Goal: Task Accomplishment & Management: Manage account settings

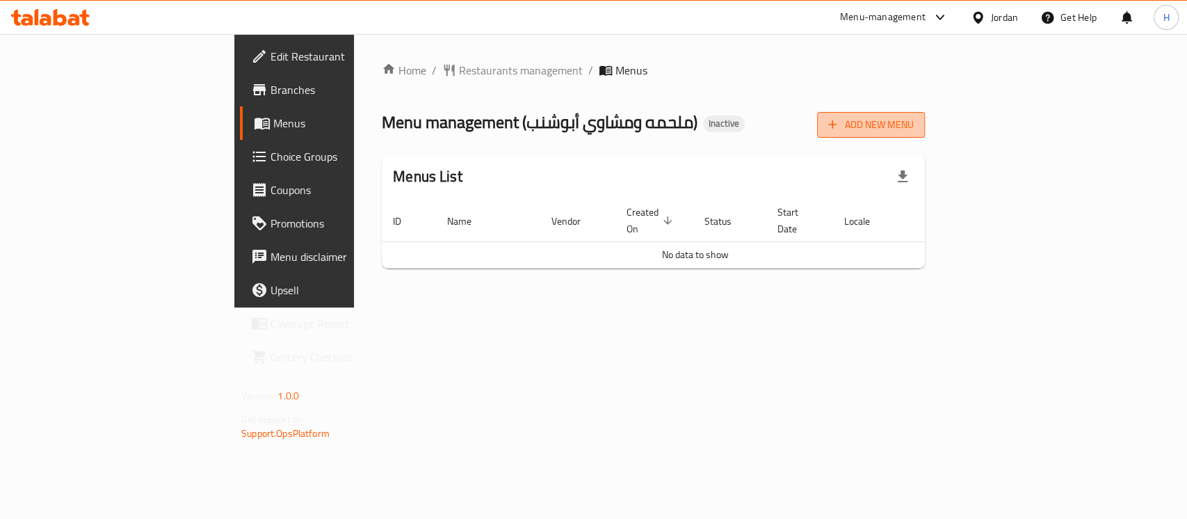
click at [914, 122] on span "Add New Menu" at bounding box center [871, 124] width 86 height 17
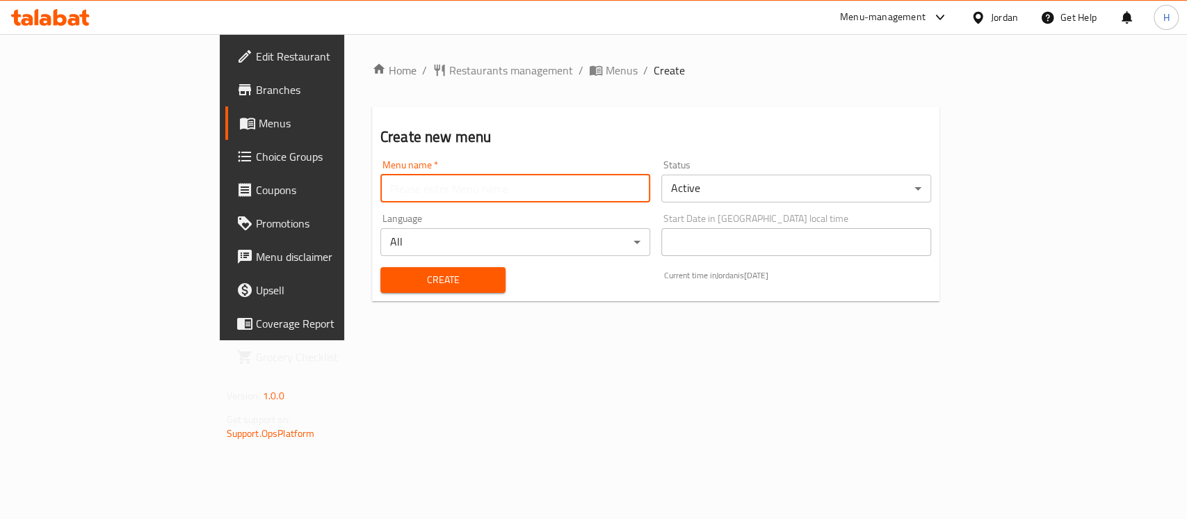
drag, startPoint x: 540, startPoint y: 199, endPoint x: 526, endPoint y: 202, distance: 14.2
click at [540, 199] on input "text" at bounding box center [515, 189] width 270 height 28
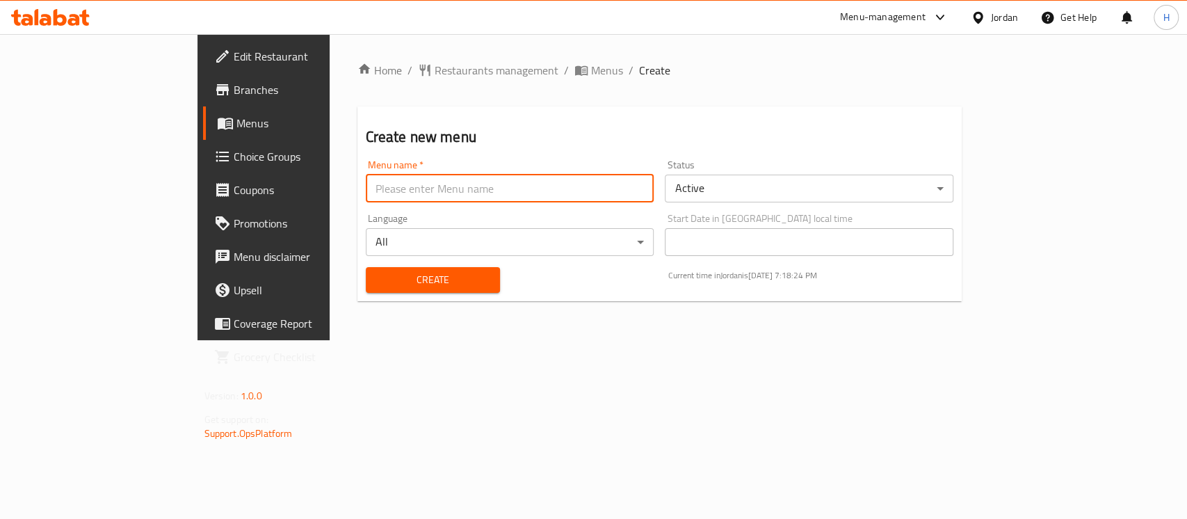
type input "menu1"
click at [377, 278] on span "Create" at bounding box center [433, 279] width 112 height 17
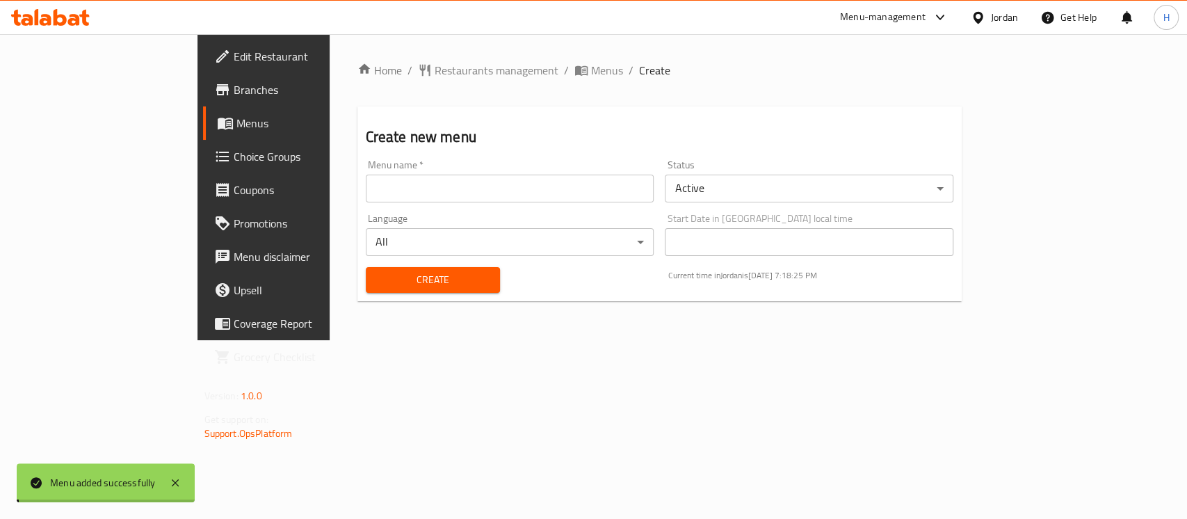
click at [591, 73] on span "Menus" at bounding box center [607, 70] width 32 height 17
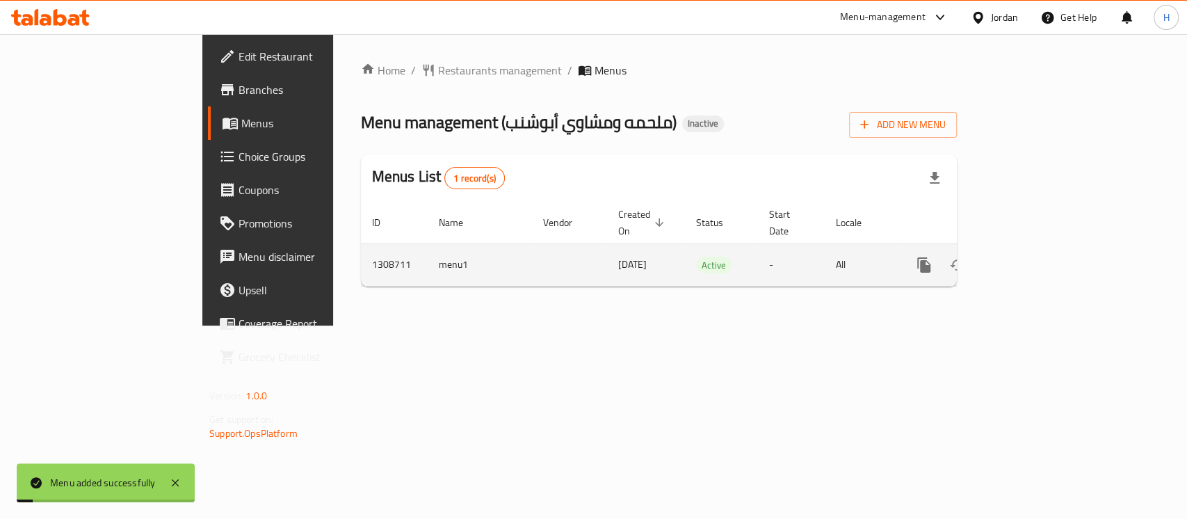
click at [1041, 248] on link "enhanced table" at bounding box center [1024, 264] width 33 height 33
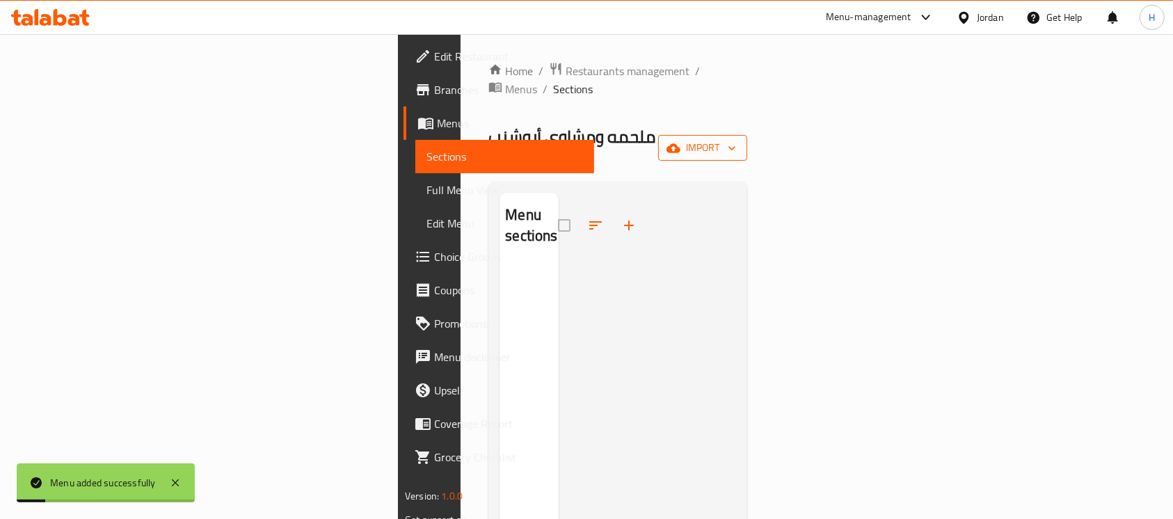
click at [736, 139] on span "import" at bounding box center [702, 147] width 67 height 17
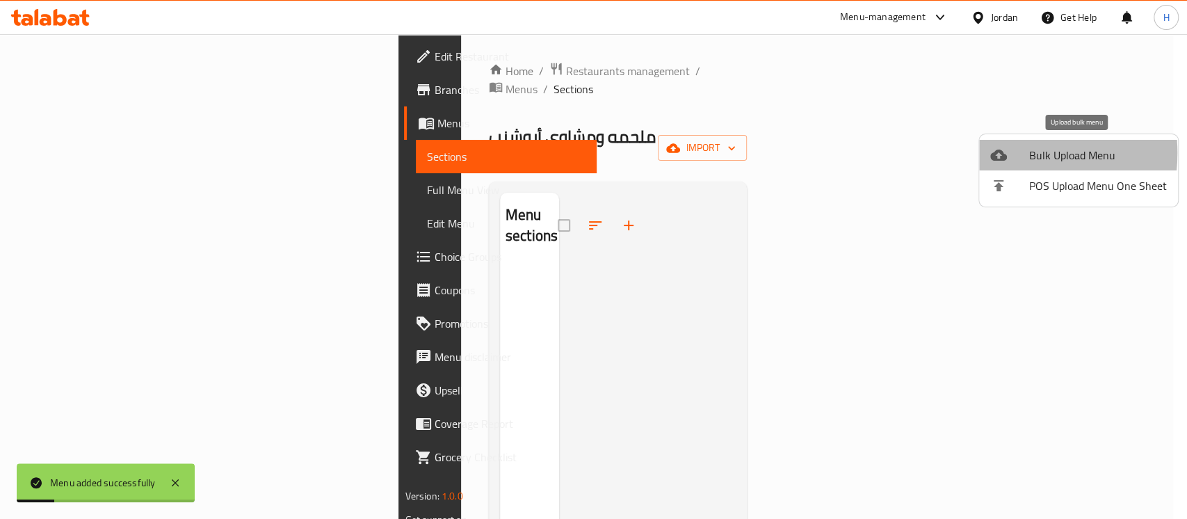
click at [1002, 153] on icon at bounding box center [998, 155] width 17 height 11
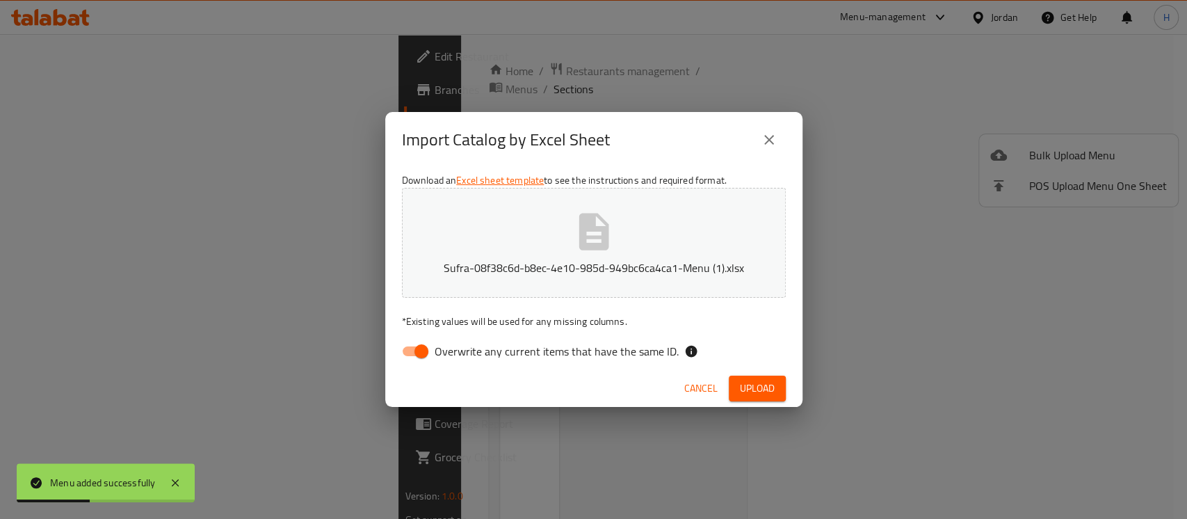
click at [579, 348] on span "Overwrite any current items that have the same ID." at bounding box center [557, 351] width 244 height 17
click at [461, 348] on input "Overwrite any current items that have the same ID." at bounding box center [421, 351] width 79 height 26
checkbox input "false"
click at [807, 392] on div "Import Catalog by Excel Sheet Download an Excel sheet template to see the instr…" at bounding box center [593, 259] width 1187 height 519
click at [773, 392] on span "Upload" at bounding box center [757, 388] width 35 height 17
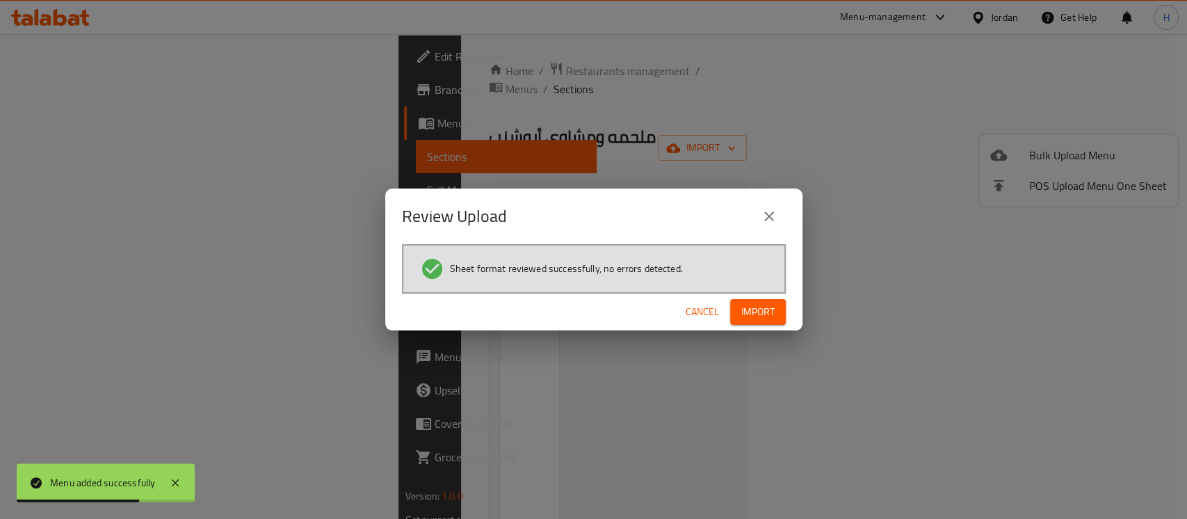
click at [763, 322] on button "Import" at bounding box center [758, 312] width 56 height 26
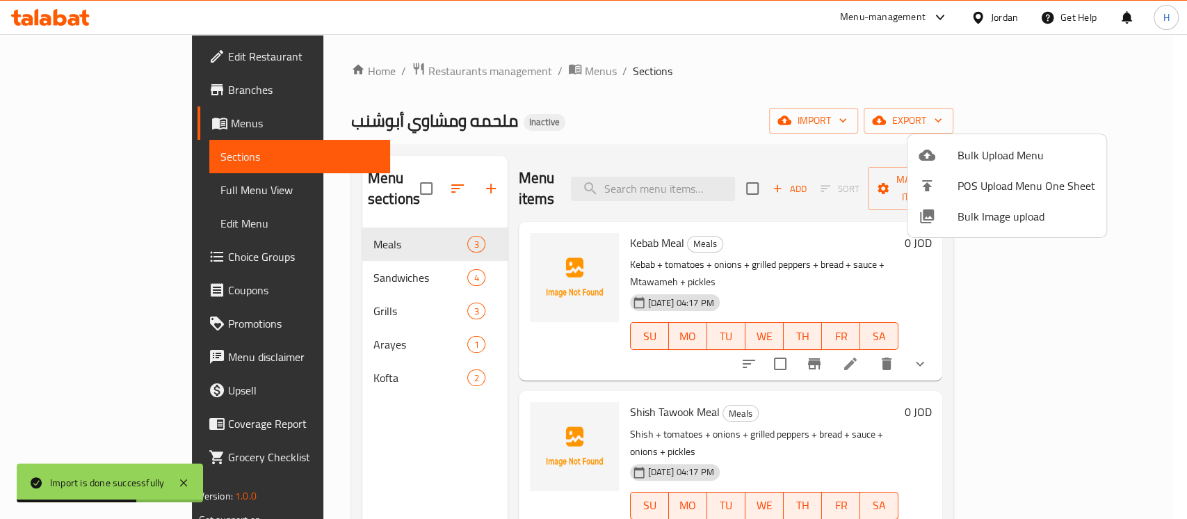
click at [144, 184] on div at bounding box center [593, 259] width 1187 height 519
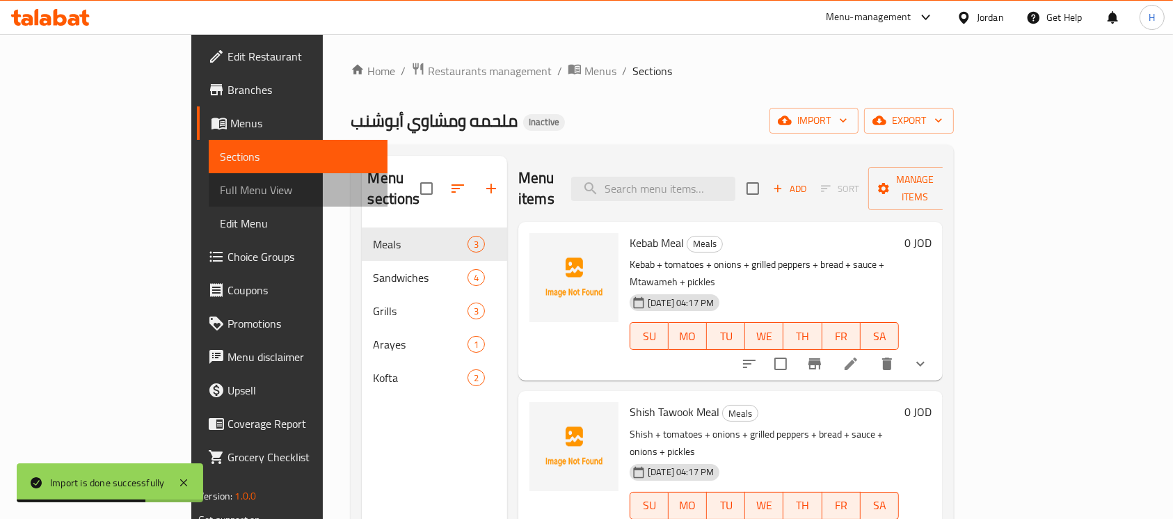
click at [220, 184] on span "Full Menu View" at bounding box center [298, 190] width 156 height 17
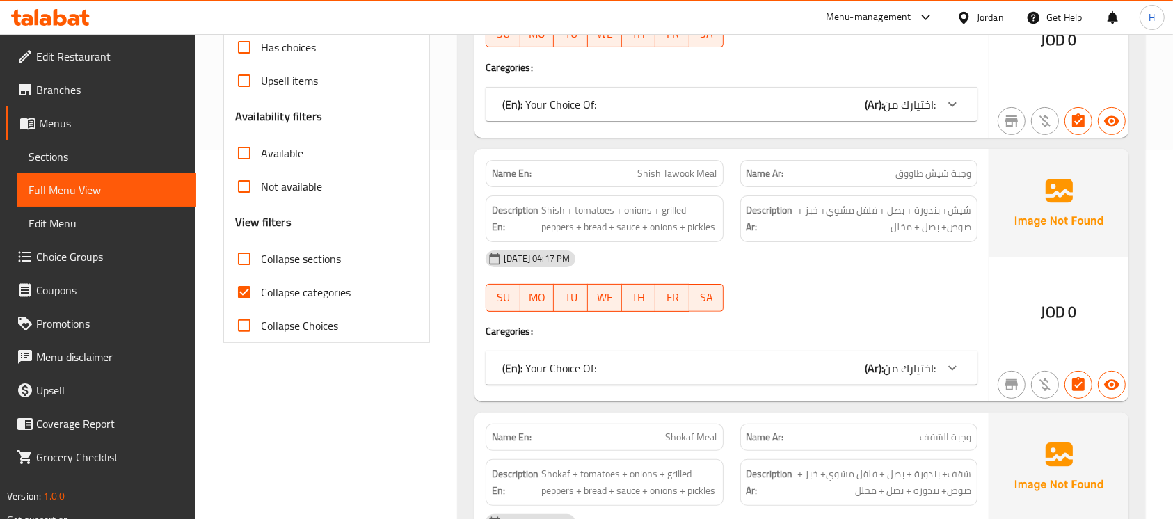
scroll to position [371, 0]
click at [328, 279] on label "Collapse categories" at bounding box center [288, 290] width 123 height 33
click at [261, 279] on input "Collapse categories" at bounding box center [243, 290] width 33 height 33
checkbox input "false"
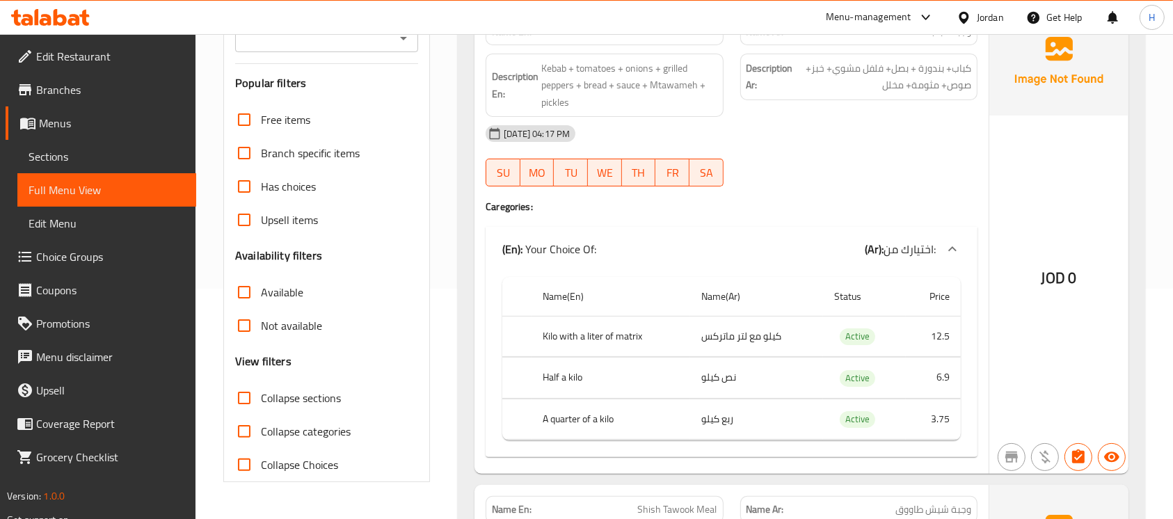
scroll to position [278, 0]
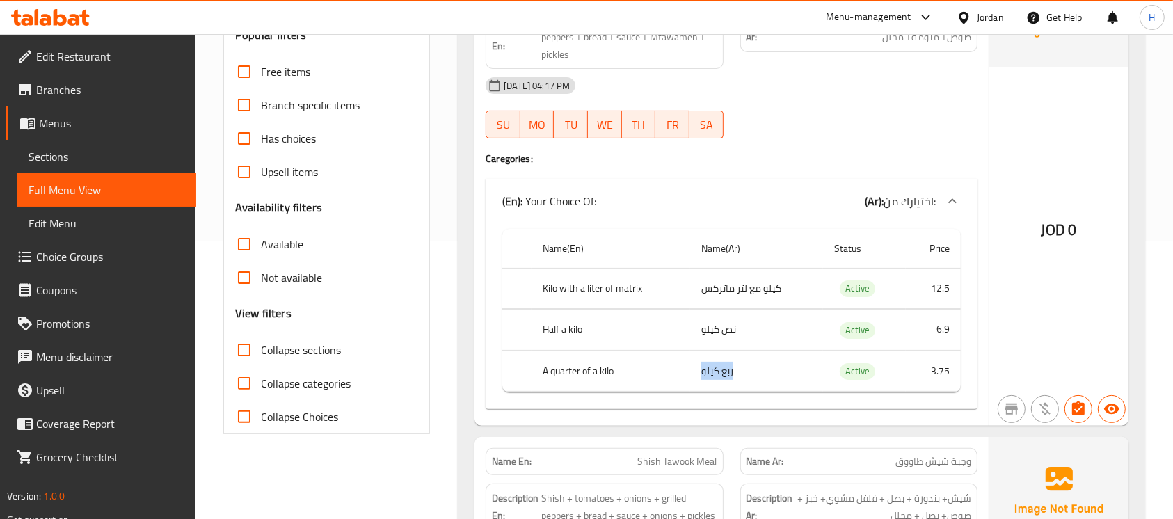
drag, startPoint x: 701, startPoint y: 371, endPoint x: 753, endPoint y: 371, distance: 51.5
click at [753, 371] on td "ربع كيلو" at bounding box center [756, 371] width 133 height 41
copy td "ربع كيلو"
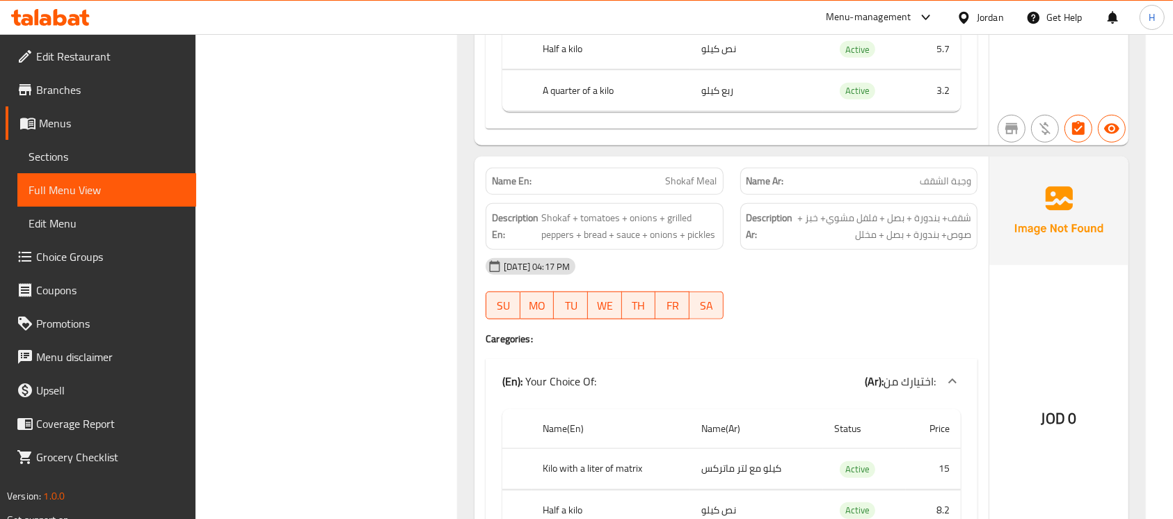
scroll to position [1113, 0]
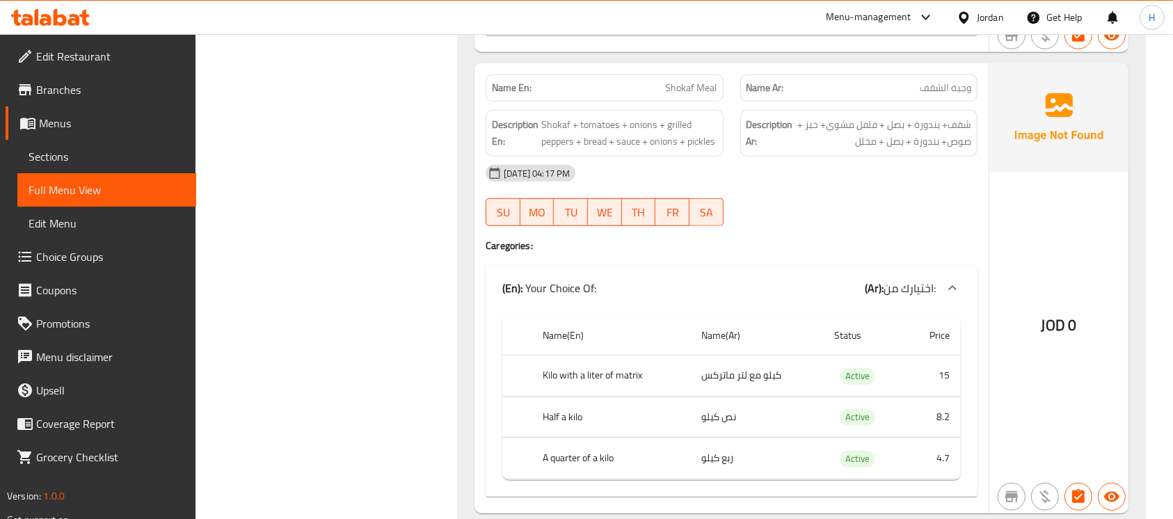
click at [634, 89] on p "Name En: Shokaf Meal" at bounding box center [604, 88] width 225 height 15
copy span "Shokaf Meal"
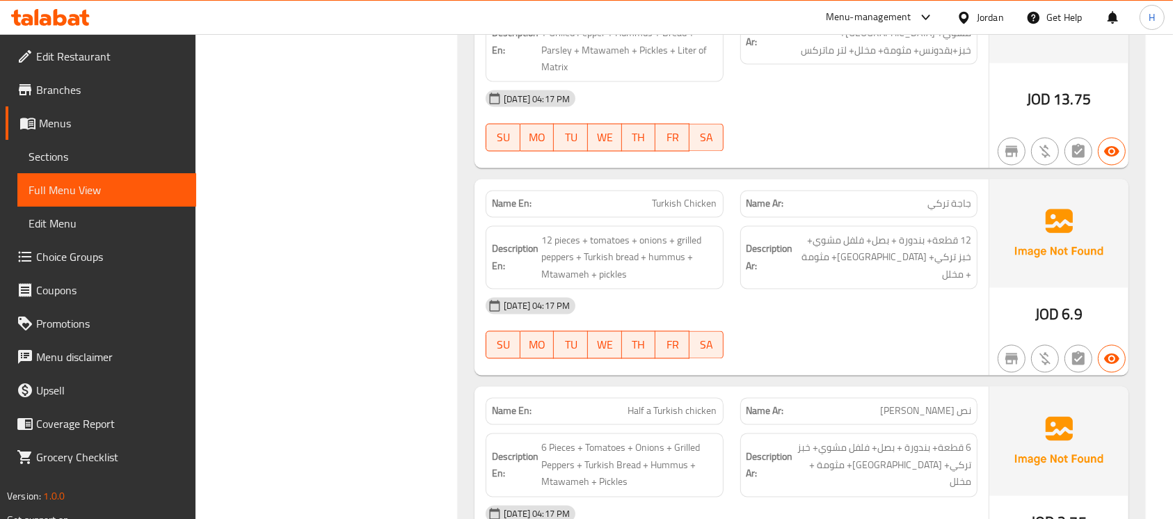
scroll to position [2504, 0]
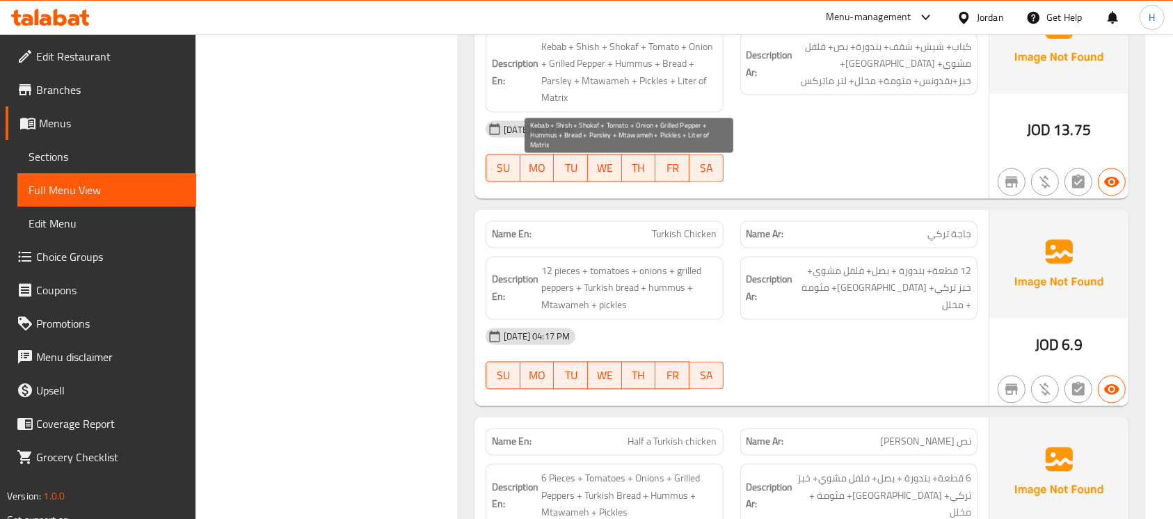
click at [556, 99] on span "Kebab + Shish + Shokaf + Tomato + Onion + Grilled Pepper + Hummus + Bread + Par…" at bounding box center [628, 72] width 175 height 68
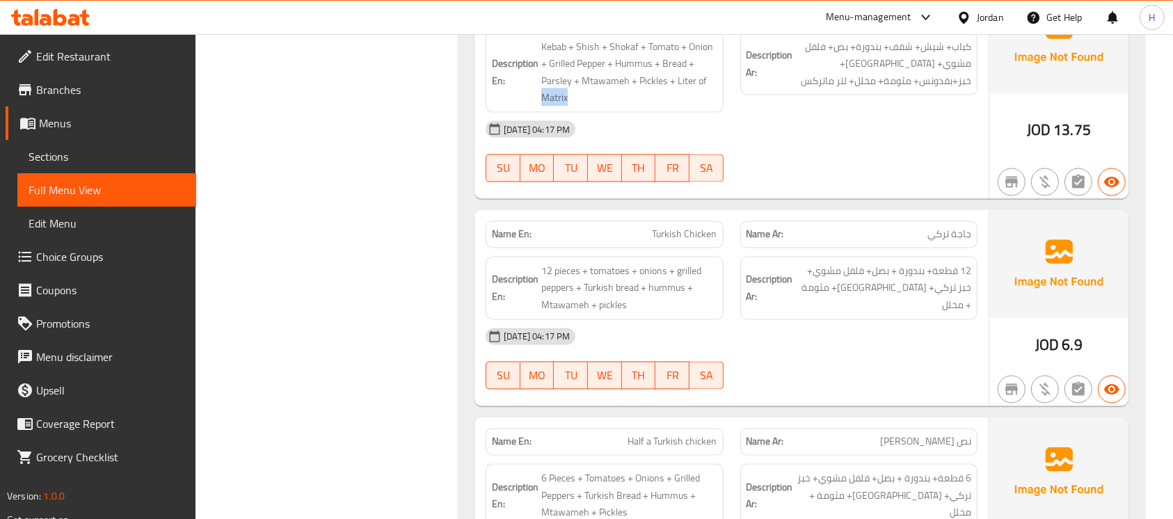
copy span "Matrix"
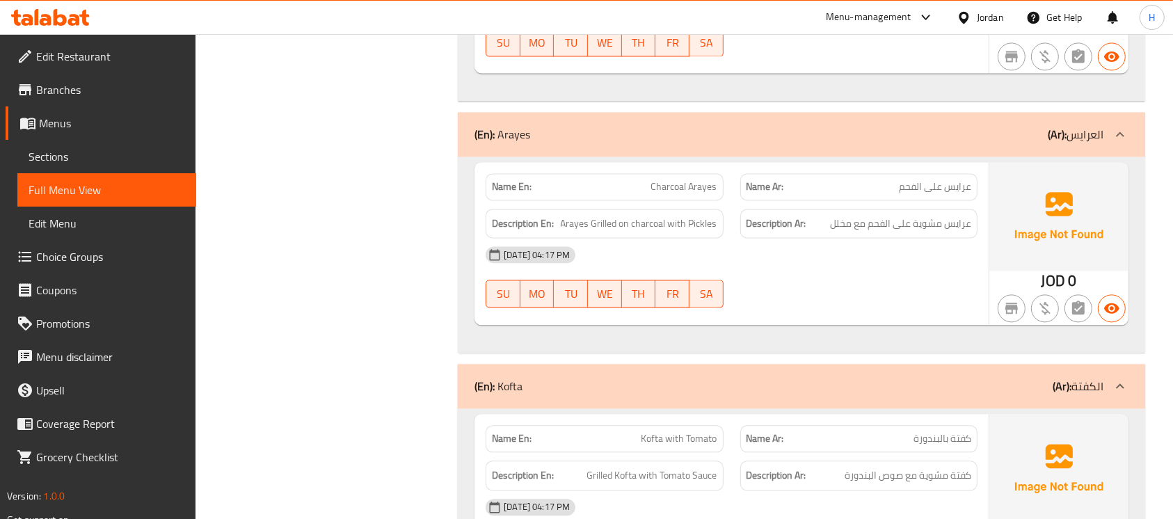
scroll to position [3060, 0]
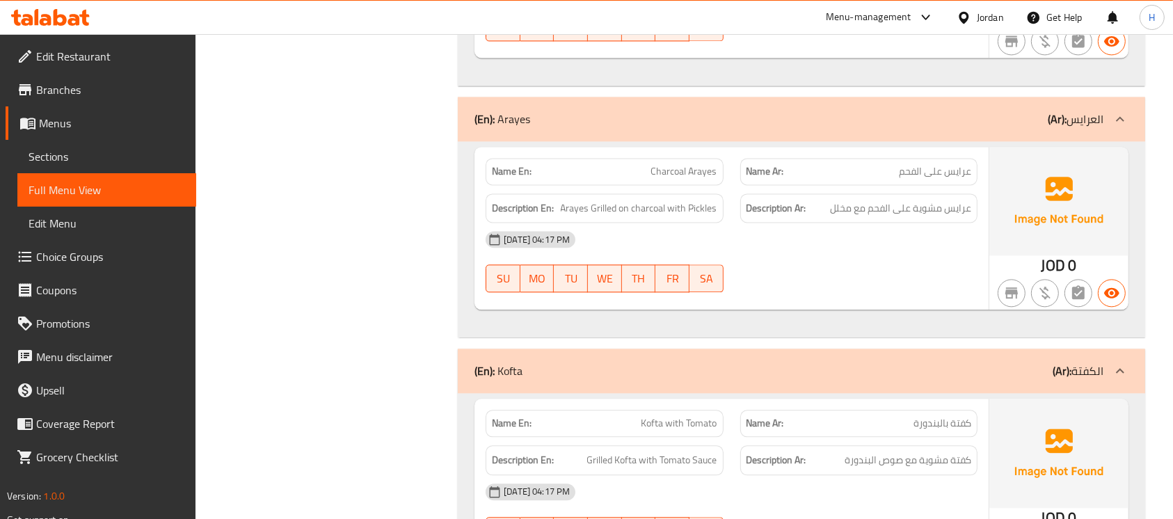
click at [682, 173] on span "Charcoal Arayes" at bounding box center [684, 171] width 66 height 15
copy span "Charcoal Arayes"
click at [663, 174] on span "Charcoal Arayes" at bounding box center [684, 171] width 66 height 15
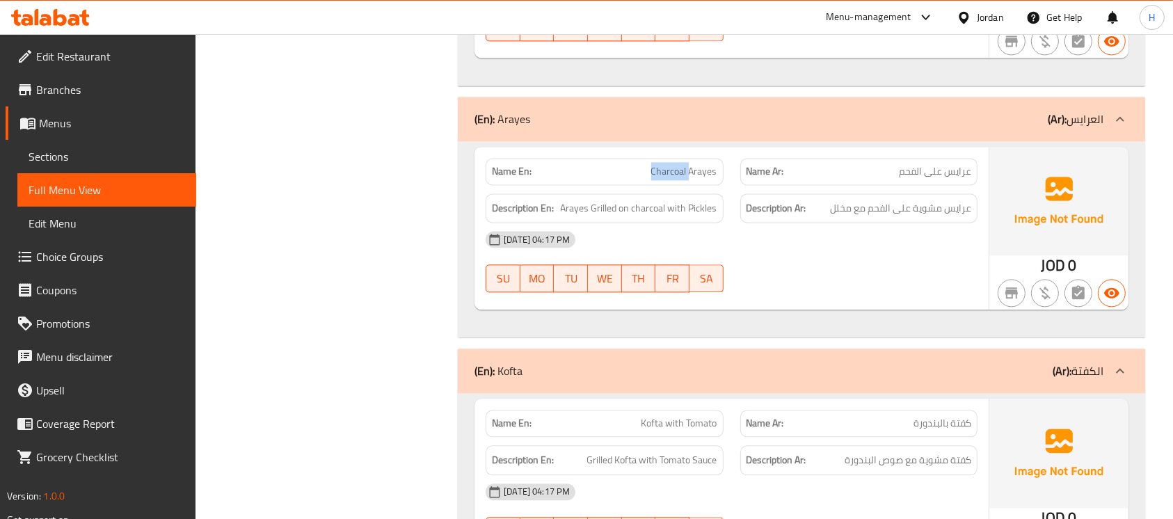
click at [663, 174] on span "Charcoal Arayes" at bounding box center [684, 171] width 66 height 15
copy span "Charcoal Arayes"
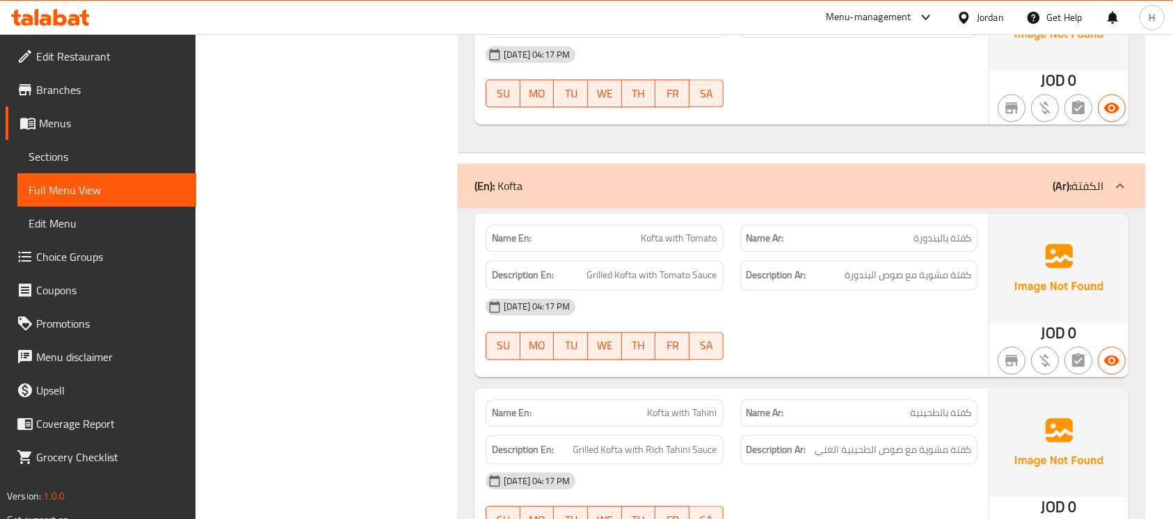
scroll to position [3334, 0]
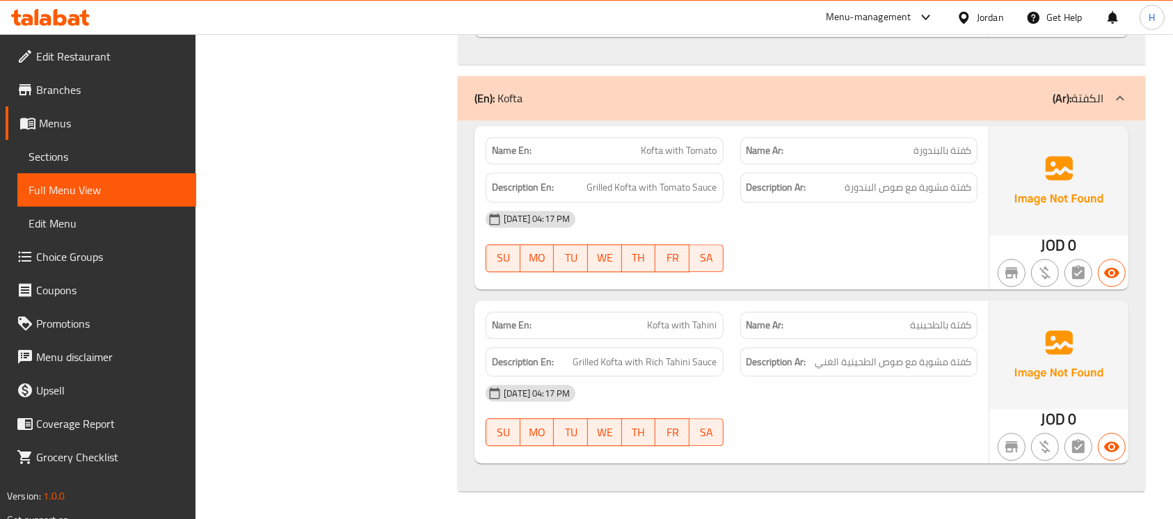
drag, startPoint x: 797, startPoint y: 260, endPoint x: 652, endPoint y: 84, distance: 227.8
click at [796, 262] on div "28-08-2025 04:17 PM SU MO TU WE TH FR SA" at bounding box center [731, 241] width 508 height 78
click at [161, 160] on span "Sections" at bounding box center [107, 156] width 156 height 17
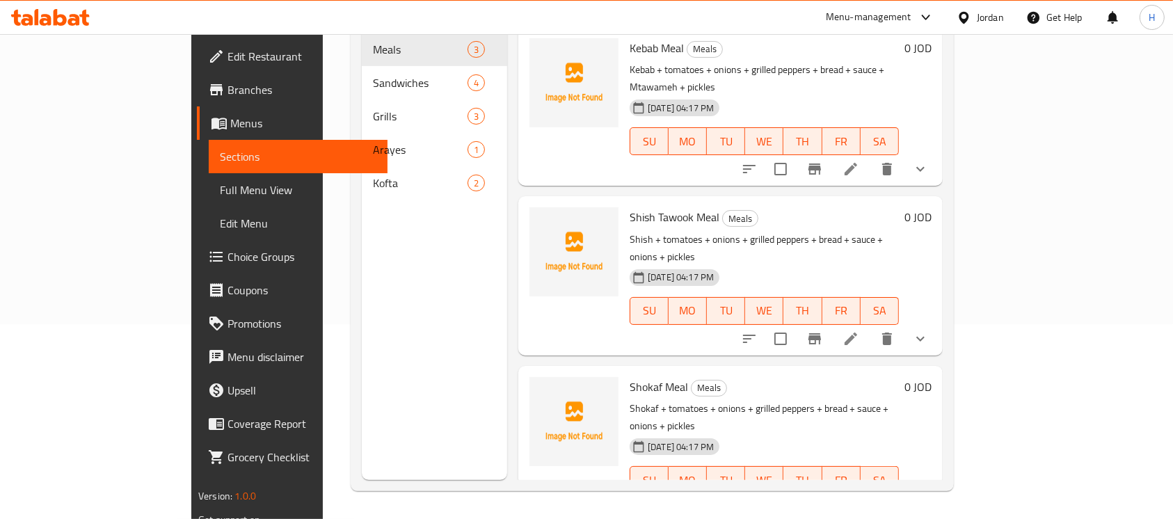
scroll to position [195, 0]
click at [220, 189] on span "Full Menu View" at bounding box center [298, 190] width 156 height 17
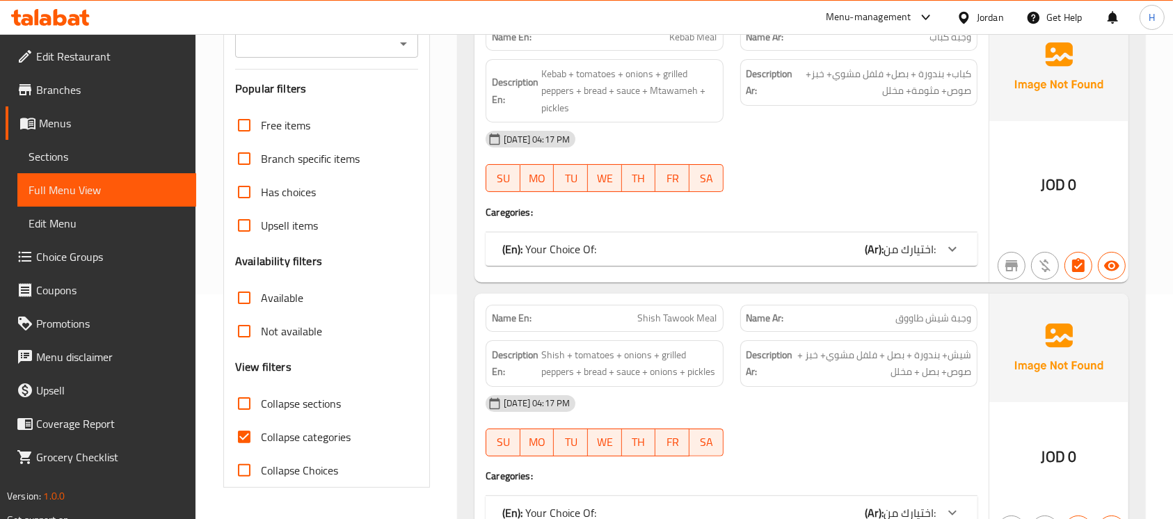
scroll to position [287, 0]
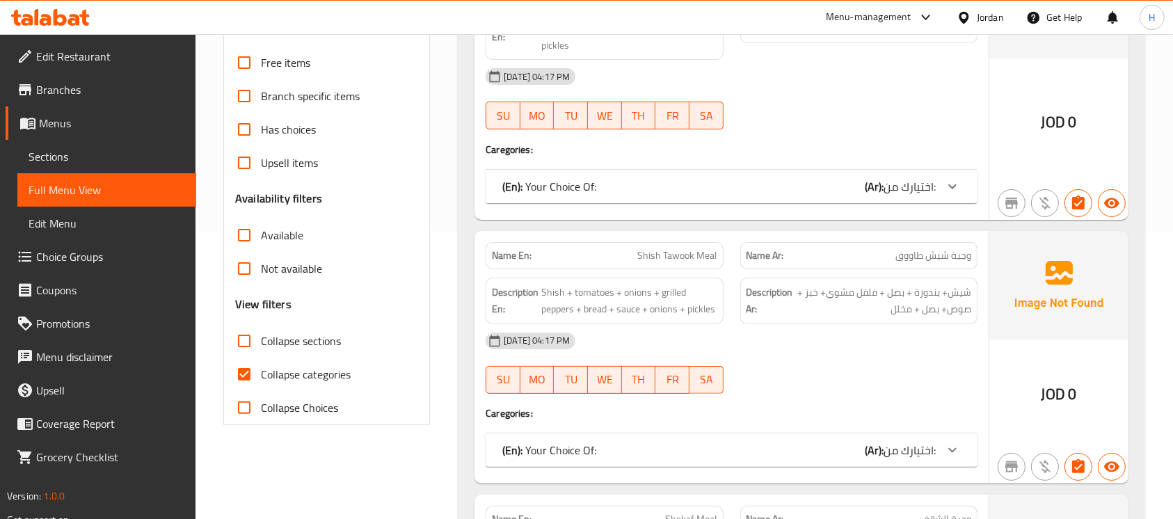
click at [328, 385] on label "Collapse categories" at bounding box center [288, 374] width 123 height 33
click at [261, 385] on input "Collapse categories" at bounding box center [243, 374] width 33 height 33
checkbox input "false"
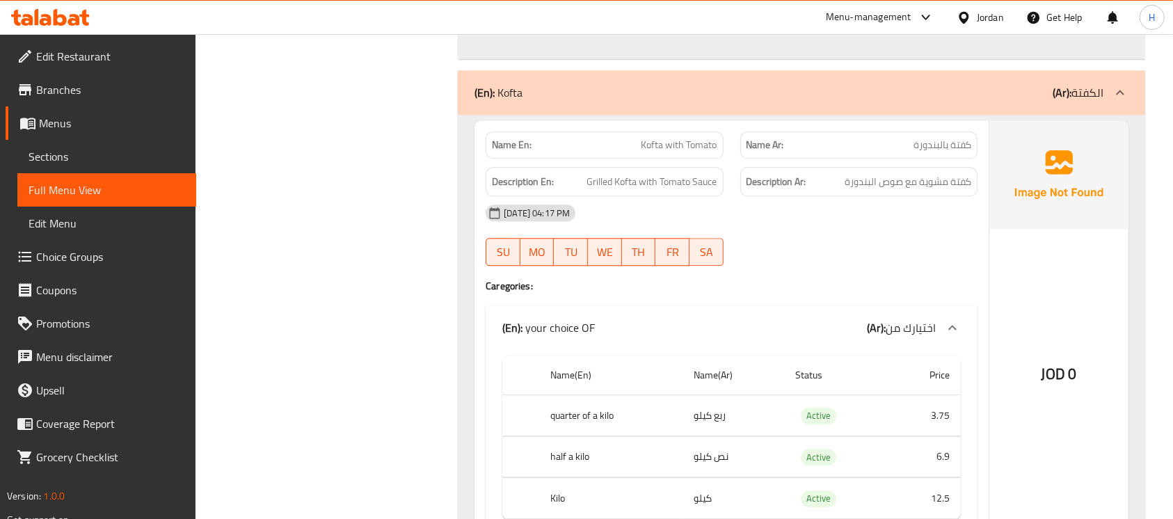
scroll to position [3548, 0]
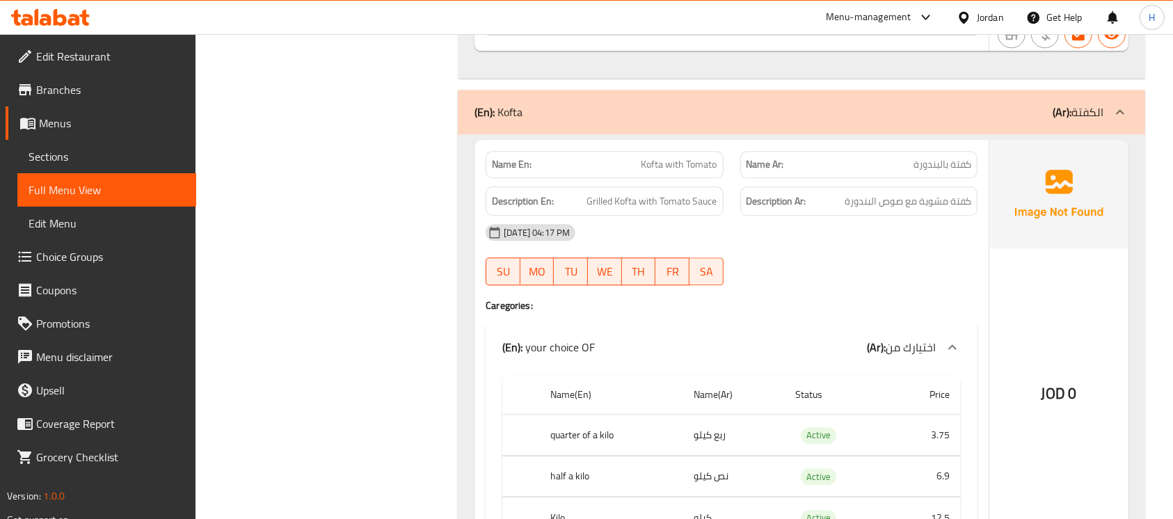
drag, startPoint x: 799, startPoint y: 263, endPoint x: 740, endPoint y: 183, distance: 99.5
click at [799, 263] on div "28-08-2025 04:17 PM SU MO TU WE TH FR SA" at bounding box center [731, 255] width 508 height 78
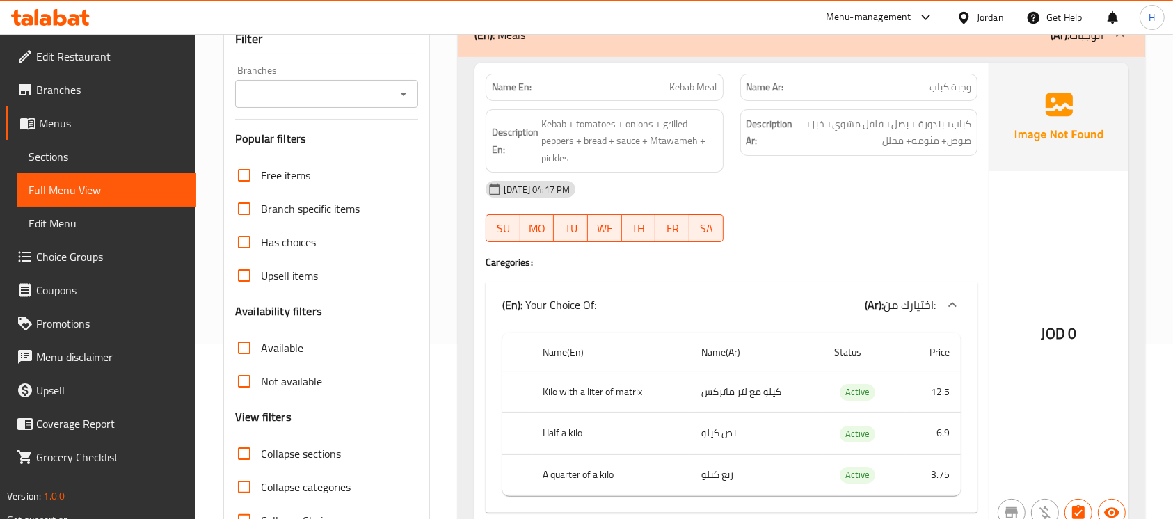
scroll to position [185, 0]
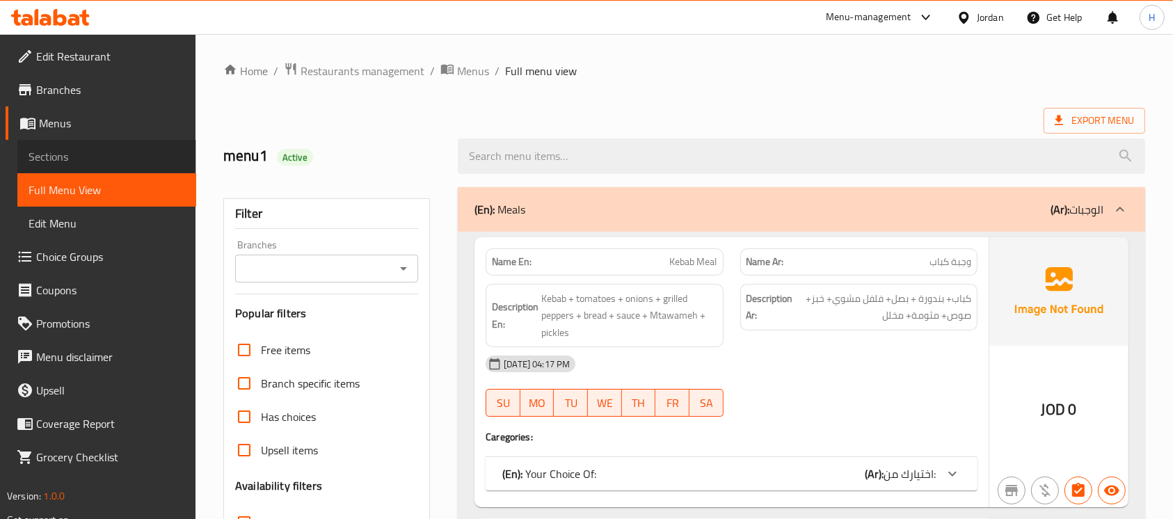
click at [117, 160] on span "Sections" at bounding box center [107, 156] width 156 height 17
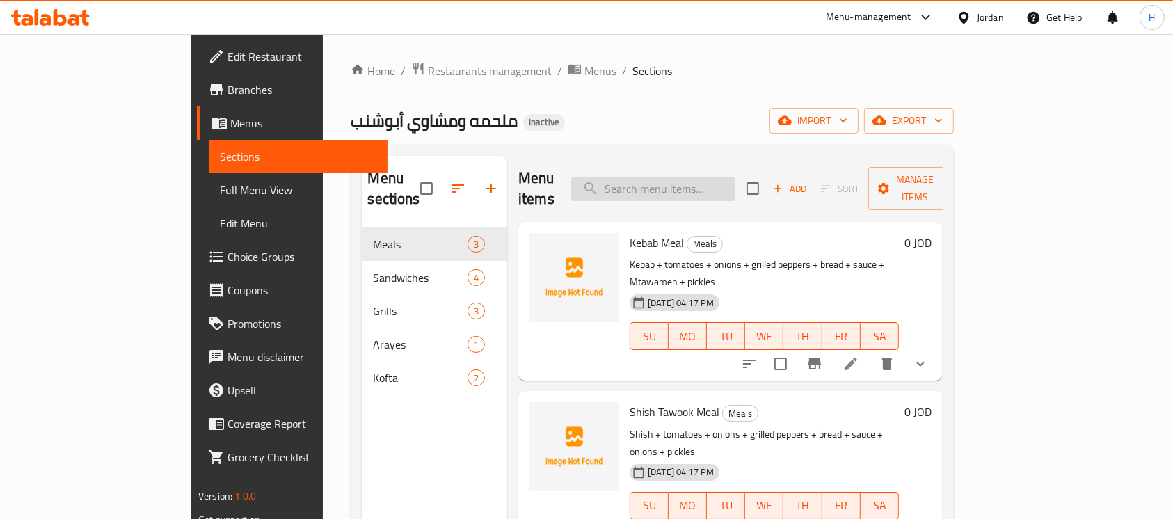
click at [735, 184] on input "search" at bounding box center [653, 189] width 164 height 24
paste input "Shokaf Meal"
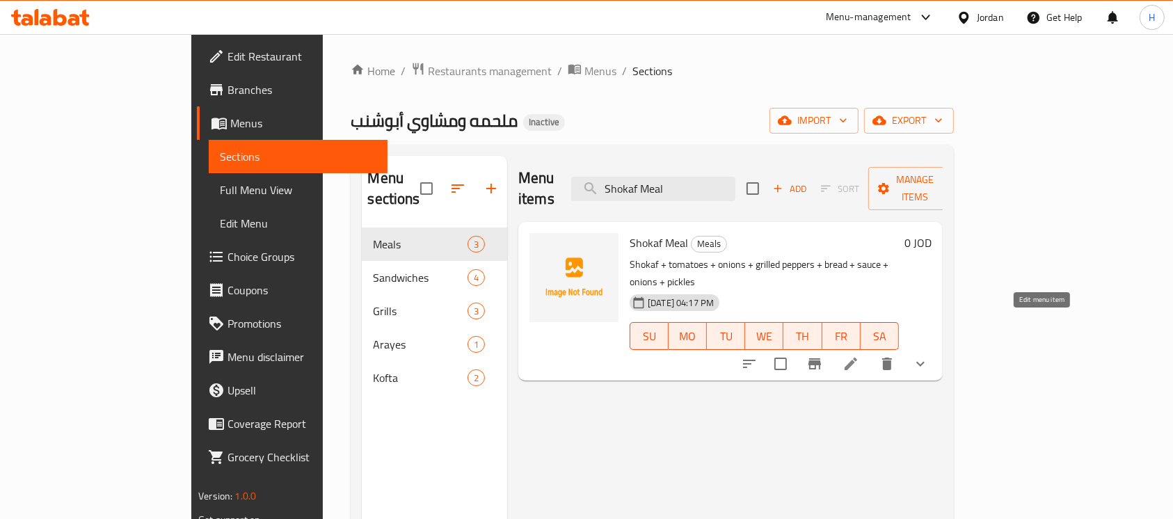
type input "Shokaf Meal"
click at [859, 355] on icon at bounding box center [850, 363] width 17 height 17
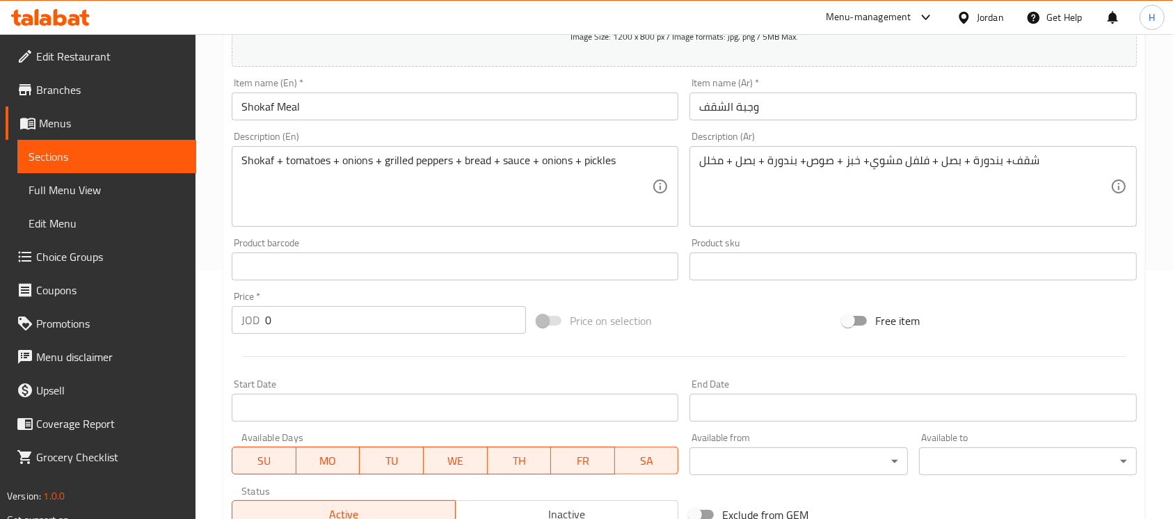
scroll to position [278, 0]
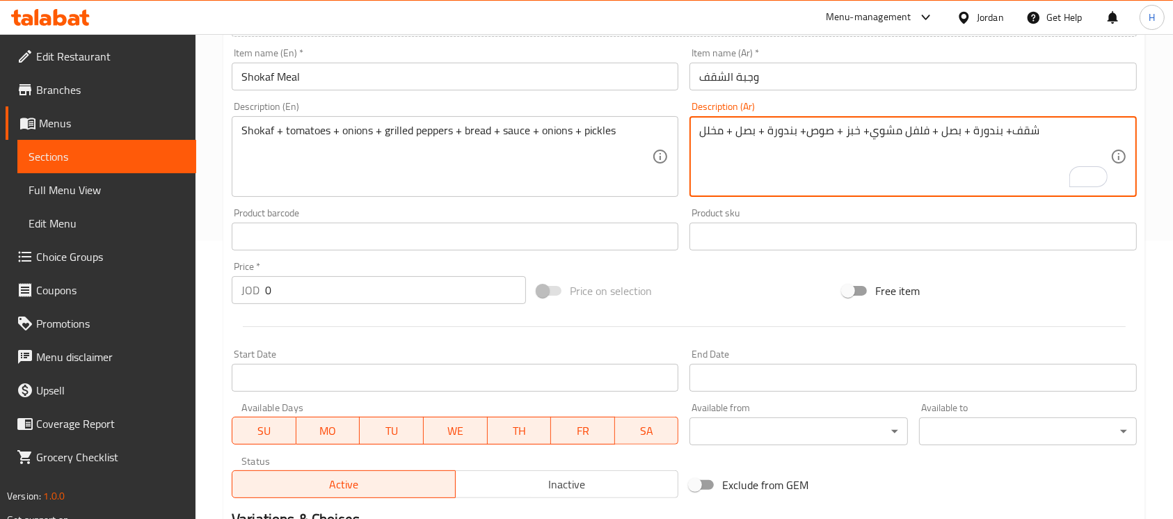
drag, startPoint x: 801, startPoint y: 145, endPoint x: 798, endPoint y: 153, distance: 8.8
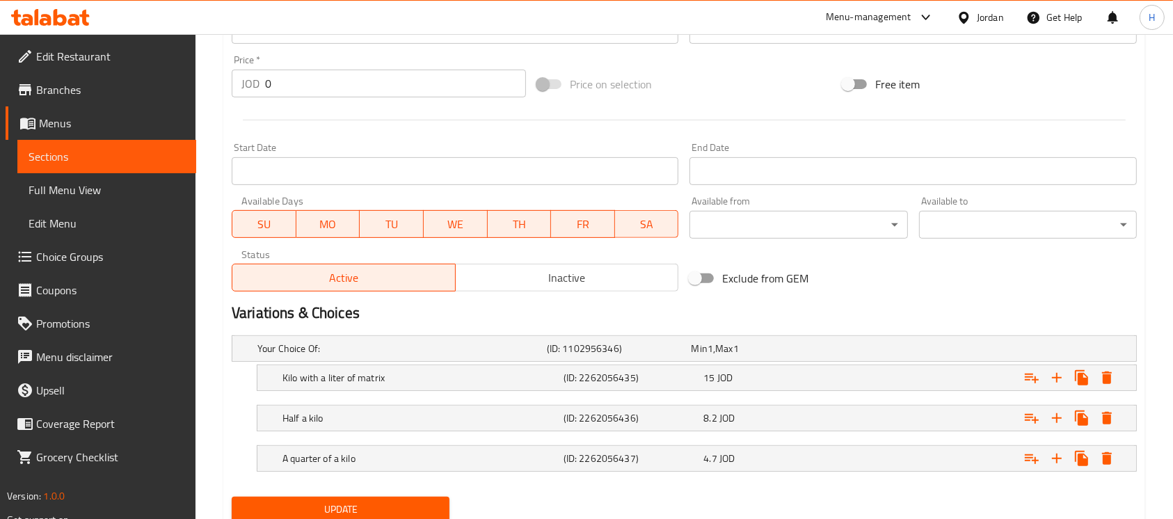
scroll to position [535, 0]
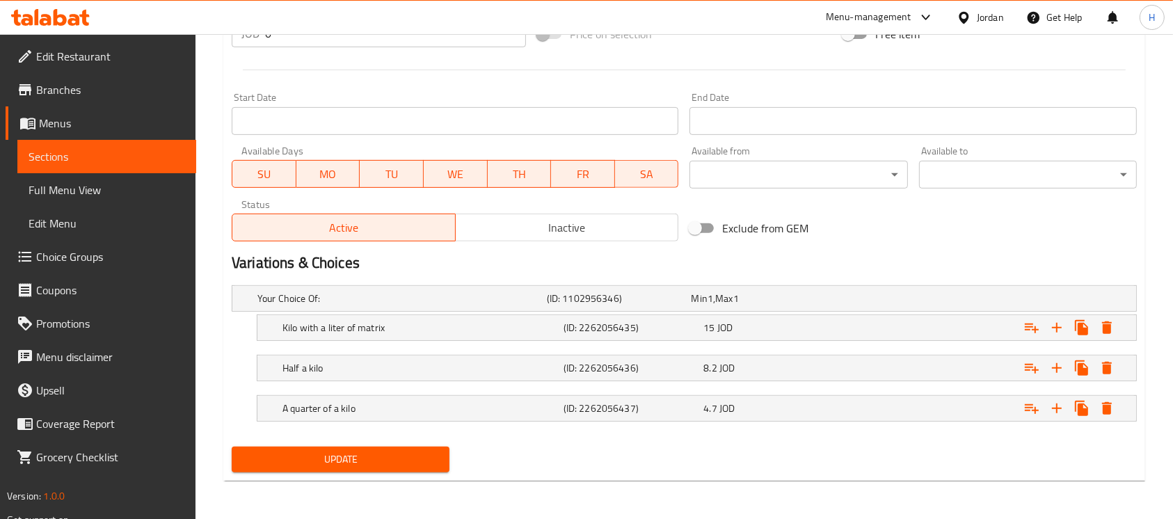
type textarea "شقف+ بندورة + بصل + فلفل مشوي+ خبز + صوص+ بصل + مخلل"
click at [361, 447] on button "Update" at bounding box center [341, 460] width 218 height 26
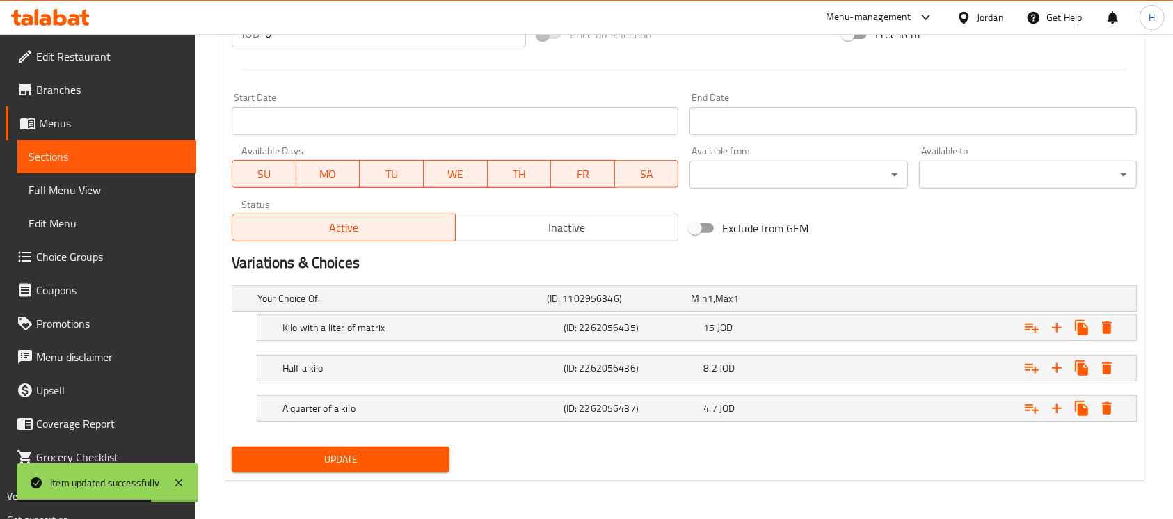
click at [175, 153] on span "Sections" at bounding box center [107, 156] width 156 height 17
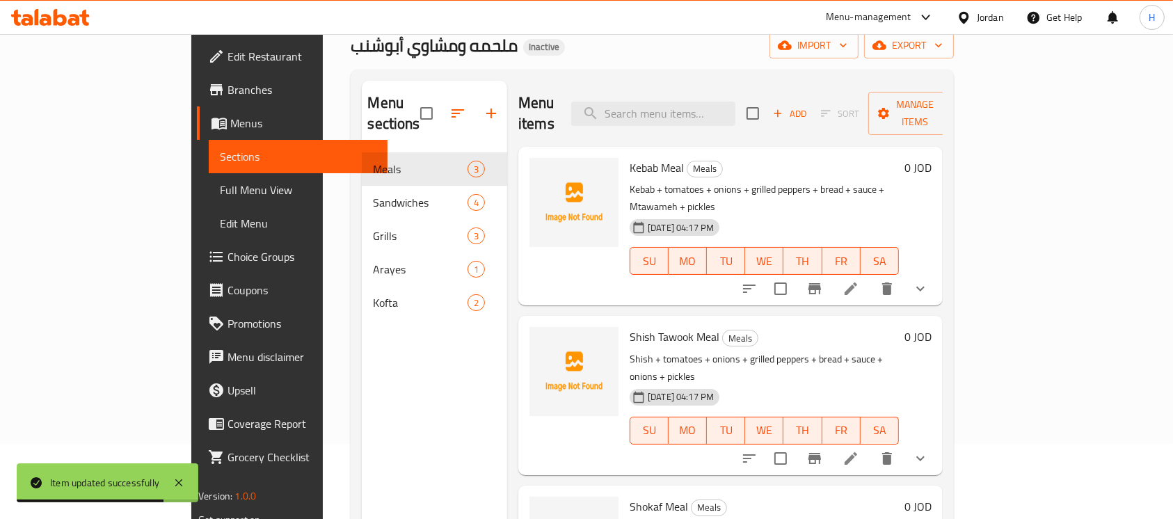
scroll to position [9, 0]
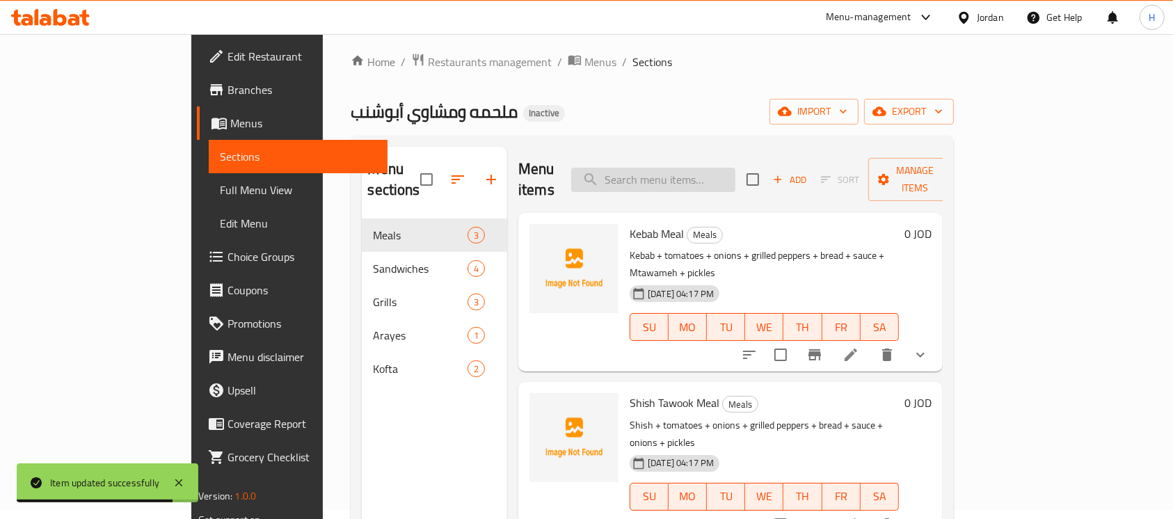
click at [727, 168] on input "search" at bounding box center [653, 180] width 164 height 24
paste input "Charcoal Arayes"
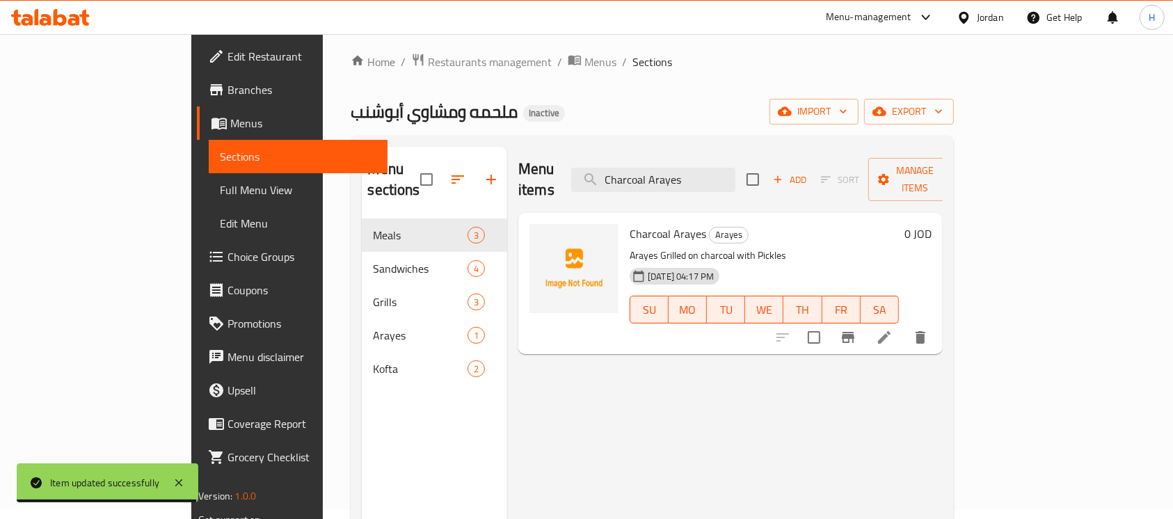
type input "Charcoal Arayes"
click at [903, 325] on li at bounding box center [884, 337] width 39 height 25
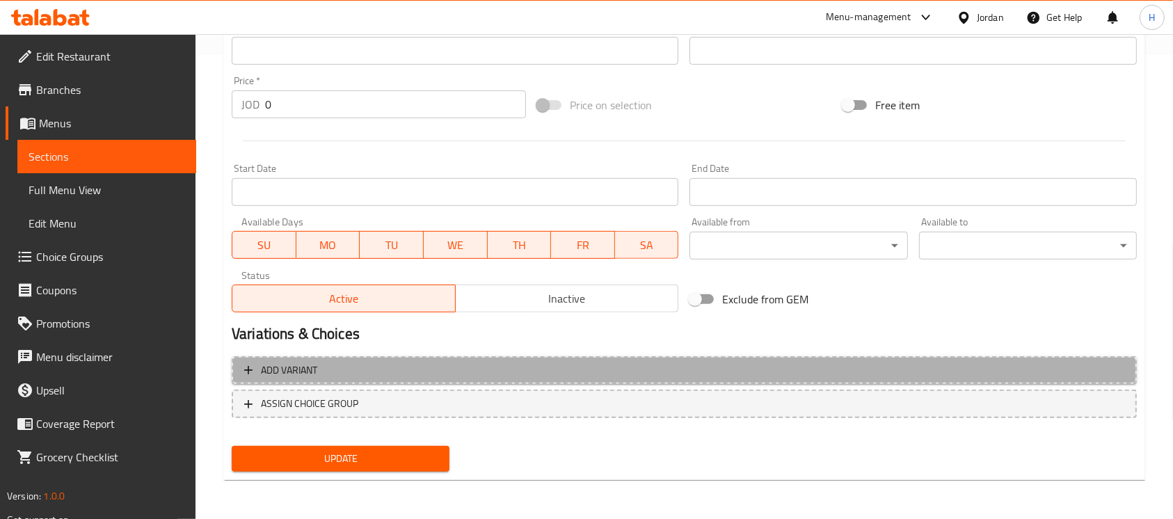
click at [421, 370] on span "Add variant" at bounding box center [684, 370] width 880 height 17
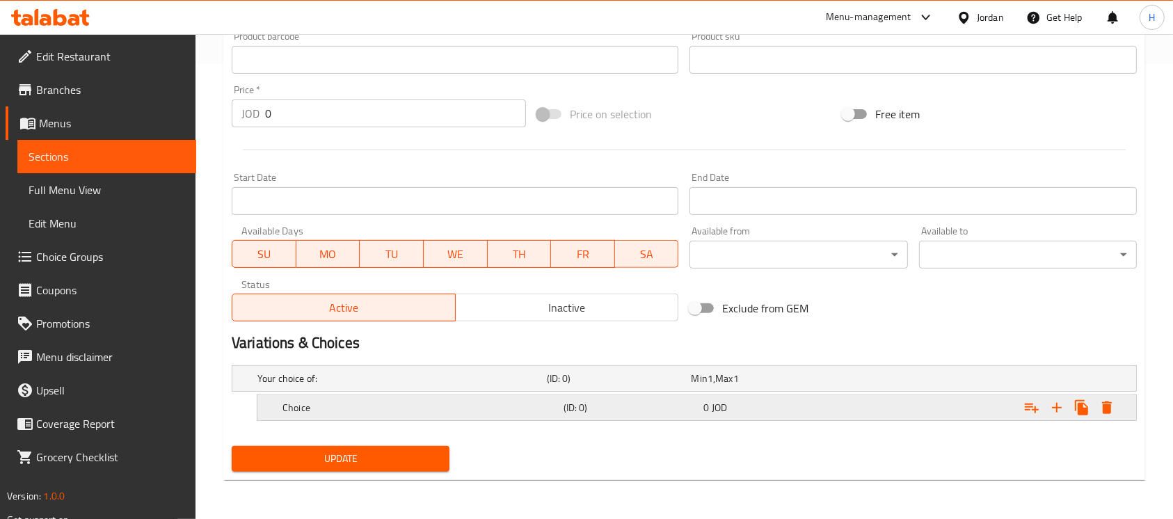
click at [513, 401] on h5 "Choice" at bounding box center [419, 408] width 275 height 14
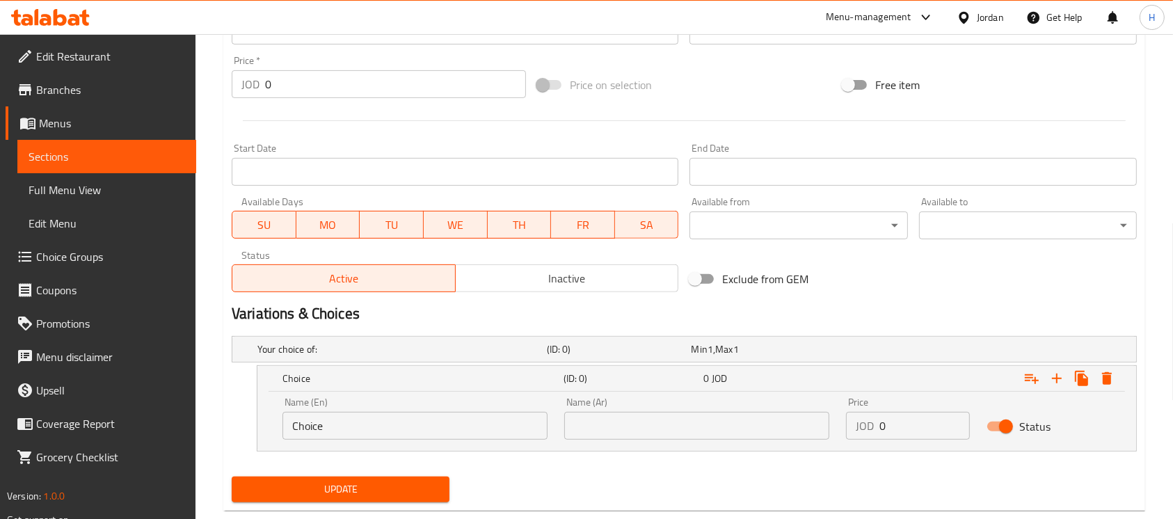
scroll to position [514, 0]
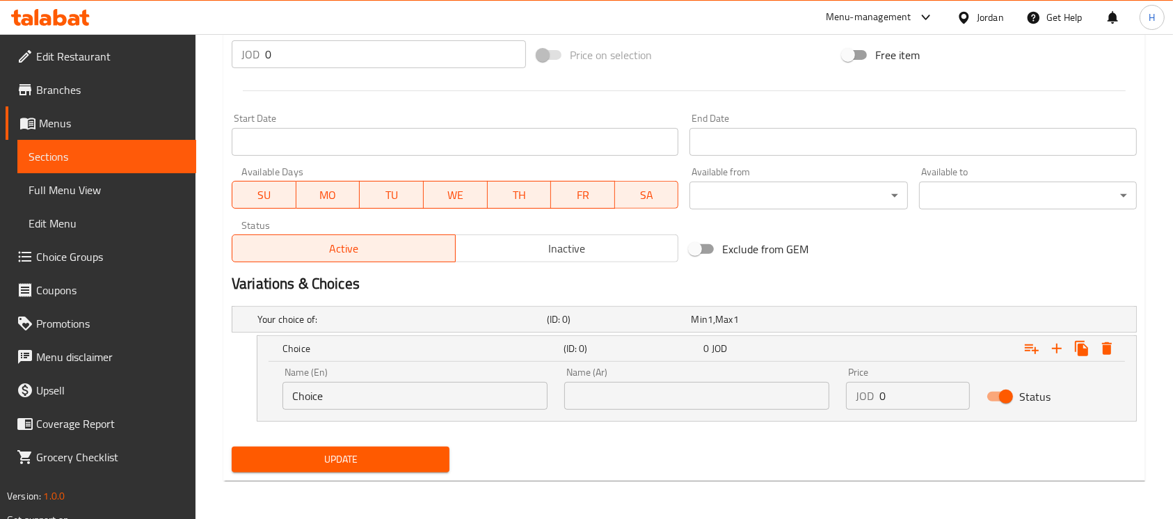
drag, startPoint x: 918, startPoint y: 481, endPoint x: 793, endPoint y: 440, distance: 131.7
click at [915, 481] on div "Home / Restaurants management / Menus / Sections / item / update Arayes section…" at bounding box center [684, 20] width 922 height 944
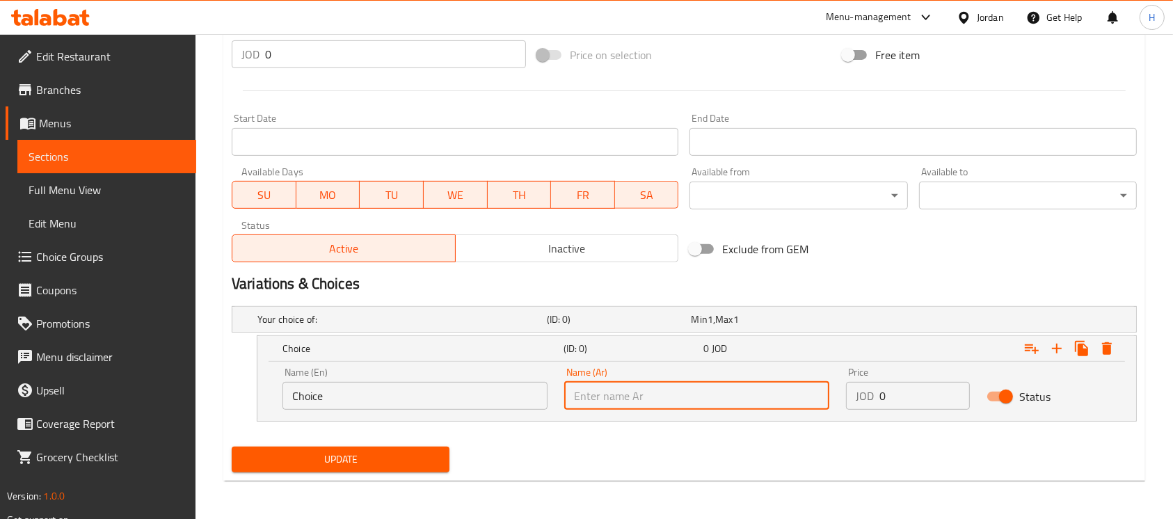
click at [672, 399] on input "text" at bounding box center [696, 396] width 265 height 28
type input "خمس حبات"
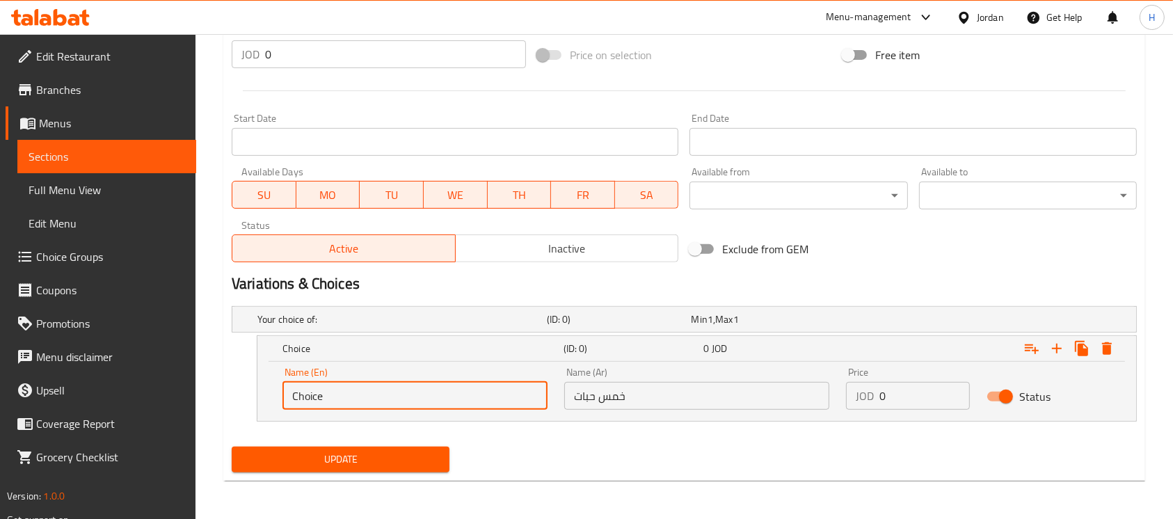
click at [408, 385] on input "Choice" at bounding box center [414, 396] width 265 height 28
paste input "five pieces"
type input "five pieces"
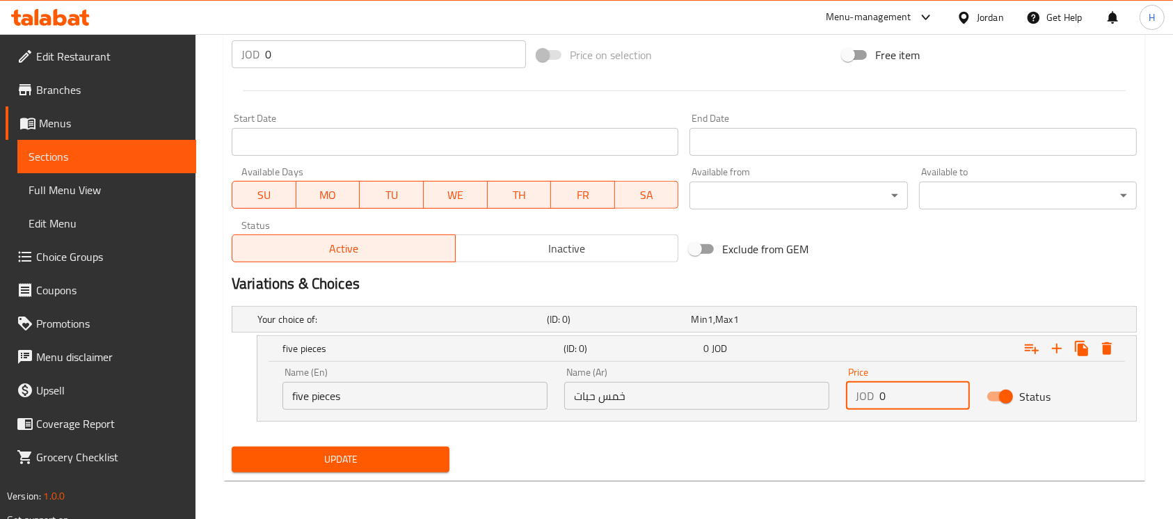
drag, startPoint x: 917, startPoint y: 400, endPoint x: 830, endPoint y: 408, distance: 86.6
click at [837, 406] on div "Price JOD 0 Price" at bounding box center [907, 388] width 140 height 59
paste input "3.2"
type input "3.2"
click at [1057, 353] on icon "Expand" at bounding box center [1057, 349] width 10 height 10
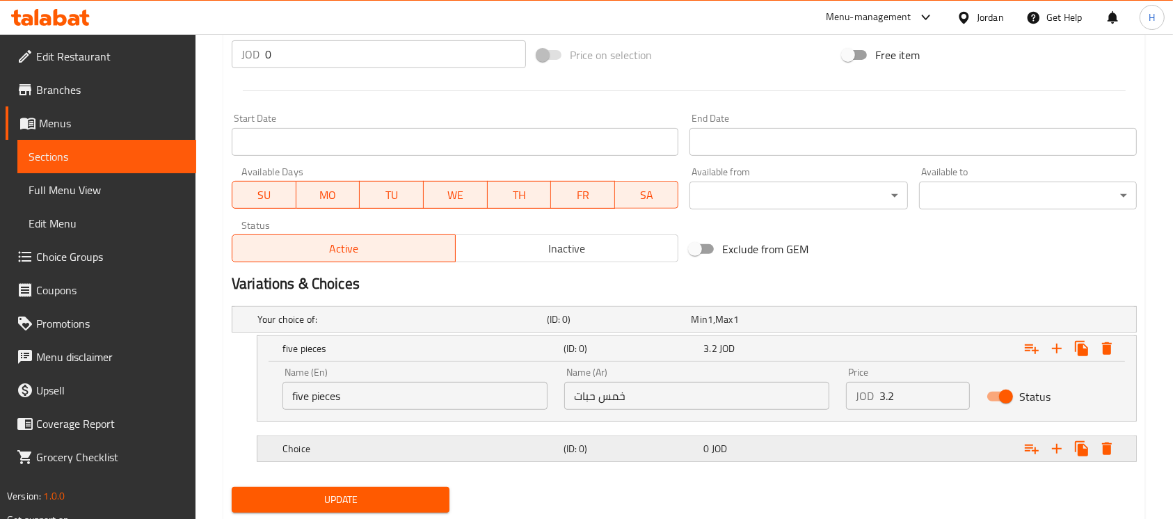
click at [650, 439] on div "(ID: 0)" at bounding box center [631, 448] width 140 height 19
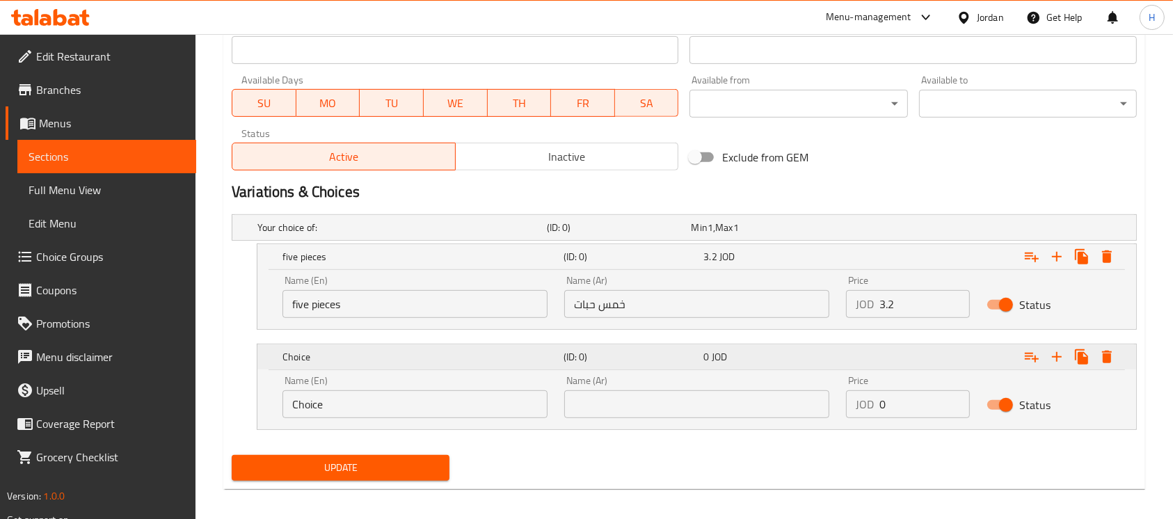
scroll to position [610, 0]
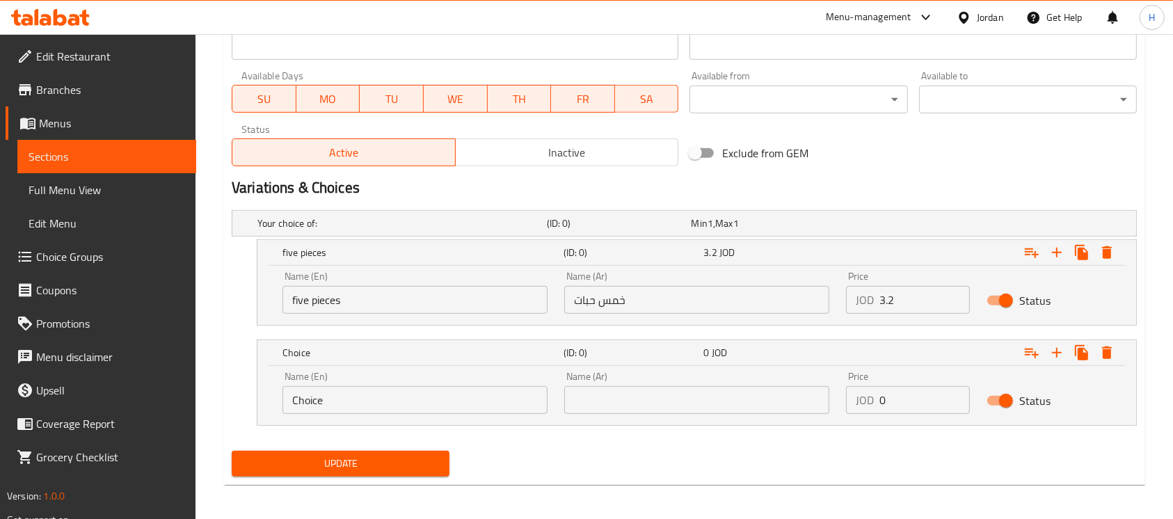
click at [610, 296] on input "خمس حبات" at bounding box center [696, 300] width 265 height 28
click at [633, 401] on input "text" at bounding box center [696, 400] width 265 height 28
paste input "خمس حبات"
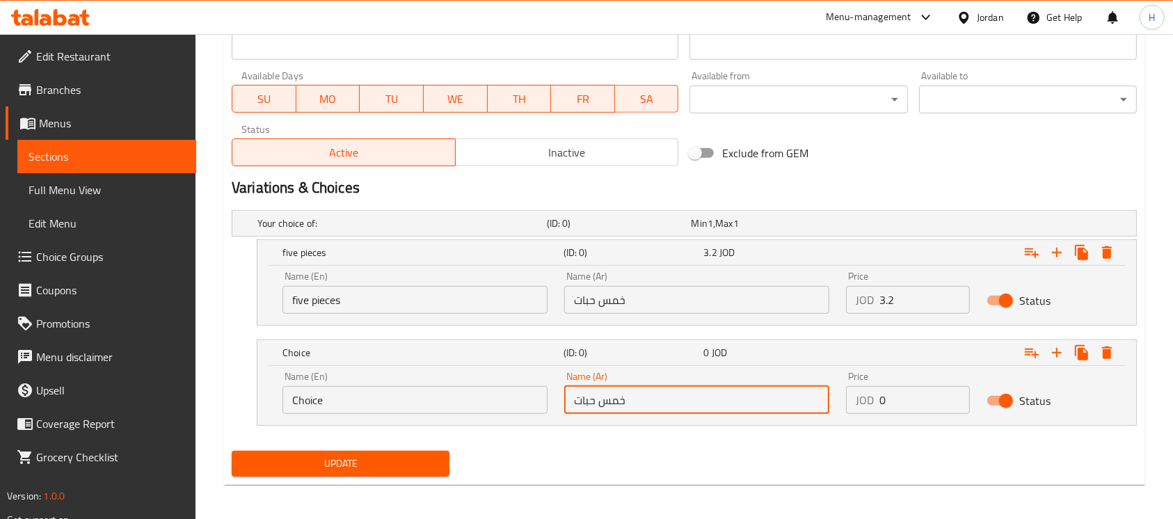
click at [618, 402] on input "خمس حبات" at bounding box center [696, 400] width 265 height 28
type input "10 حبات"
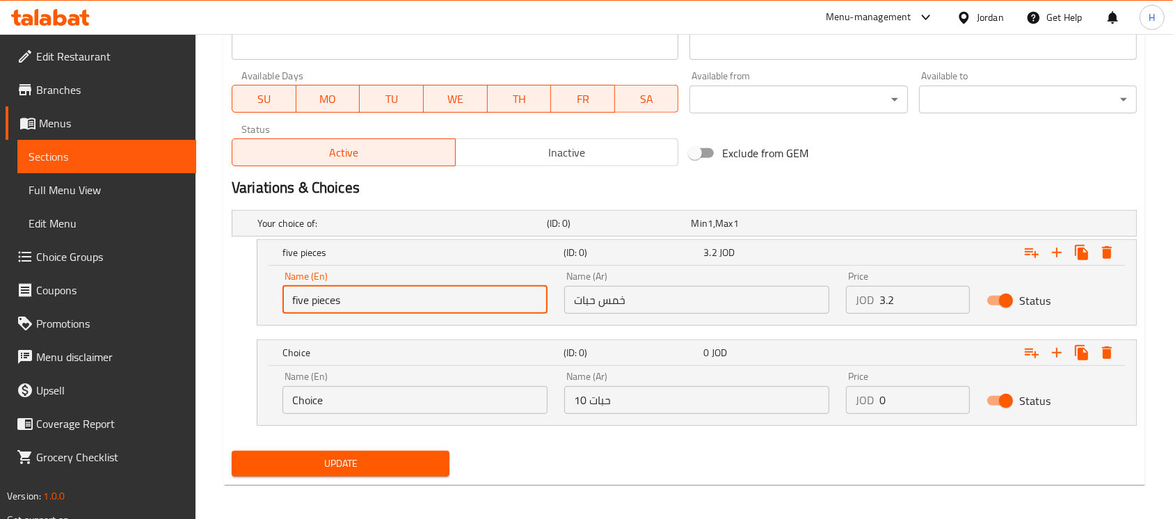
click at [410, 404] on input "Choice" at bounding box center [414, 400] width 265 height 28
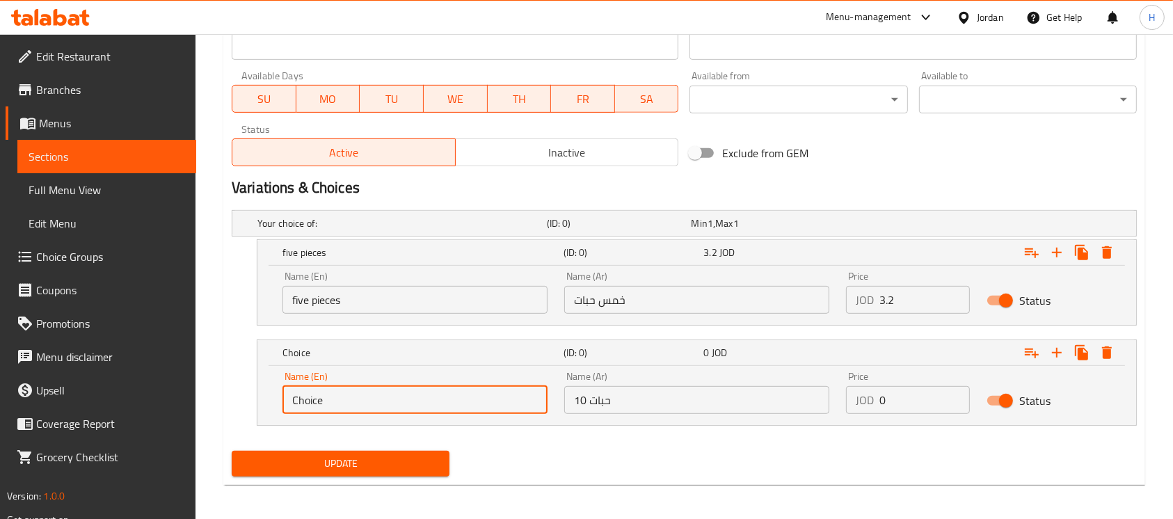
click at [410, 404] on input "Choice" at bounding box center [414, 400] width 265 height 28
paste input "five pieces"
drag, startPoint x: 303, startPoint y: 400, endPoint x: 294, endPoint y: 400, distance: 9.0
click at [294, 400] on input "five pieces" at bounding box center [414, 400] width 265 height 28
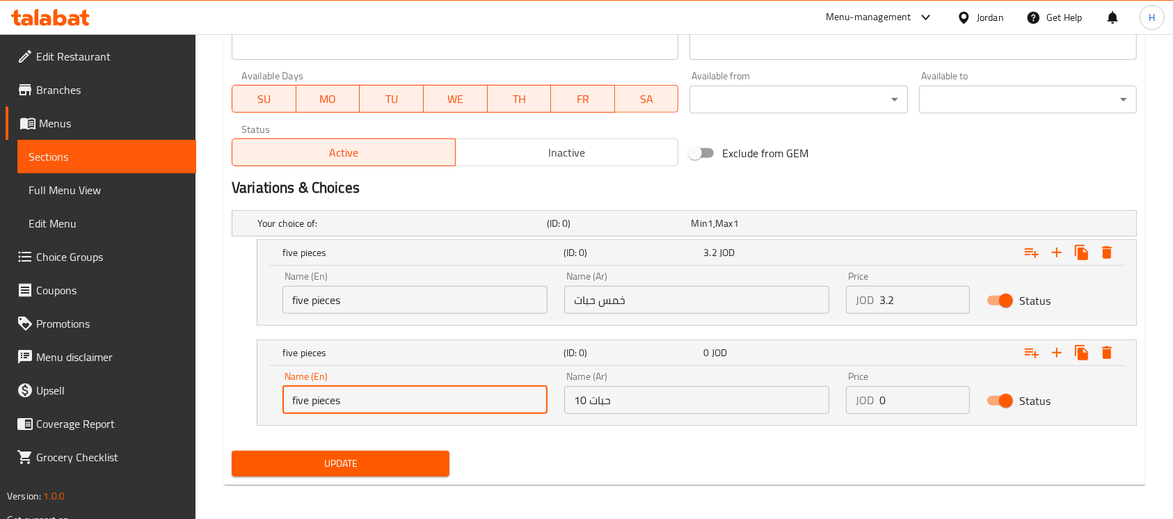
click at [294, 400] on input "five pieces" at bounding box center [414, 400] width 265 height 28
type input "10 pieces"
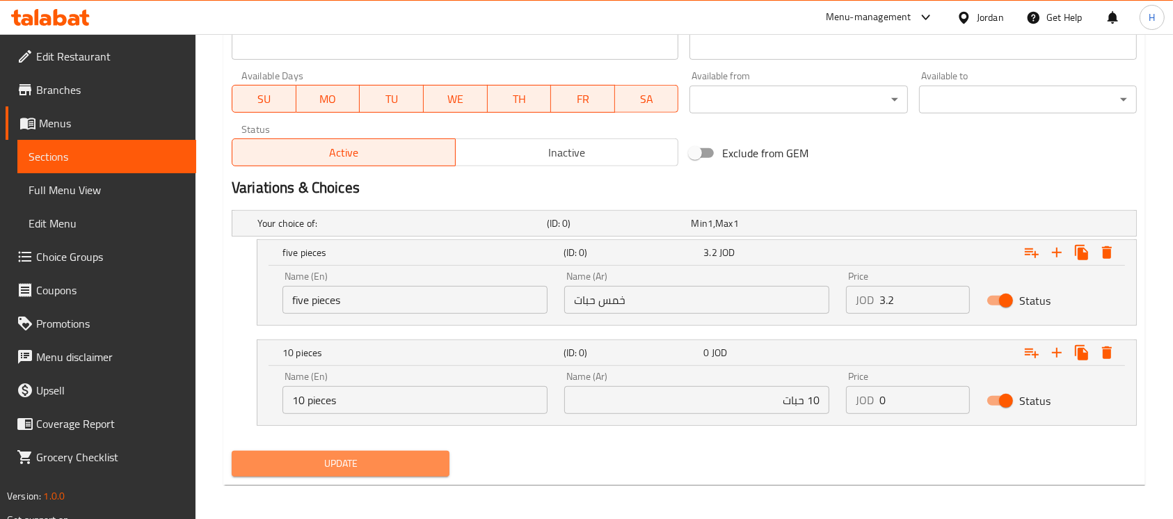
click at [431, 464] on span "Update" at bounding box center [340, 463] width 195 height 17
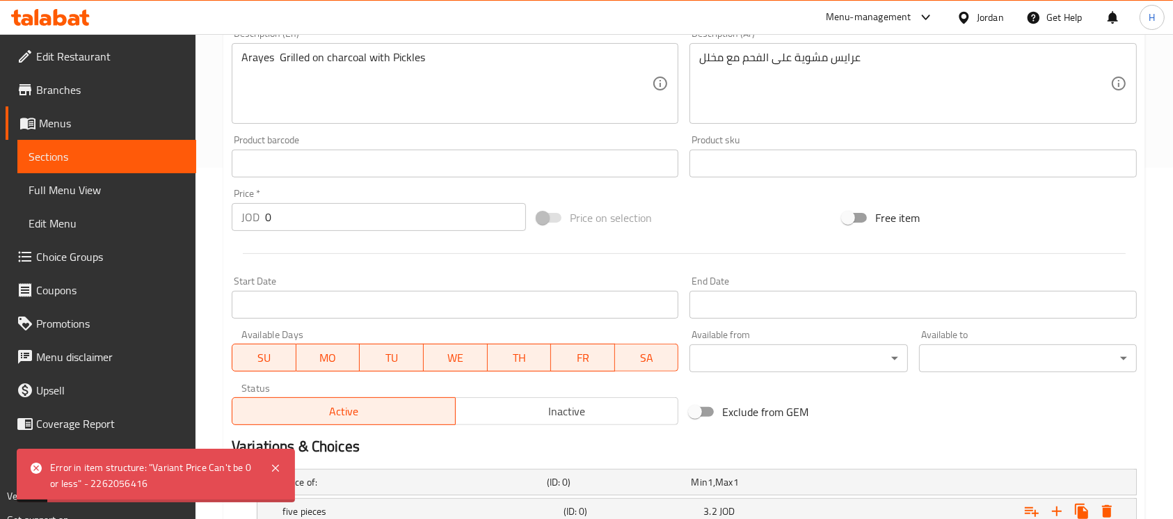
scroll to position [146, 0]
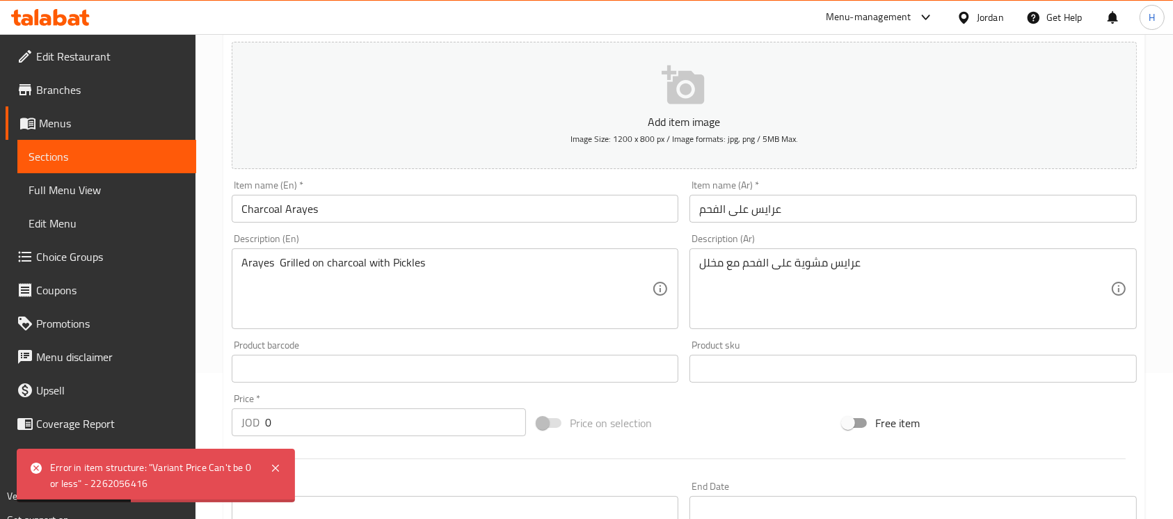
click at [184, 153] on span "Sections" at bounding box center [107, 156] width 156 height 17
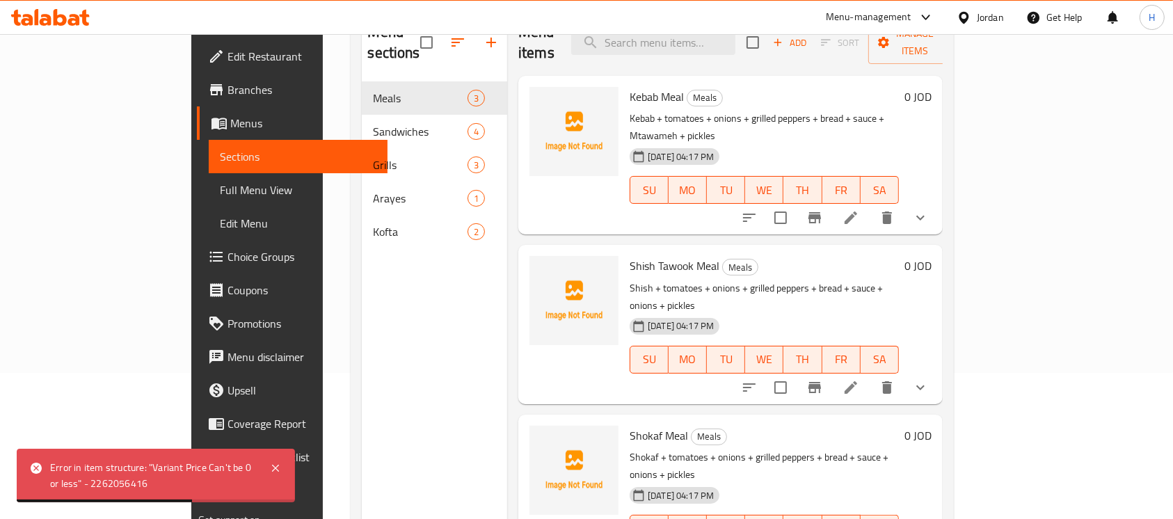
click at [227, 252] on span "Choice Groups" at bounding box center [301, 256] width 149 height 17
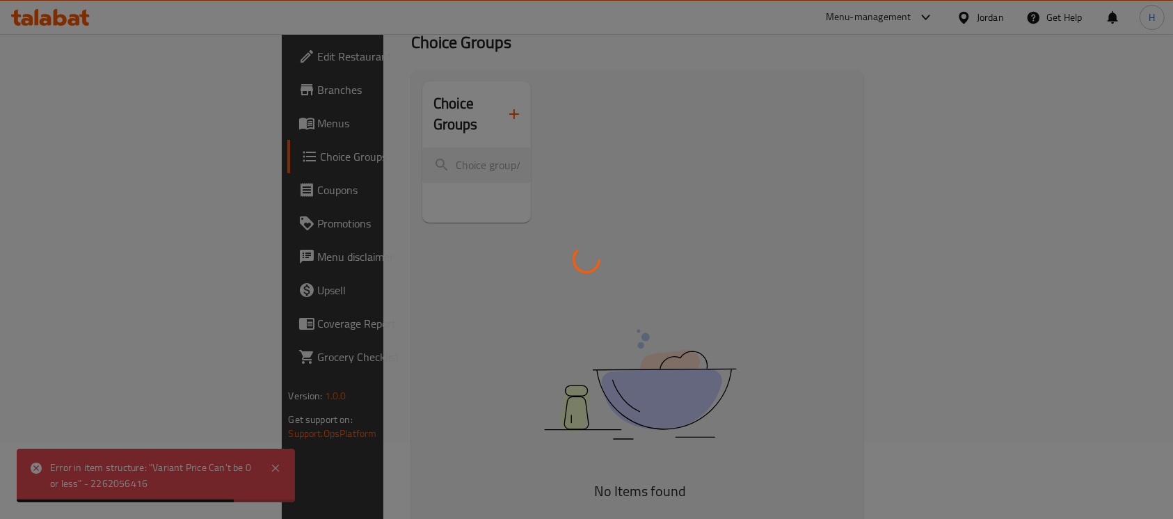
scroll to position [54, 0]
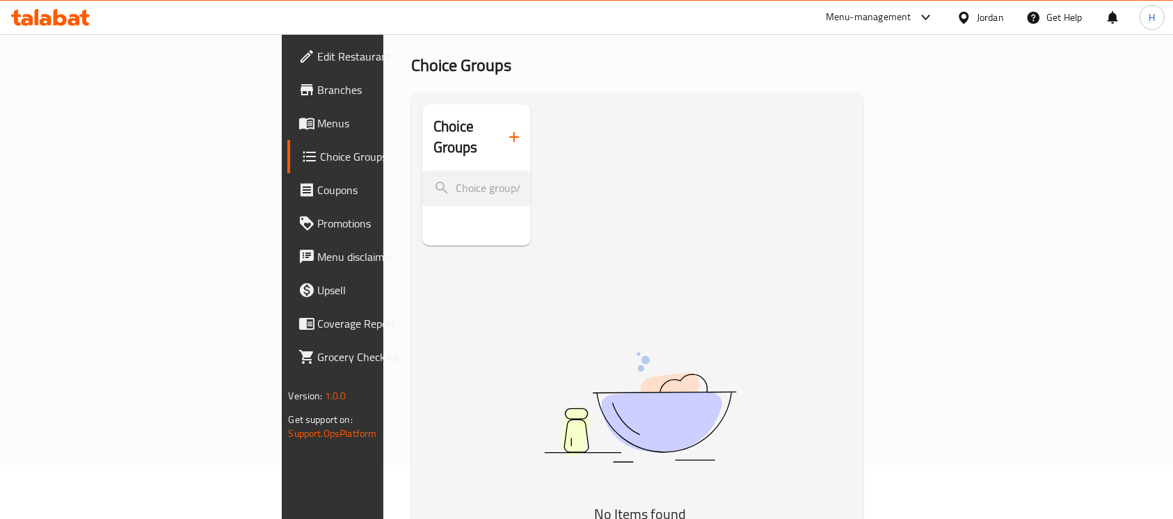
click at [497, 131] on button "button" at bounding box center [513, 136] width 33 height 33
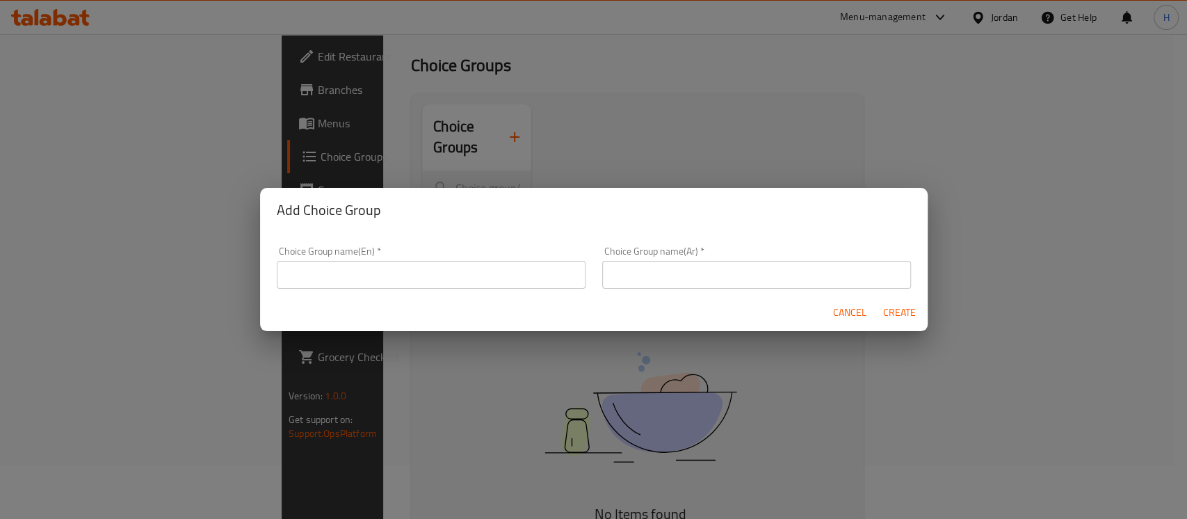
click at [450, 273] on input "text" at bounding box center [431, 275] width 309 height 28
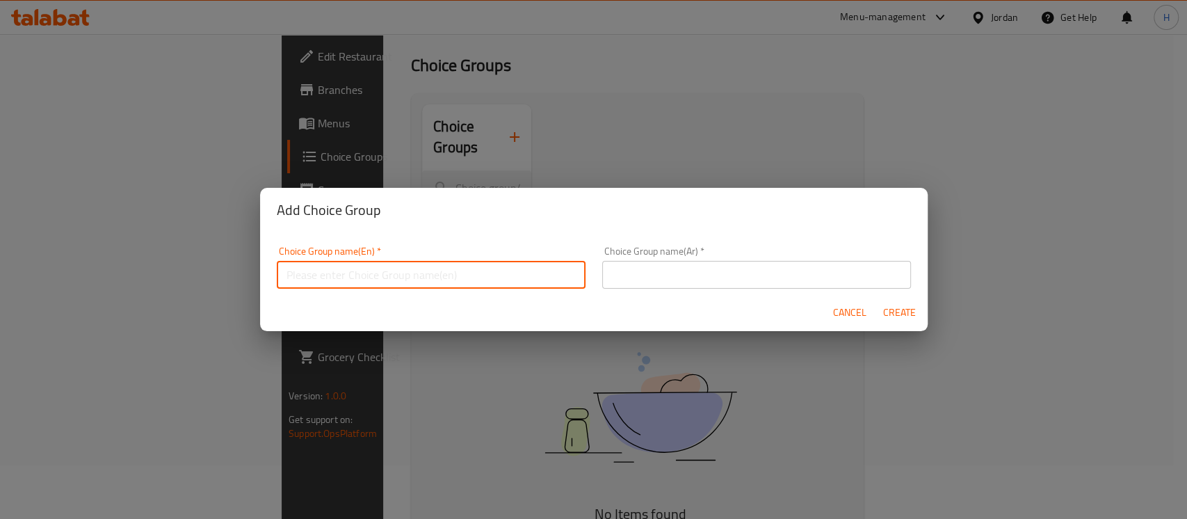
type input "YOUR choice OF:"
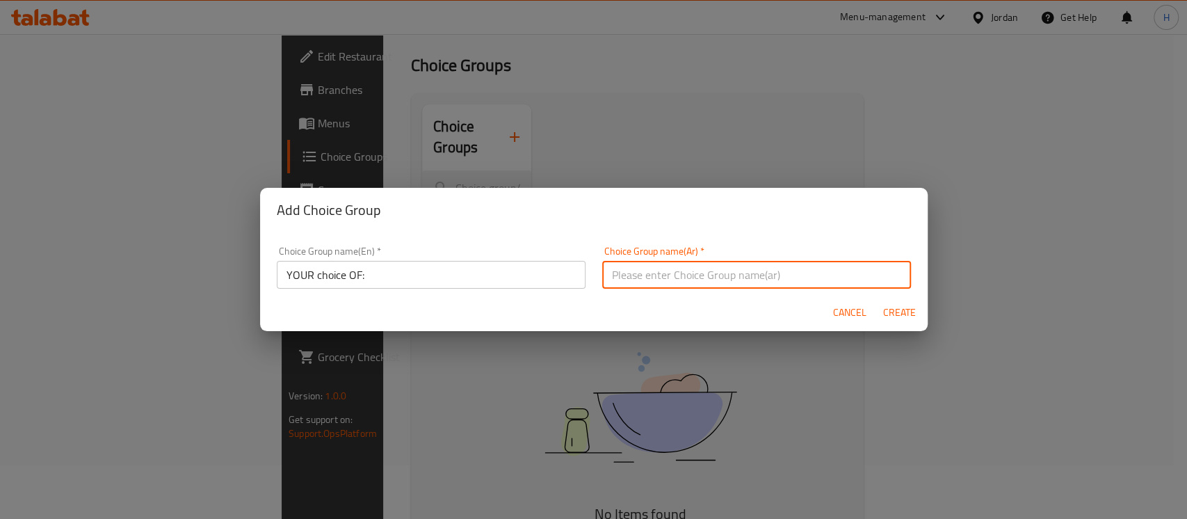
click at [662, 280] on input "text" at bounding box center [756, 275] width 309 height 28
type input "اختيارك من :"
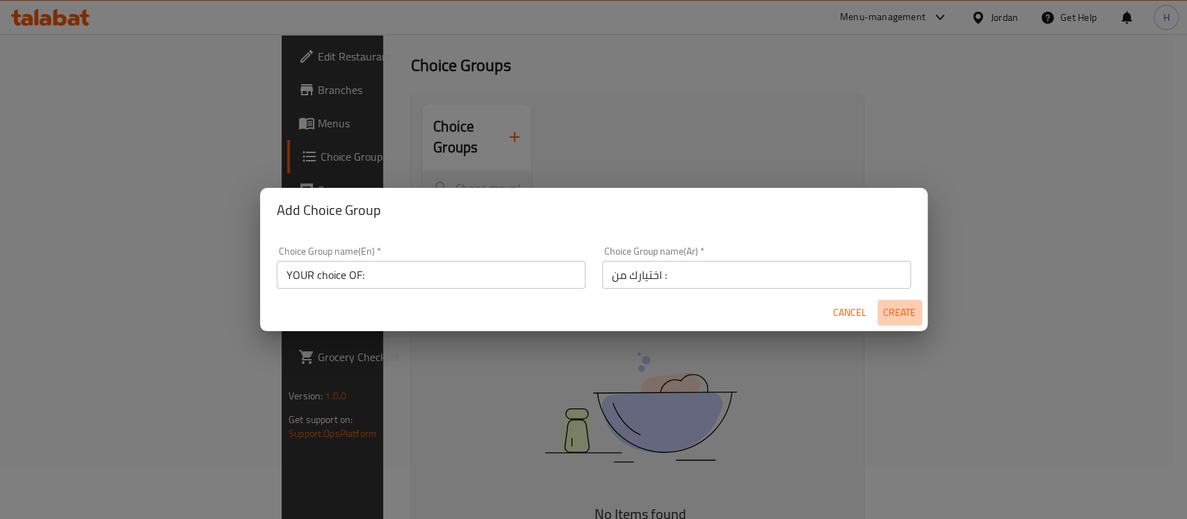
click at [890, 304] on span "Create" at bounding box center [899, 312] width 33 height 17
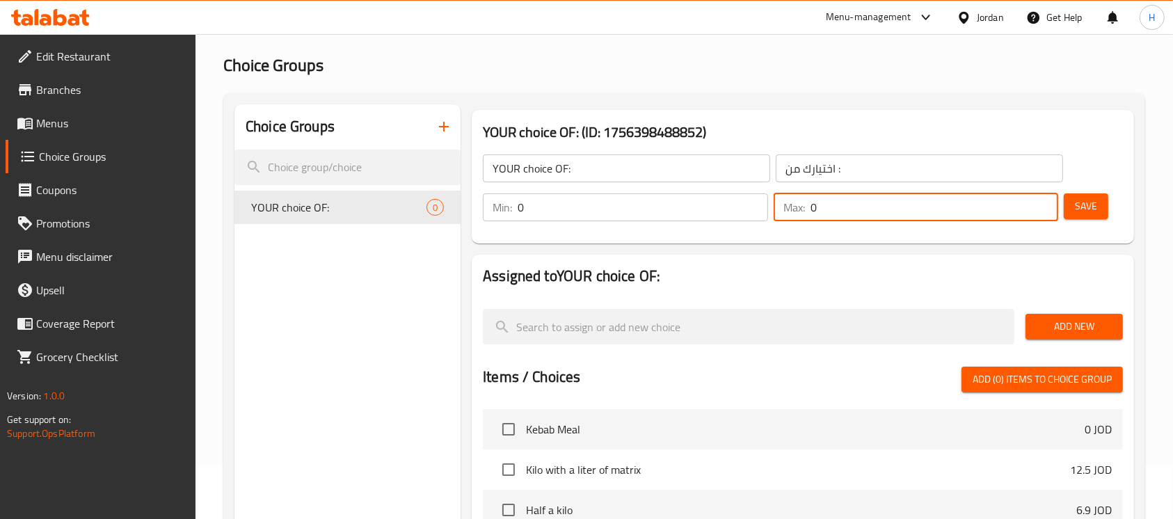
drag, startPoint x: 767, startPoint y: 218, endPoint x: 750, endPoint y: 219, distance: 16.8
click at [755, 220] on div "Min: 0 ​ Max: 0 ​" at bounding box center [770, 207] width 586 height 39
type input "1"
drag, startPoint x: 611, startPoint y: 214, endPoint x: 497, endPoint y: 217, distance: 114.1
click at [497, 217] on div "Min: 0 ​" at bounding box center [625, 207] width 285 height 28
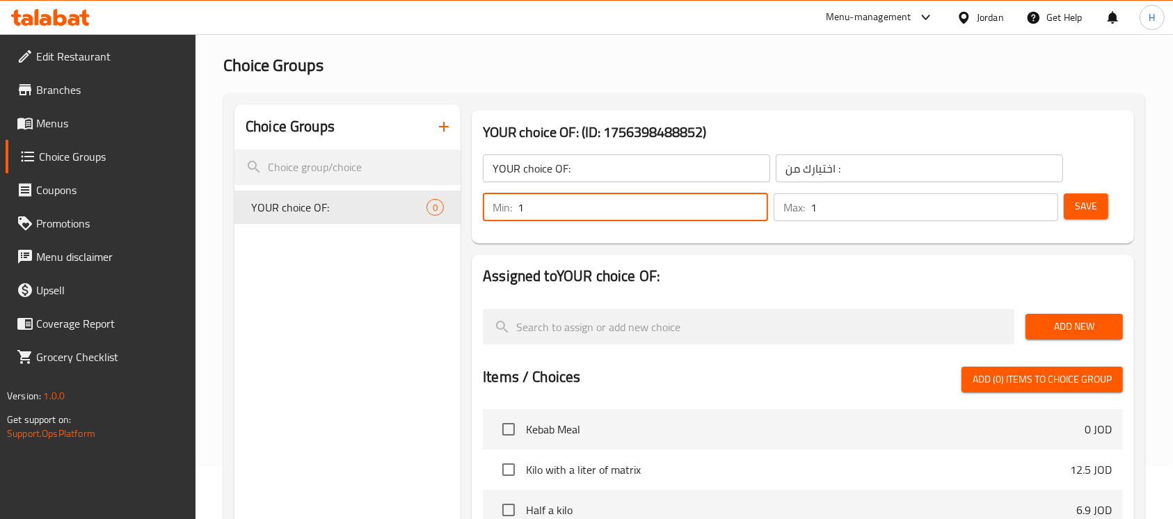
type input "1"
click at [1059, 323] on span "Add New" at bounding box center [1073, 326] width 75 height 17
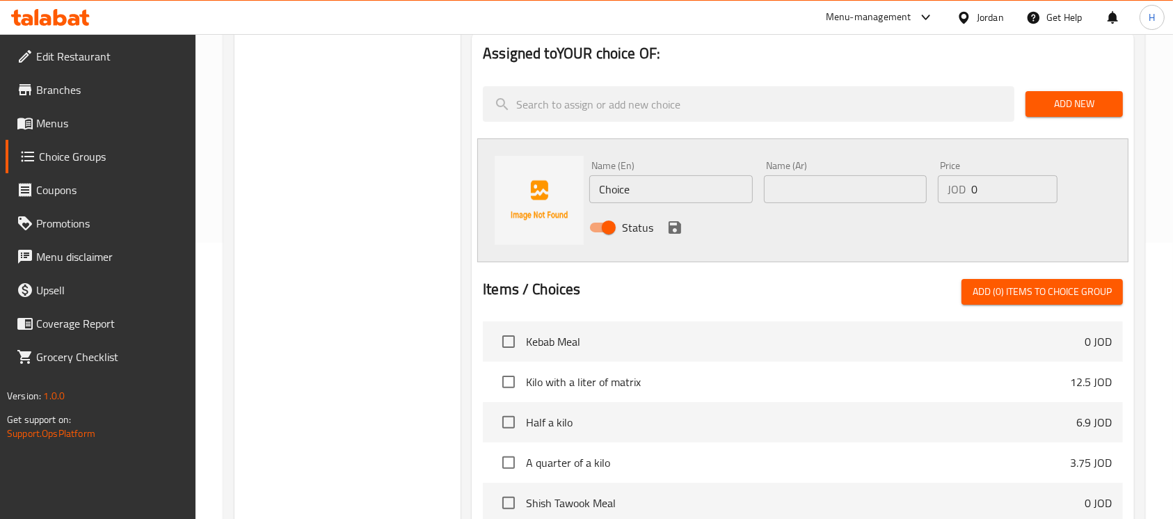
scroll to position [278, 0]
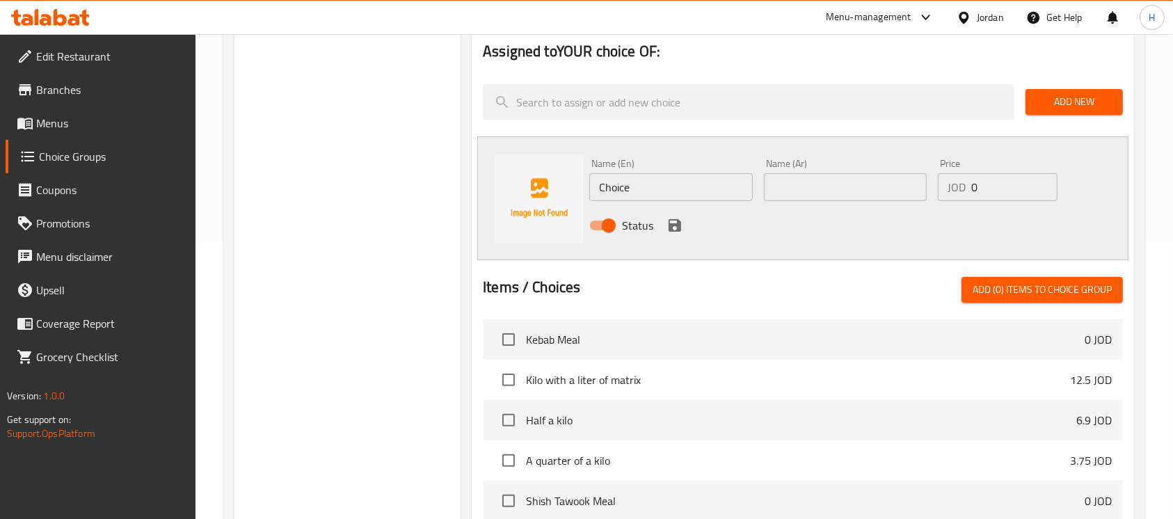
click at [806, 176] on input "text" at bounding box center [845, 187] width 163 height 28
paste input "five pieces"
type input "five pieces"
click at [711, 183] on input "Choice" at bounding box center [670, 187] width 163 height 28
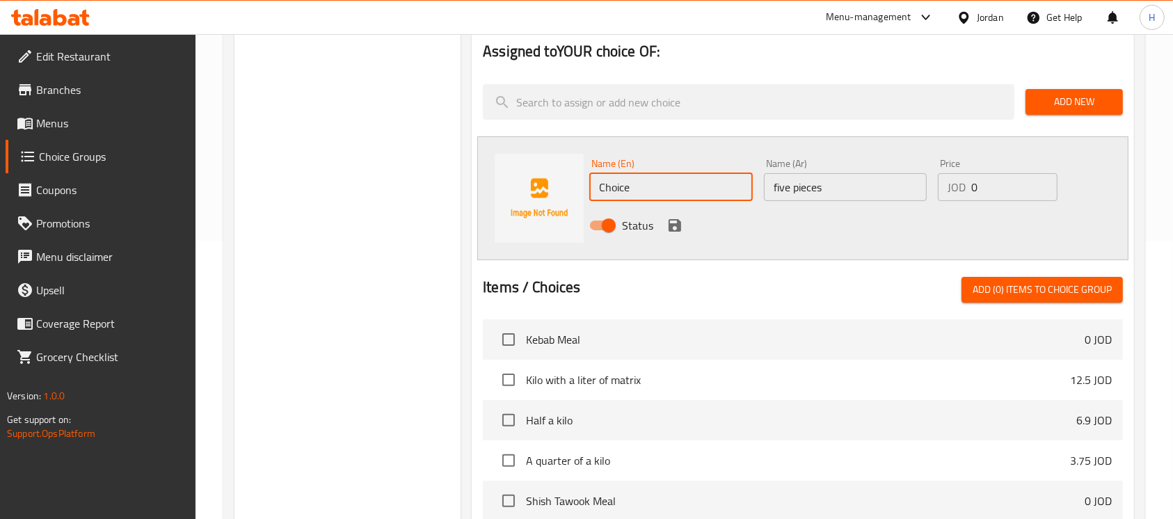
click at [711, 183] on input "Choice" at bounding box center [670, 187] width 163 height 28
paste input "five pieces"
type input "five pieces"
click at [811, 185] on input "five pieces" at bounding box center [845, 187] width 163 height 28
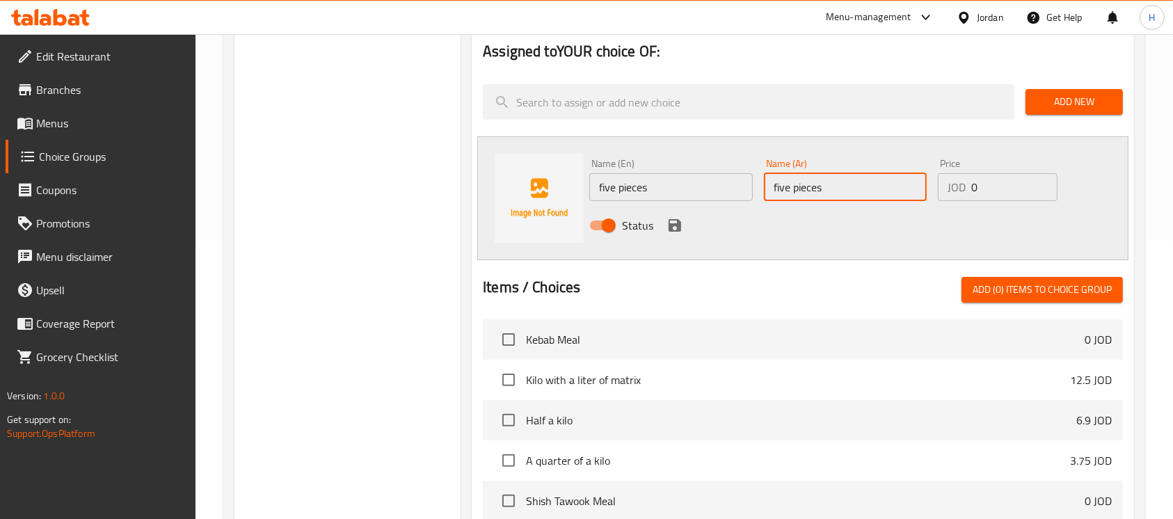
click at [811, 185] on input "five pieces" at bounding box center [845, 187] width 163 height 28
type input "خمس حبات"
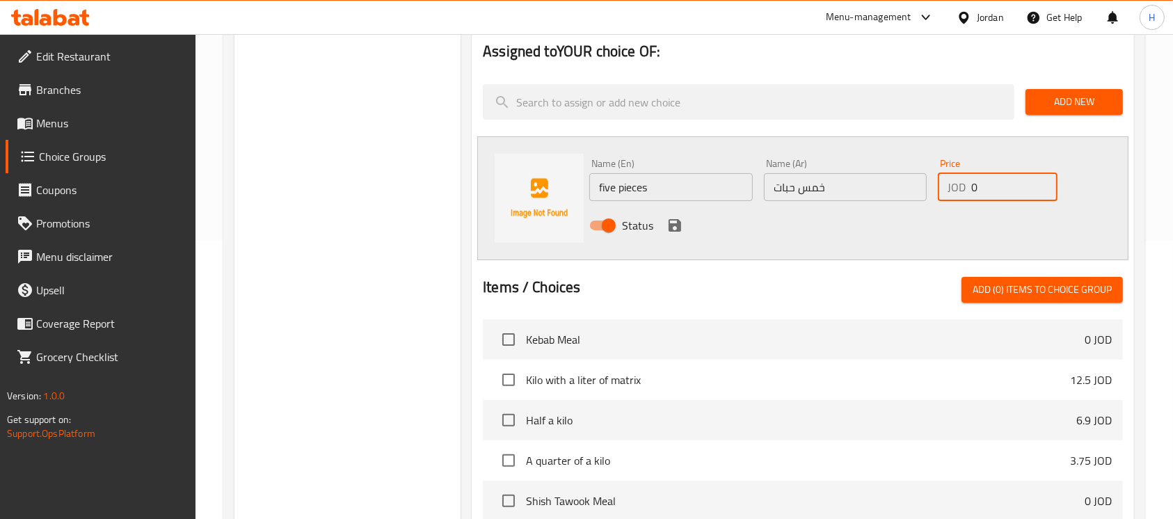
drag, startPoint x: 987, startPoint y: 173, endPoint x: 945, endPoint y: 188, distance: 44.9
click at [945, 188] on div "JOD 0 Price" at bounding box center [998, 187] width 120 height 28
paste input "3.2"
type input "3.2"
click at [669, 226] on icon "save" at bounding box center [674, 225] width 13 height 13
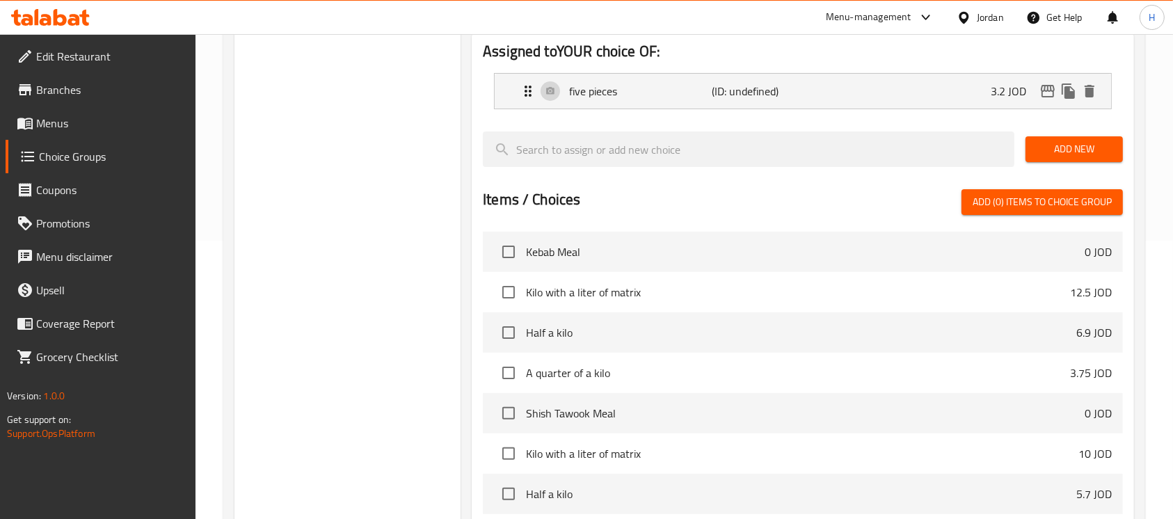
drag, startPoint x: 1055, startPoint y: 143, endPoint x: 814, endPoint y: 406, distance: 356.9
click at [1055, 143] on span "Add New" at bounding box center [1073, 148] width 75 height 17
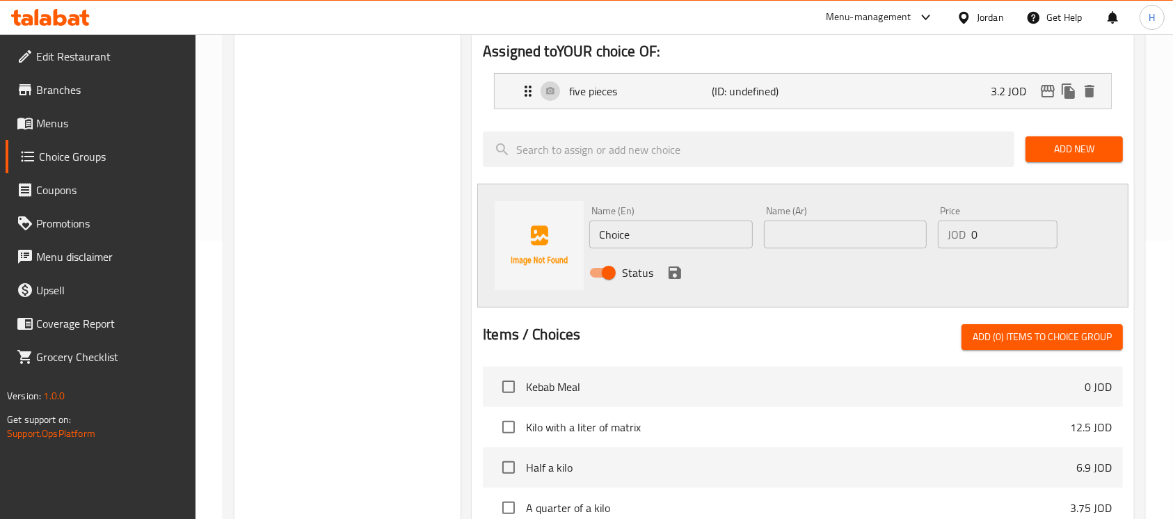
drag, startPoint x: 783, startPoint y: 221, endPoint x: 775, endPoint y: 226, distance: 9.7
click at [783, 221] on input "text" at bounding box center [845, 234] width 163 height 28
paste input "10 حبات"
click at [608, 89] on p "five pieces" at bounding box center [640, 91] width 143 height 17
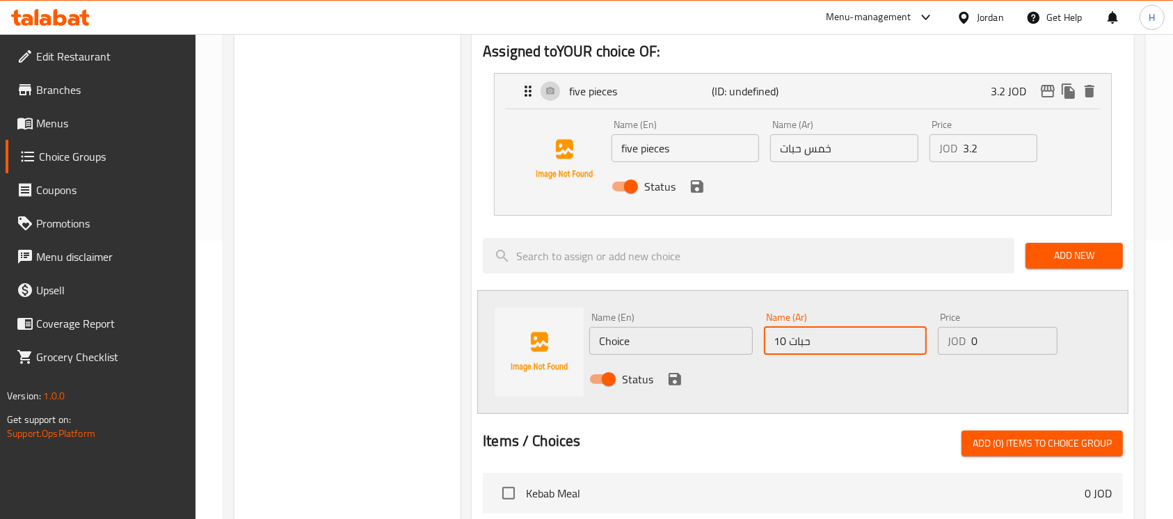
type input "10 حبات"
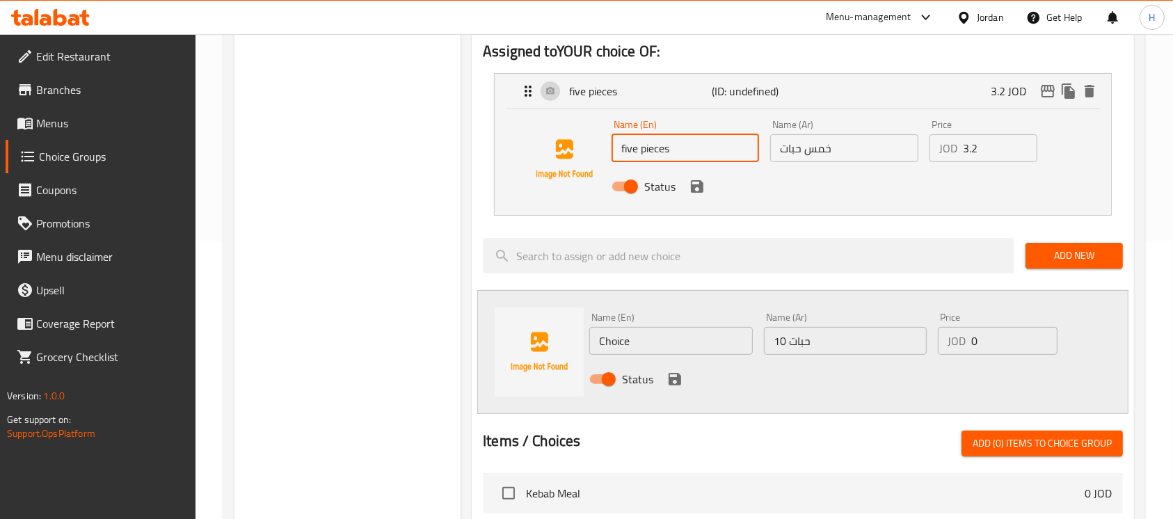
drag, startPoint x: 692, startPoint y: 157, endPoint x: 580, endPoint y: 159, distance: 112.0
click at [580, 159] on div "Name (En) five pieces Name (En) Name (Ar) خمس حبات Name (Ar) Price JOD 3.2 Pric…" at bounding box center [803, 159] width 572 height 95
click at [664, 333] on input "Choice" at bounding box center [670, 341] width 163 height 28
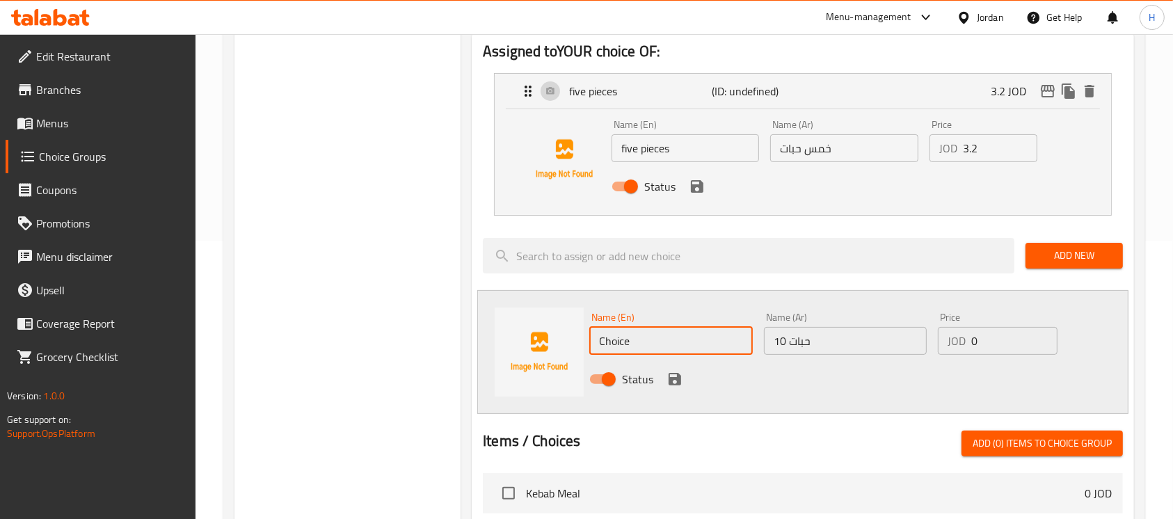
click at [664, 333] on input "Choice" at bounding box center [670, 341] width 163 height 28
paste input "five pieces"
click at [608, 342] on input "five pieces" at bounding box center [670, 341] width 163 height 28
type input "10 pieces"
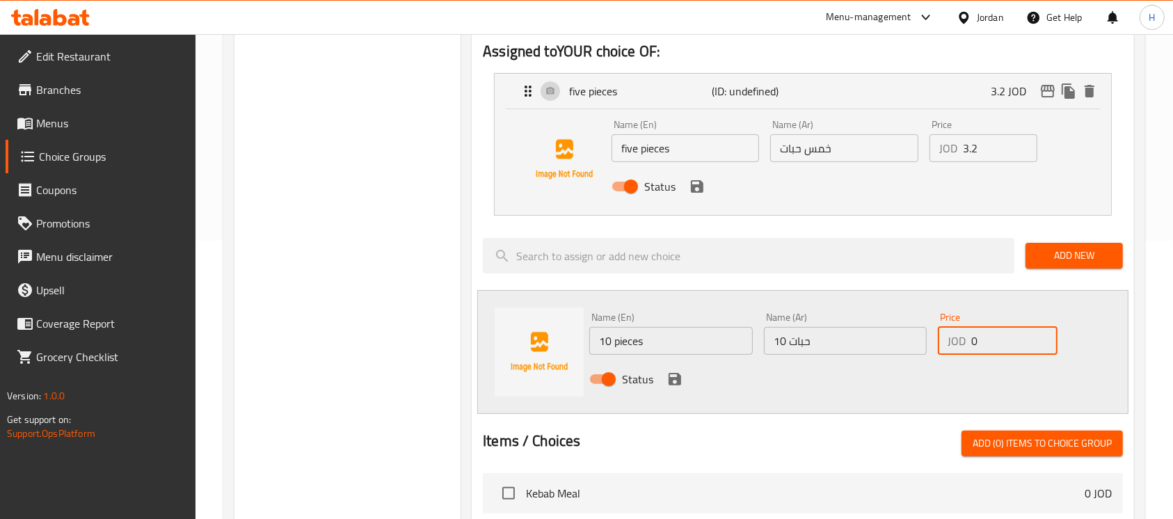
drag, startPoint x: 999, startPoint y: 342, endPoint x: 918, endPoint y: 353, distance: 81.4
click at [918, 353] on div "Name (En) 10 pieces Name (En) Name (Ar) 10 حبات Name (Ar) Price JOD 0 Price Sta…" at bounding box center [845, 352] width 522 height 91
paste input "6.25"
type input "6.25"
click at [673, 379] on icon "save" at bounding box center [674, 379] width 13 height 13
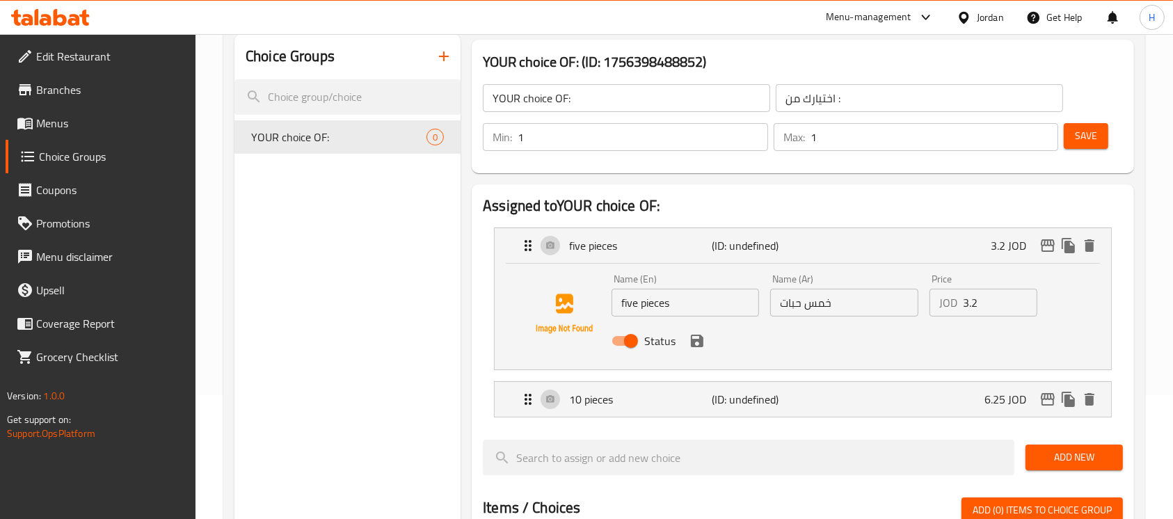
scroll to position [0, 0]
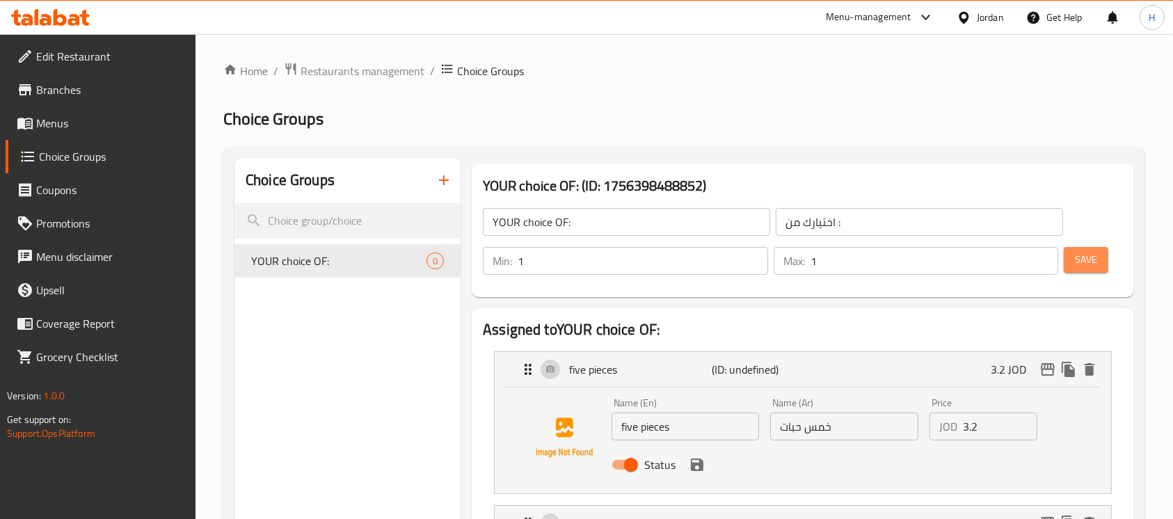
click at [1084, 252] on span "Save" at bounding box center [1086, 259] width 22 height 17
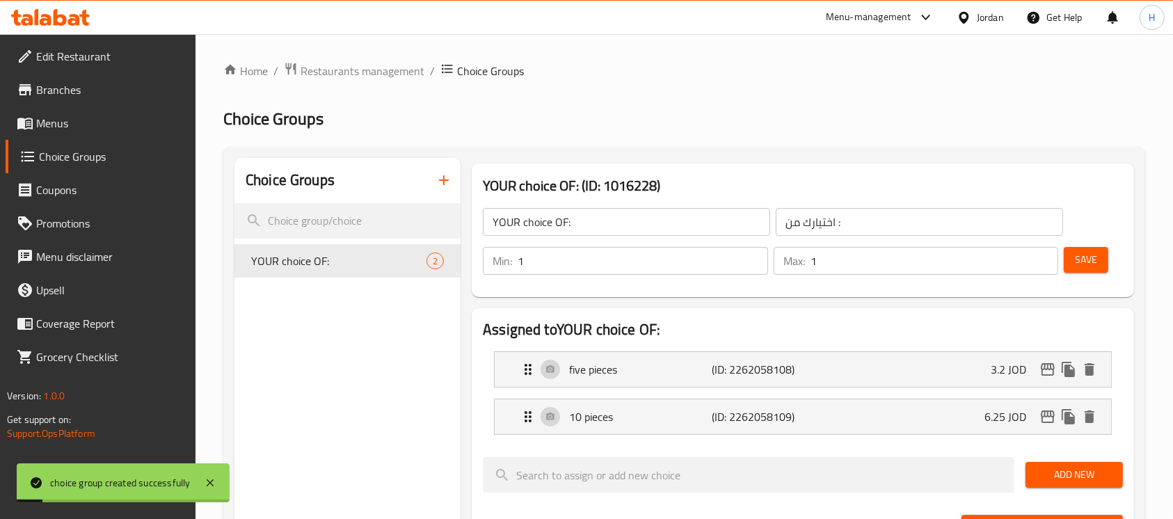
scroll to position [497, 0]
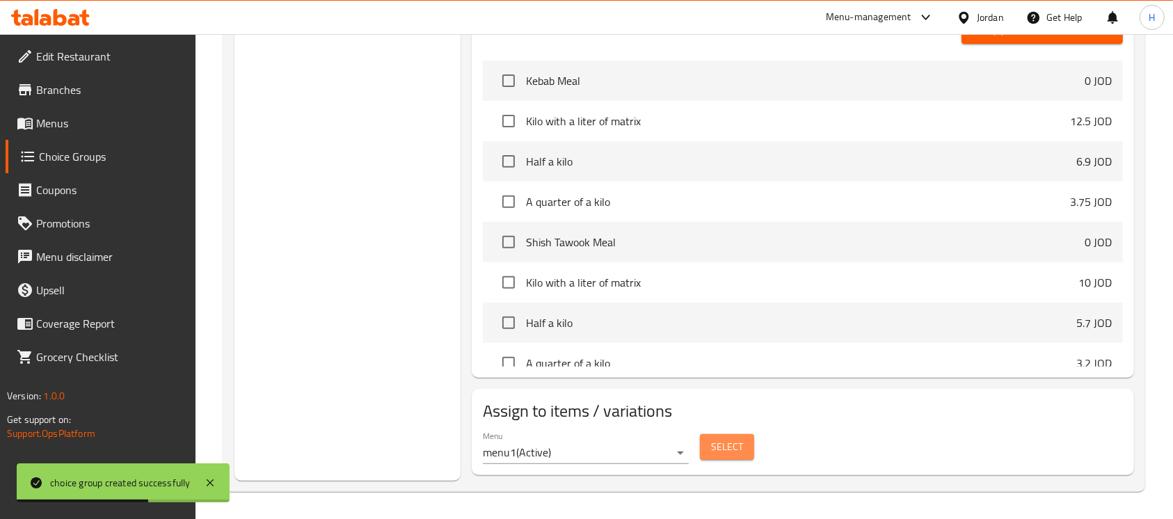
click at [720, 444] on span "Select" at bounding box center [727, 446] width 32 height 17
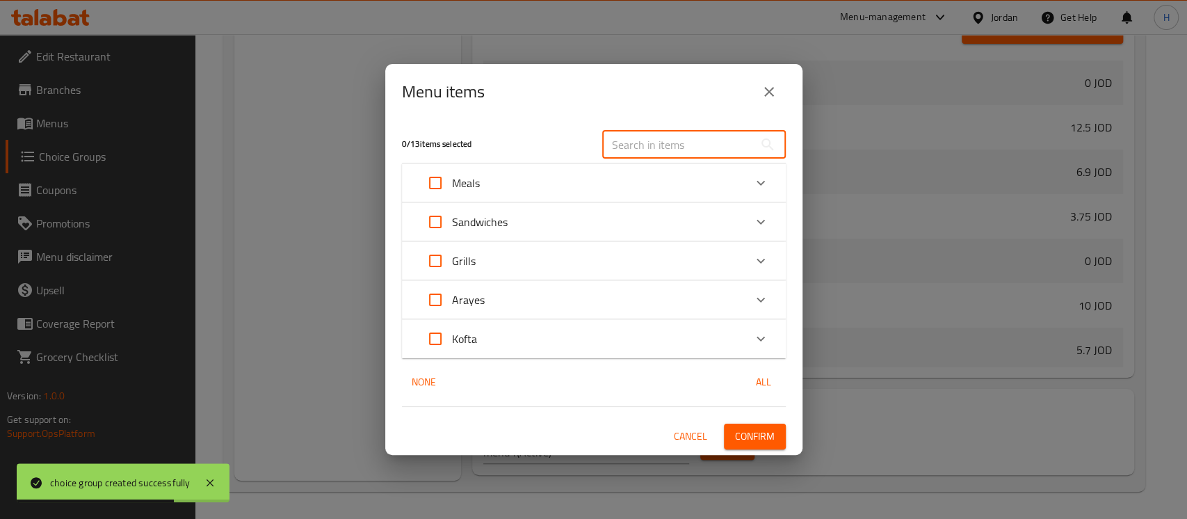
click at [684, 134] on input "text" at bounding box center [678, 145] width 152 height 28
paste input "عرايس على الفحم"
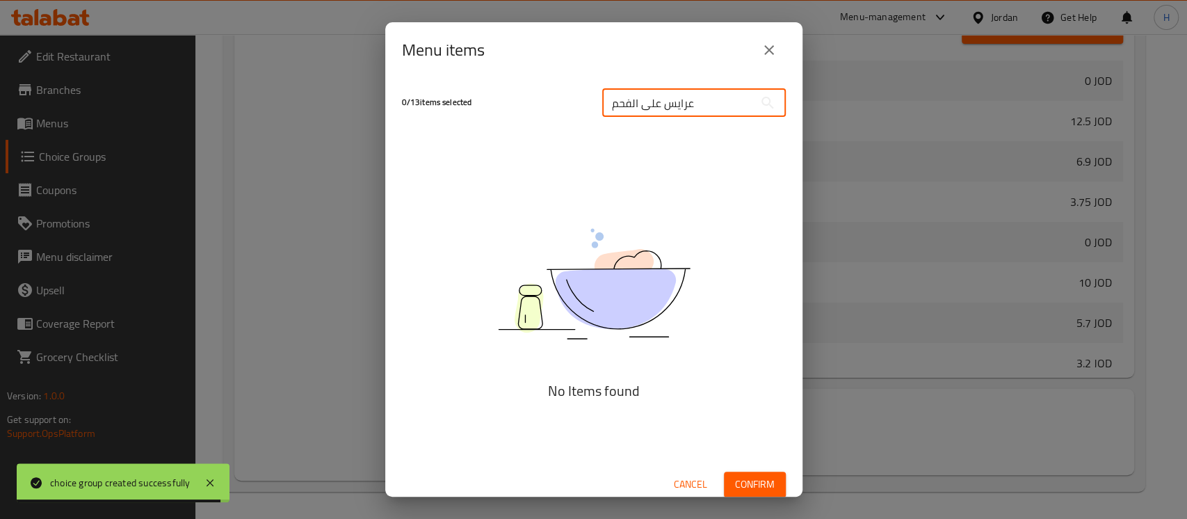
click at [648, 98] on input "عرايس على الفحم" at bounding box center [678, 103] width 152 height 28
paste input "Charcoal Arayes"
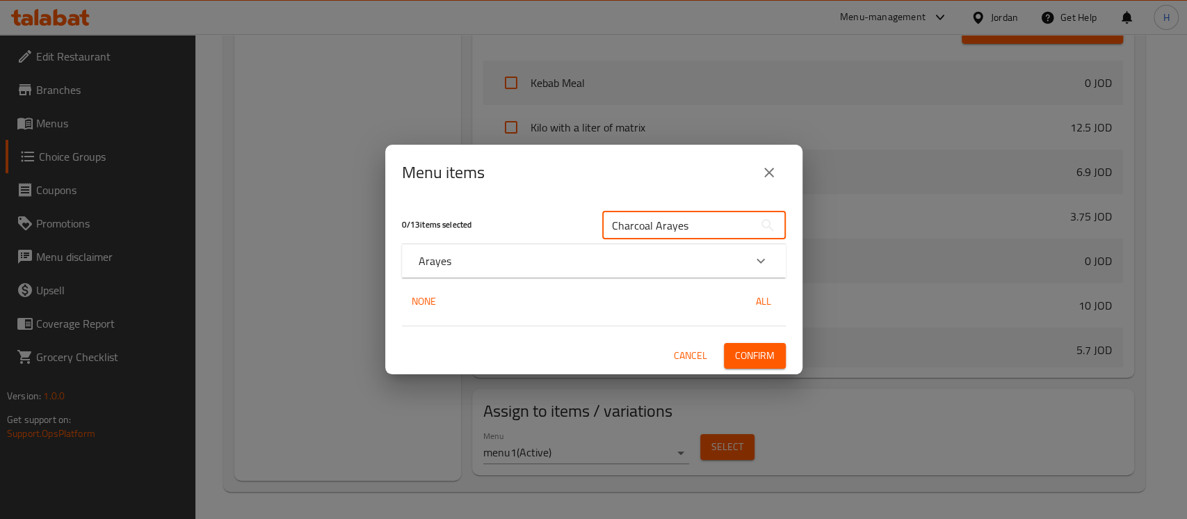
type input "Charcoal Arayes"
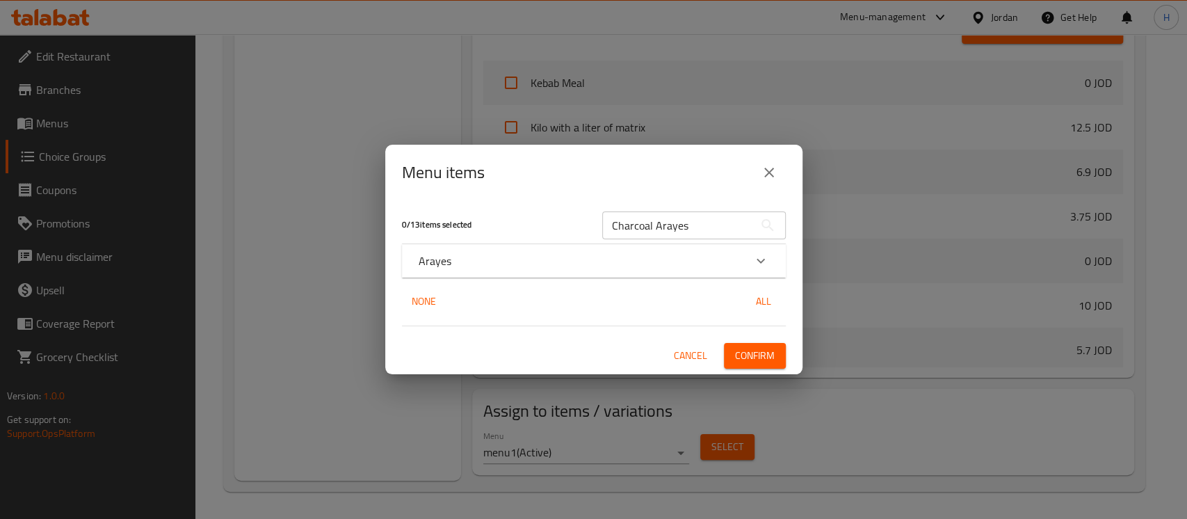
click at [485, 270] on div "Arayes" at bounding box center [594, 260] width 384 height 33
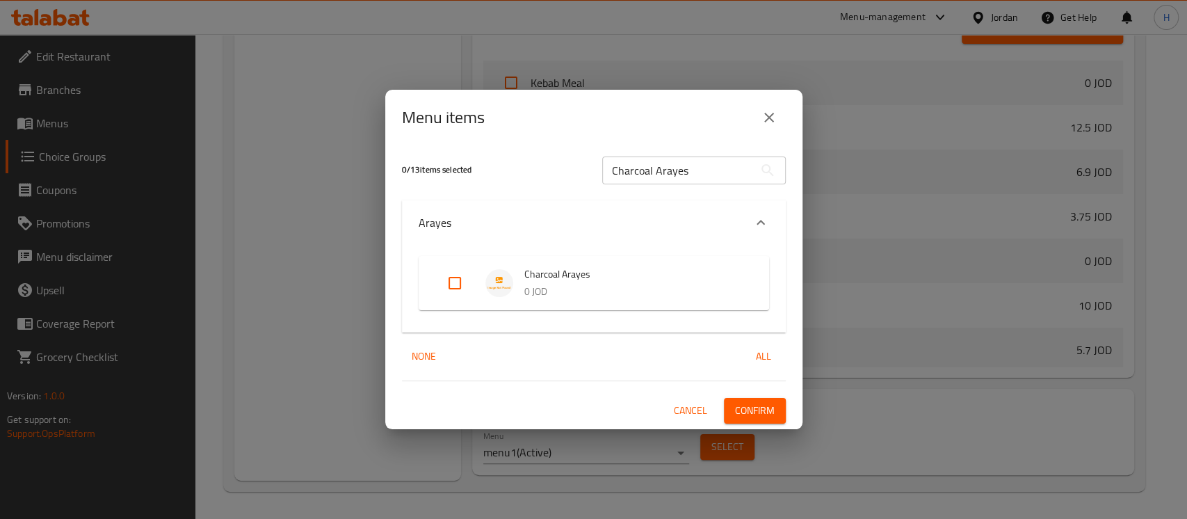
click at [456, 291] on input "Expand" at bounding box center [454, 282] width 33 height 33
checkbox input "true"
click at [787, 408] on div "1 / 13 items selected Charcoal Arayes ​ Arayes Charcoal Arayes 0 JOD None All C…" at bounding box center [593, 287] width 417 height 284
click at [759, 405] on span "Confirm" at bounding box center [755, 410] width 40 height 17
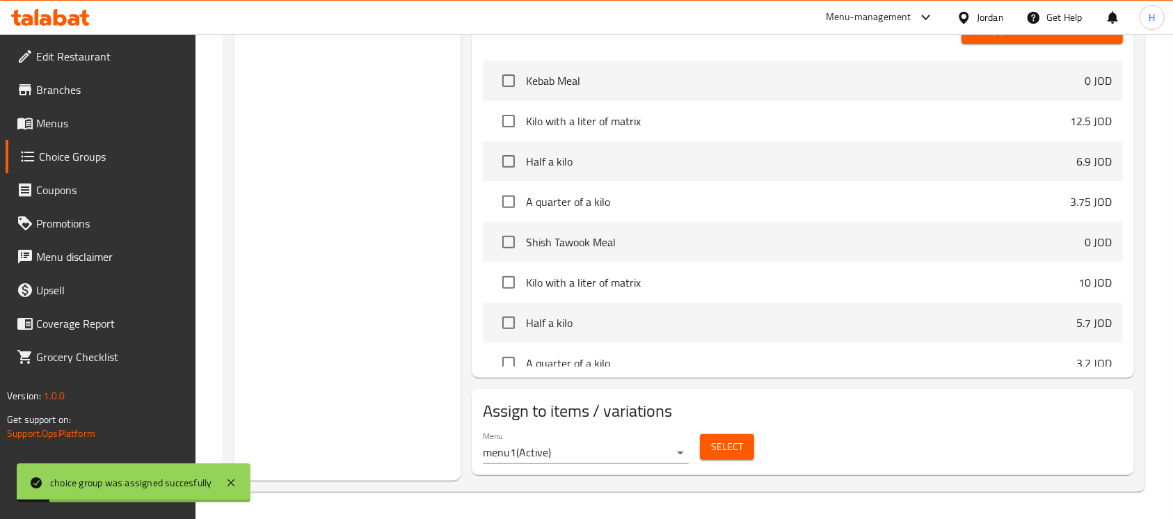
scroll to position [33, 0]
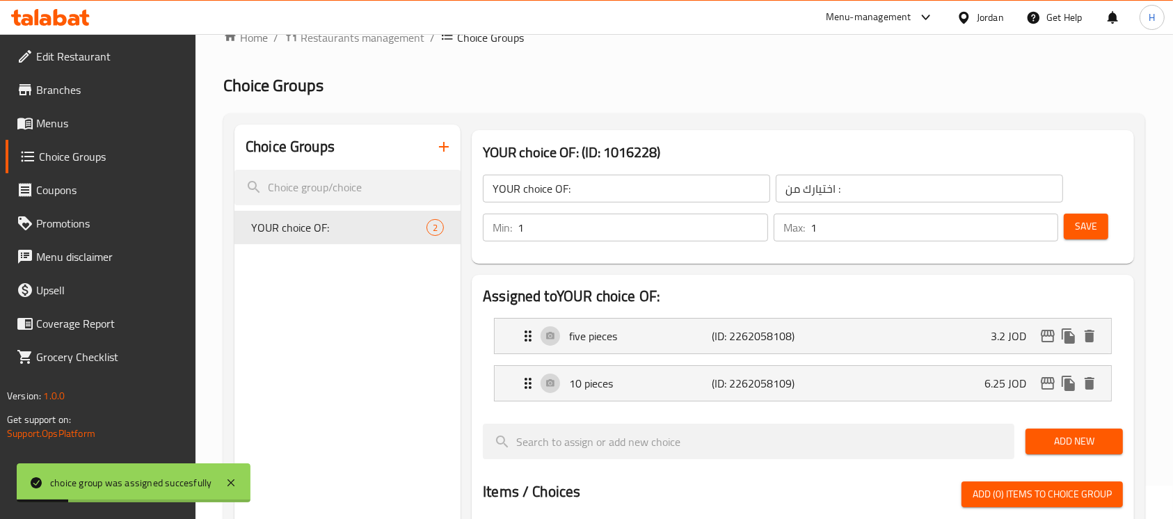
click at [431, 143] on button "button" at bounding box center [443, 146] width 33 height 33
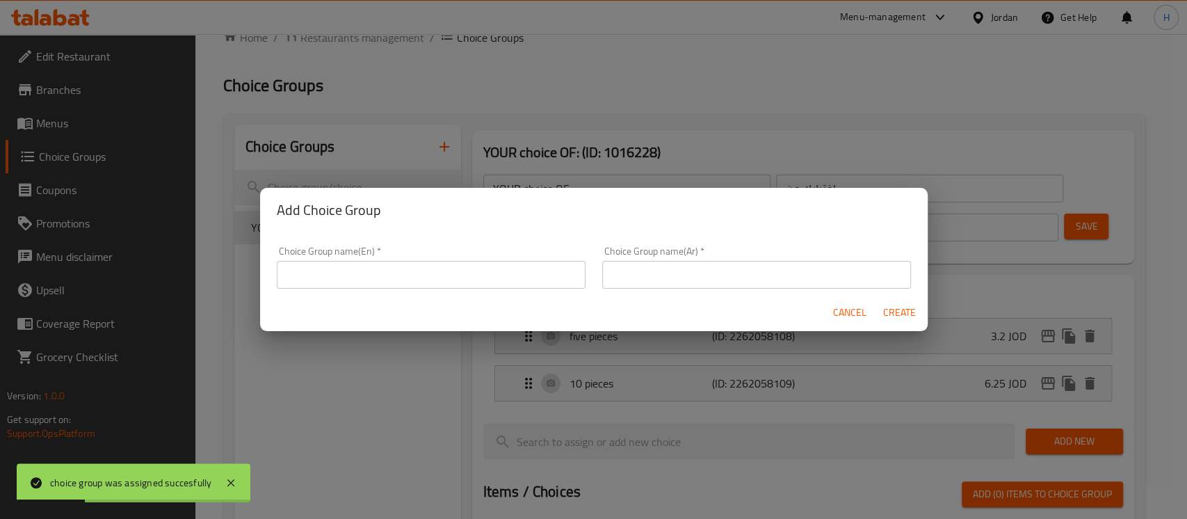
click at [460, 277] on input "text" at bounding box center [431, 275] width 309 height 28
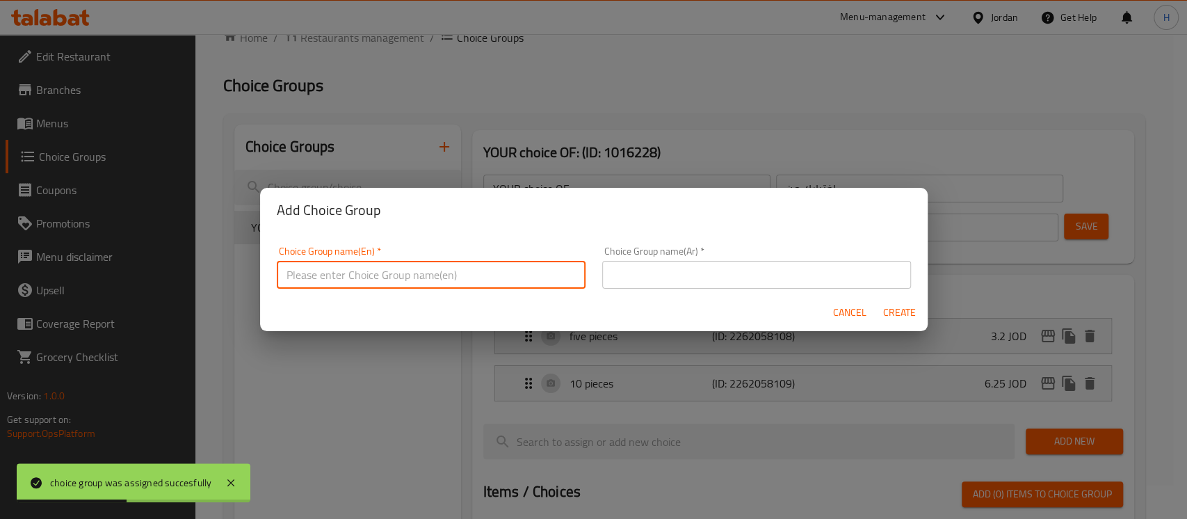
type input "your choice OF"
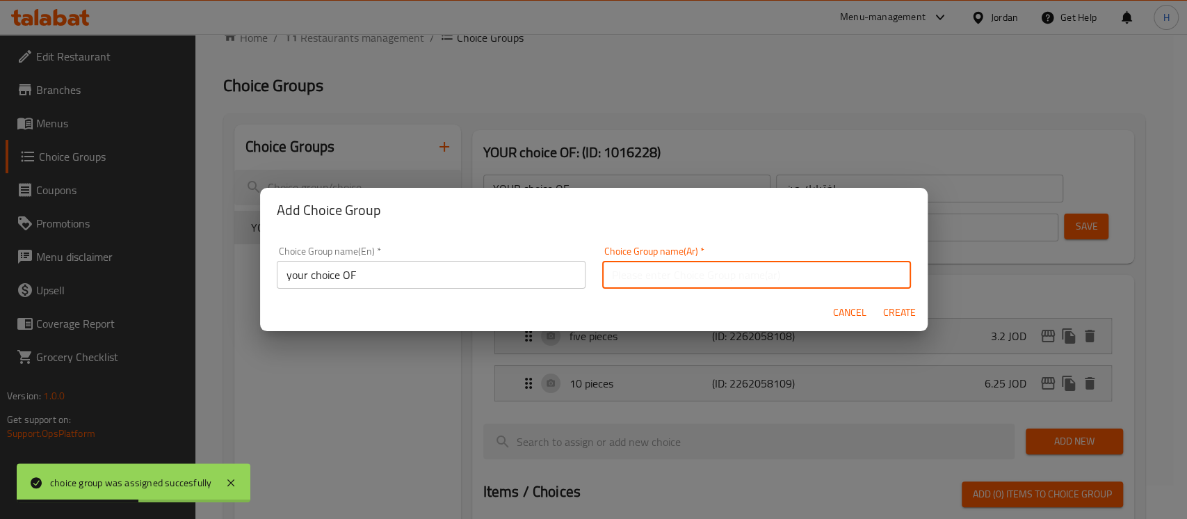
click at [685, 285] on input "text" at bounding box center [756, 275] width 309 height 28
type input "اختيارك من"
click at [894, 307] on span "Create" at bounding box center [899, 312] width 33 height 17
type input "your choice OF"
type input "اختيارك من"
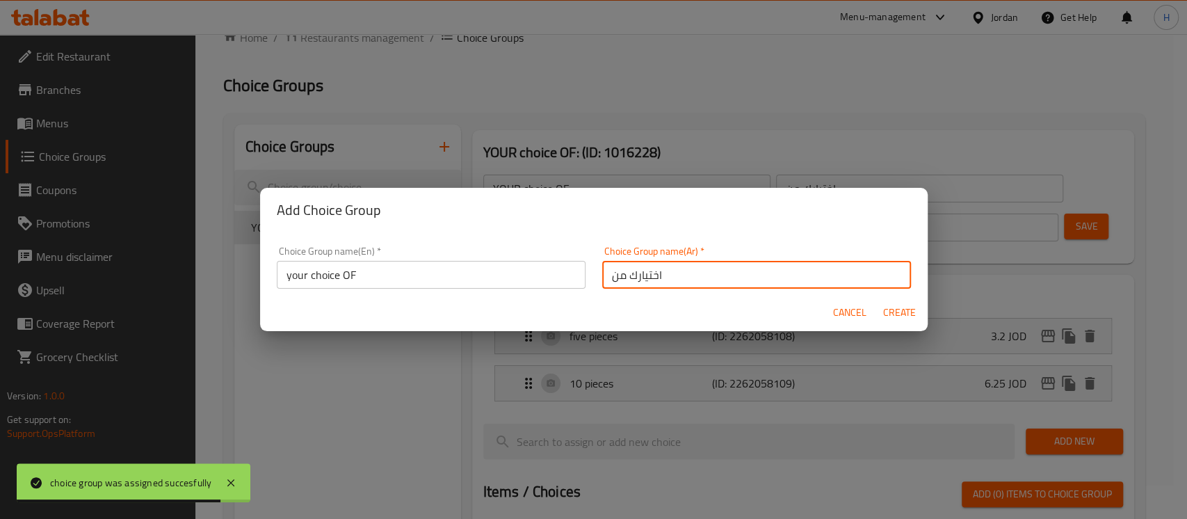
type input "0"
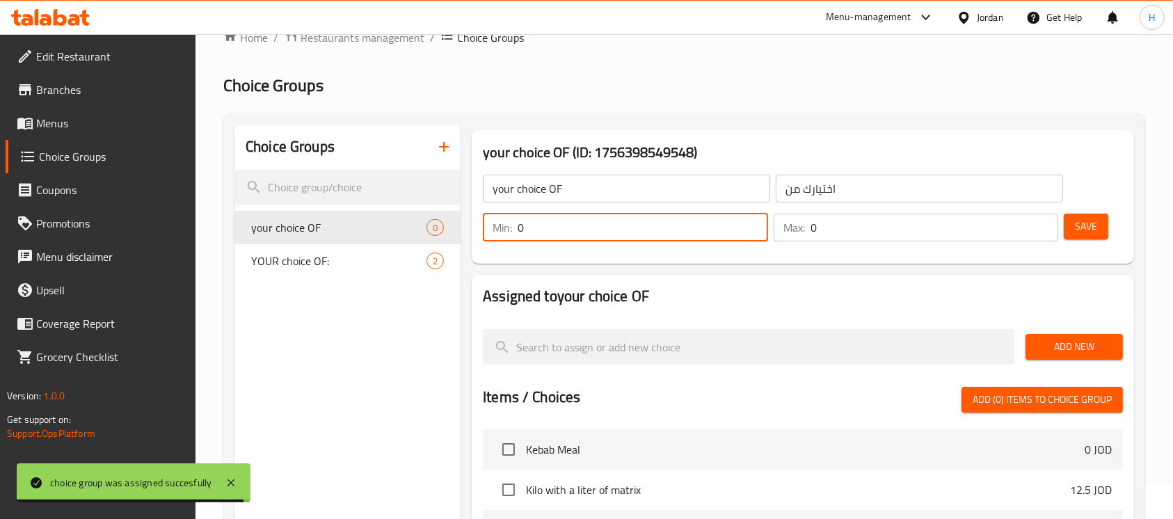
drag, startPoint x: 533, startPoint y: 242, endPoint x: 480, endPoint y: 251, distance: 53.6
click at [480, 251] on div "your choice OF ​ اختيارك من ​ Min: 0 ​ Max: 0 ​ Save" at bounding box center [802, 208] width 651 height 100
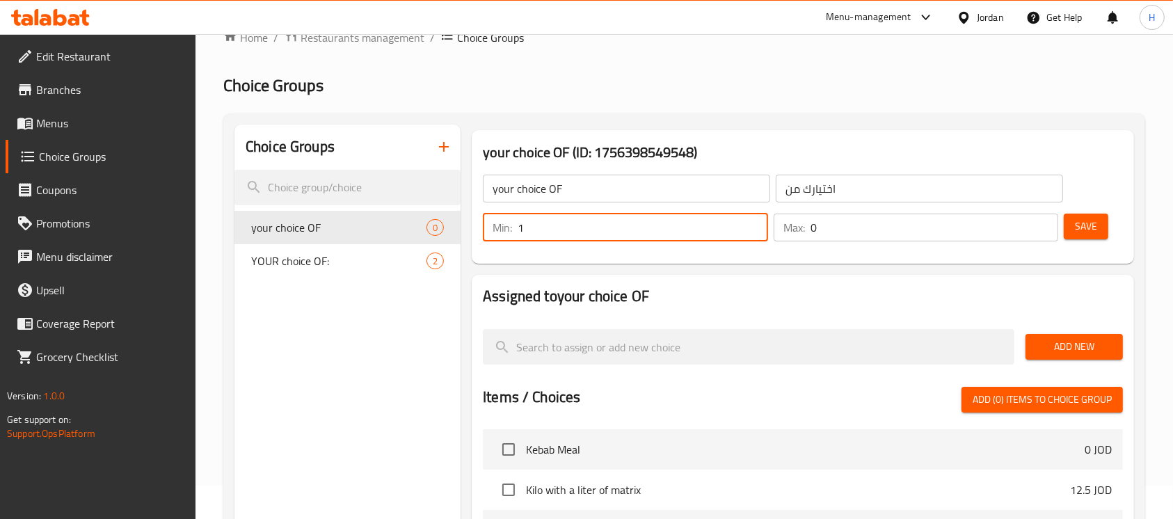
type input "1"
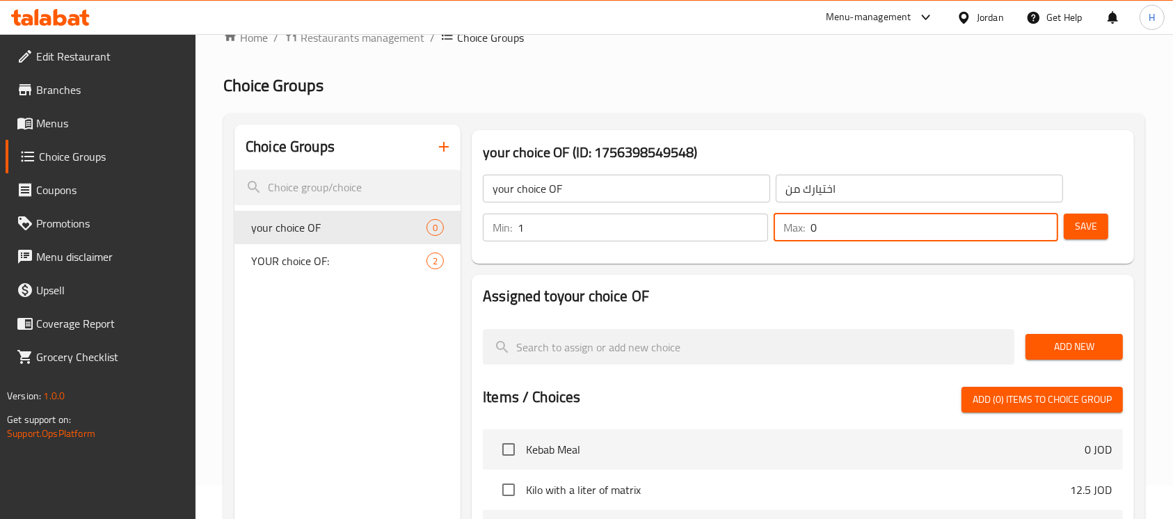
drag, startPoint x: 857, startPoint y: 223, endPoint x: 824, endPoint y: 243, distance: 39.0
click at [793, 225] on div "Max: 0 ​" at bounding box center [915, 228] width 285 height 28
type input "1"
click at [1072, 349] on span "Add New" at bounding box center [1073, 346] width 75 height 17
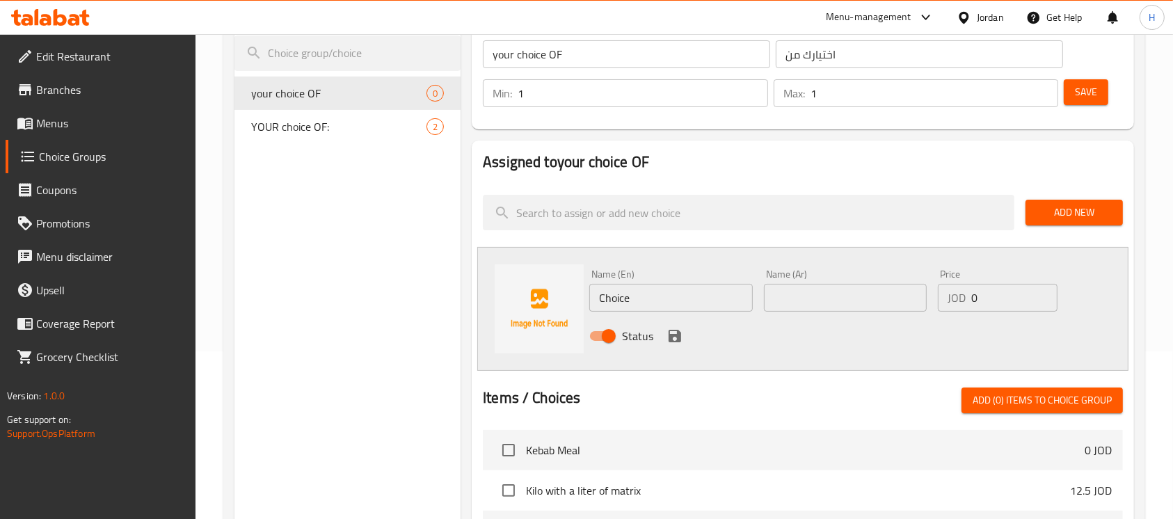
scroll to position [218, 0]
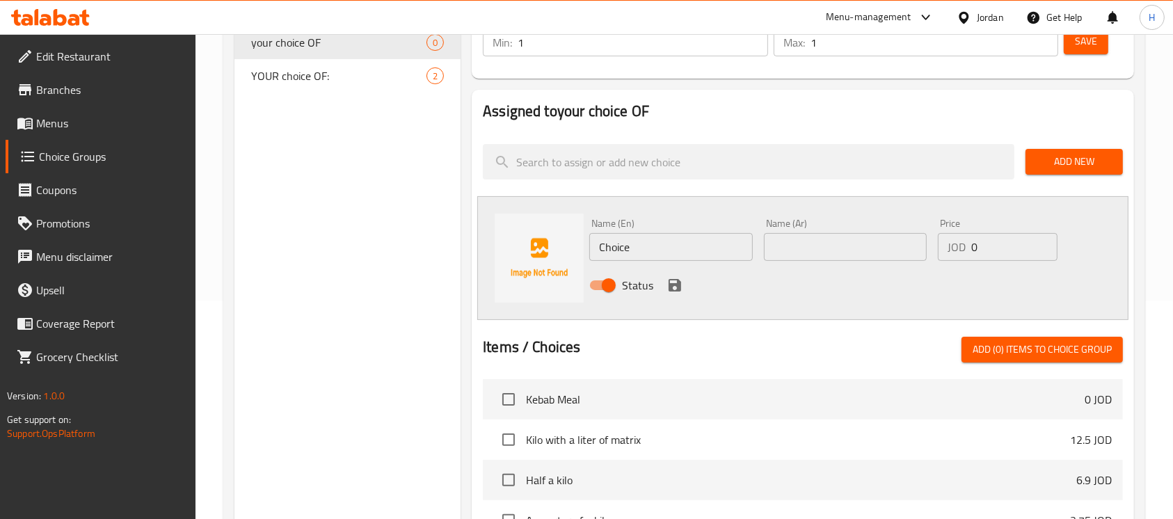
click at [810, 255] on input "text" at bounding box center [845, 247] width 163 height 28
paste input "كيلو نص كيلو ربع كيلو"
drag, startPoint x: 858, startPoint y: 248, endPoint x: 671, endPoint y: 272, distance: 188.7
click at [671, 272] on div "Name (En) Choice Name (En) Name (Ar) كيلو نص كيلو ربع كيلو Name (Ar) Price JOD …" at bounding box center [845, 258] width 522 height 91
type input "ربع كيلو"
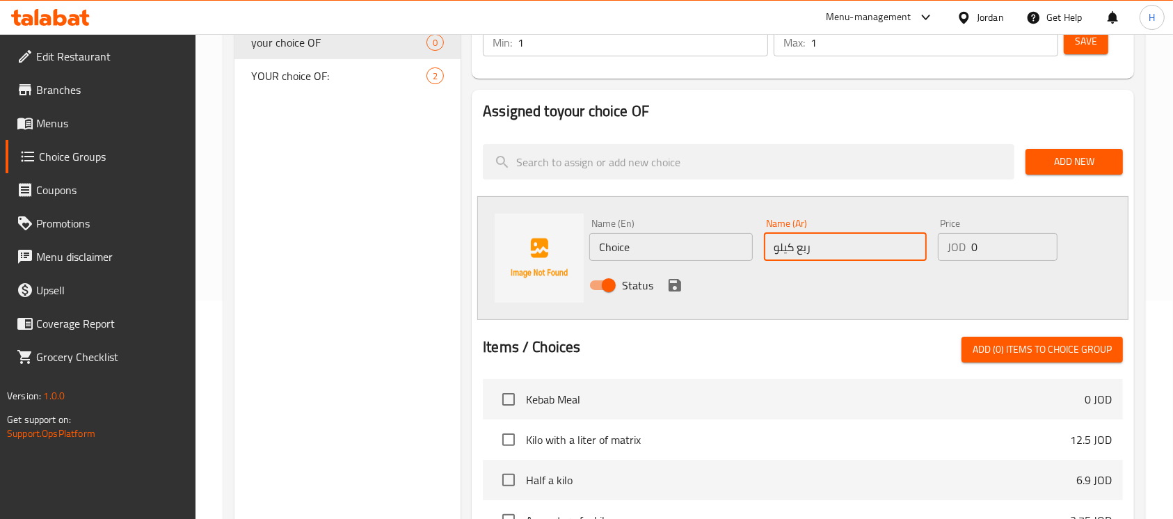
click at [680, 240] on input "Choice" at bounding box center [670, 247] width 163 height 28
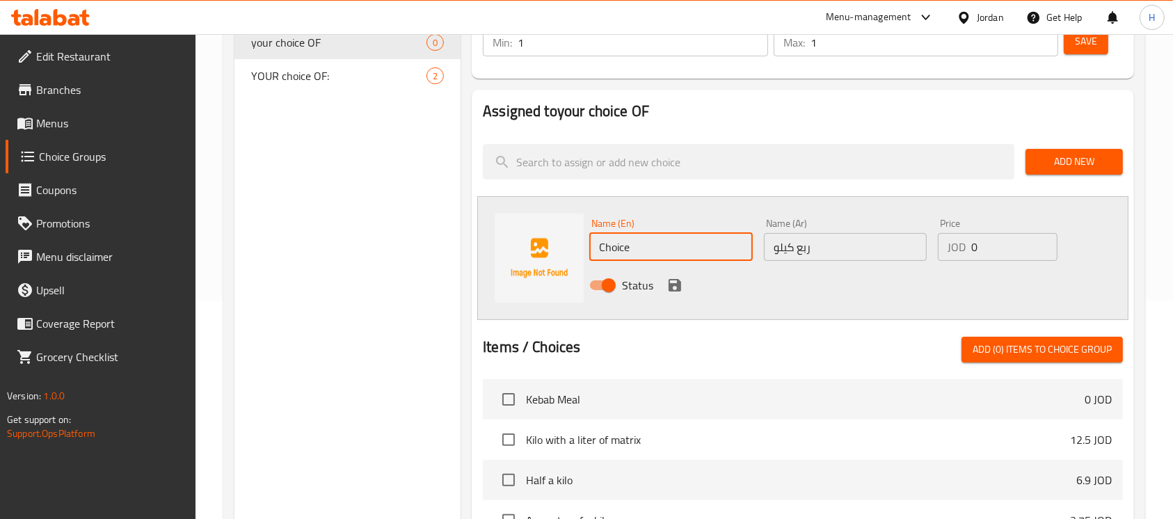
click at [680, 240] on input "Choice" at bounding box center [670, 247] width 163 height 28
paste input "quarter of a kilo"
type input "quarter of a kilo"
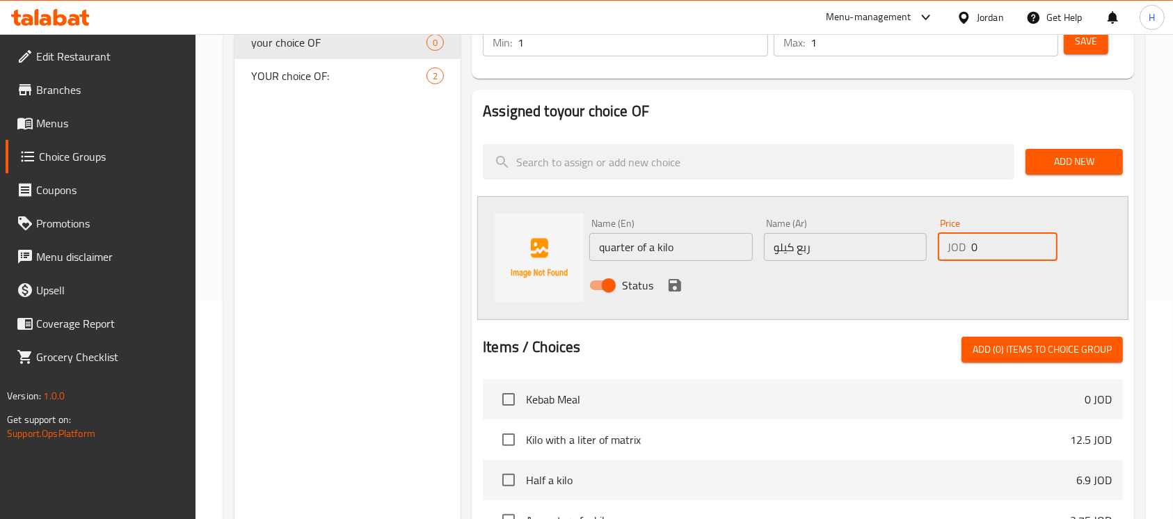
drag, startPoint x: 988, startPoint y: 248, endPoint x: 954, endPoint y: 255, distance: 35.5
click at [954, 255] on div "JOD 0 Price" at bounding box center [998, 247] width 120 height 28
paste input "3.75"
type input "3.75"
click at [681, 289] on icon "save" at bounding box center [674, 285] width 17 height 17
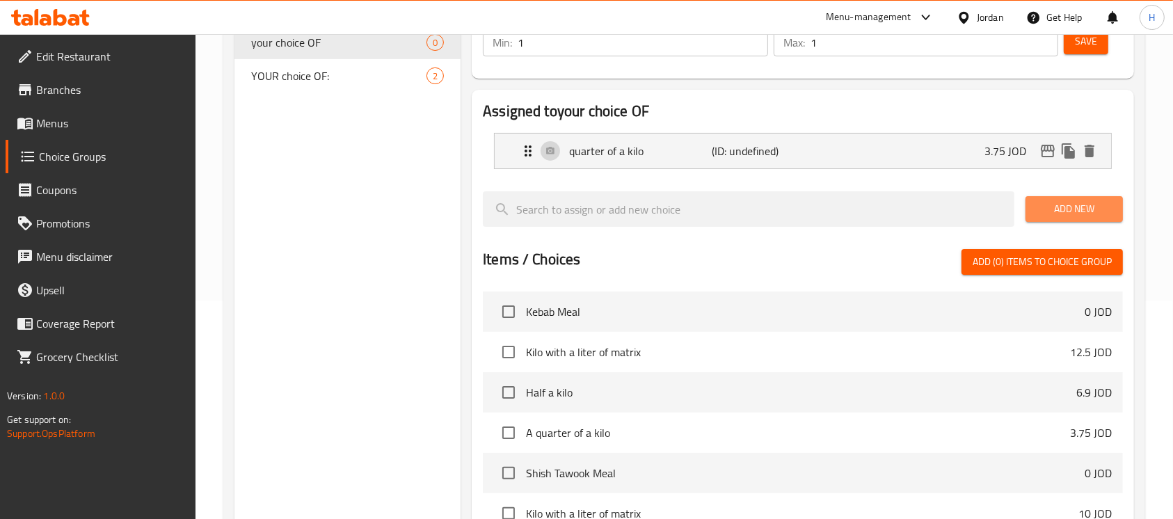
click at [1046, 216] on span "Add New" at bounding box center [1073, 208] width 75 height 17
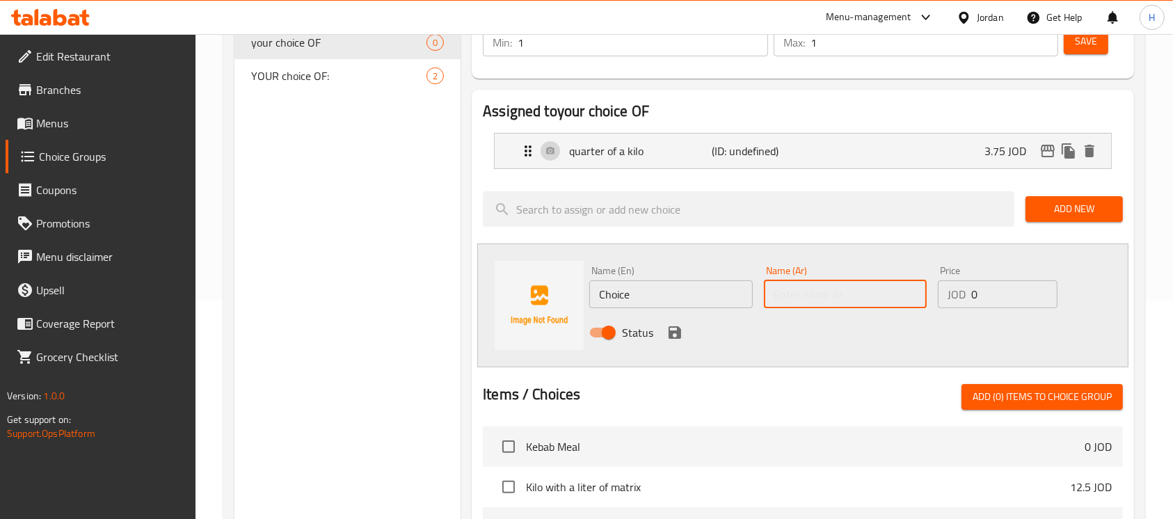
click at [823, 300] on input "text" at bounding box center [845, 294] width 163 height 28
paste input "نص كيلو"
type input "نص كيلو"
click at [618, 303] on input "Choice" at bounding box center [670, 294] width 163 height 28
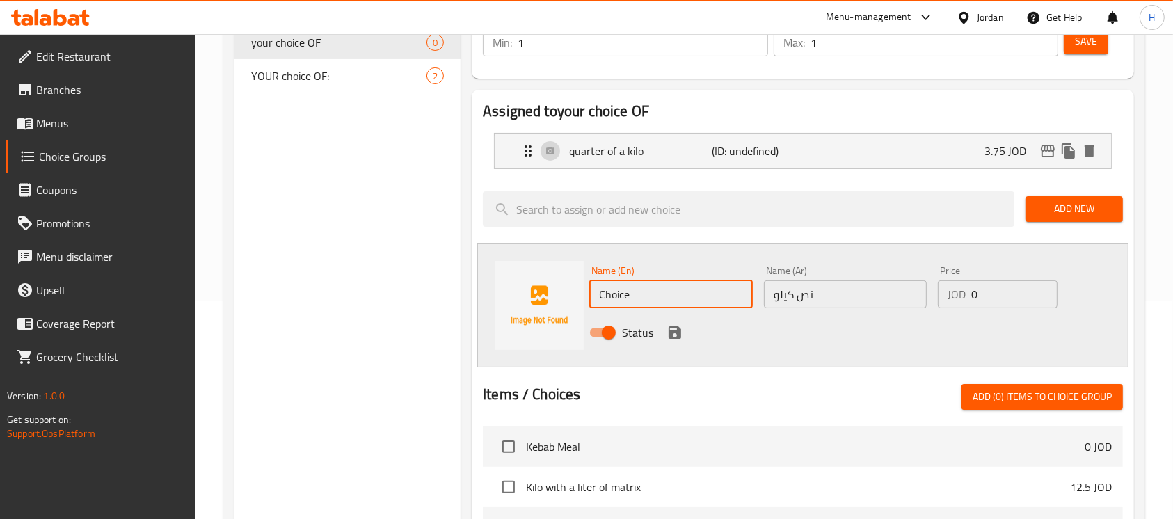
click at [618, 303] on input "Choice" at bounding box center [670, 294] width 163 height 28
paste input "half a kilo"
type input "half a kilo"
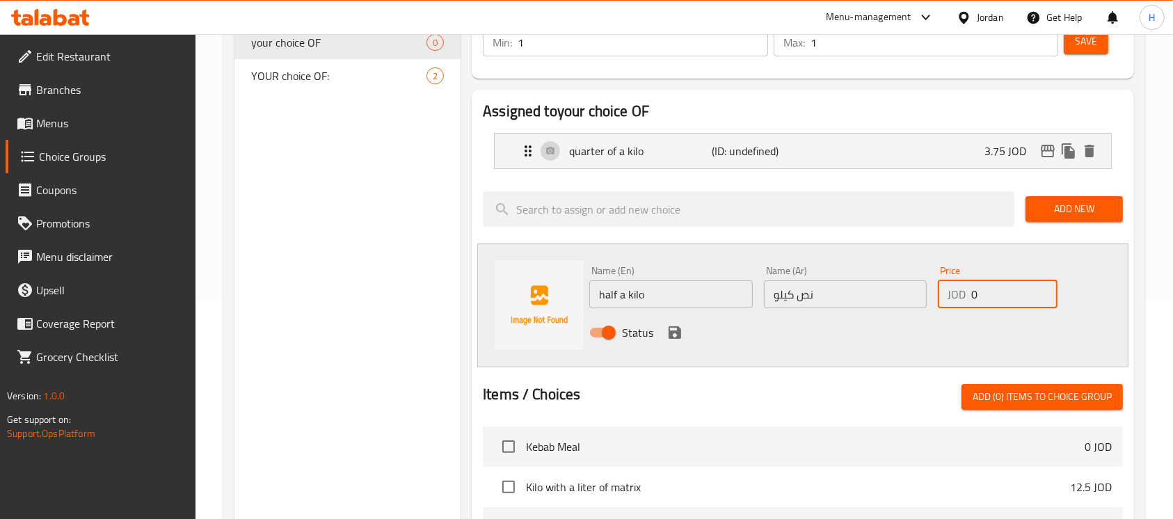
drag, startPoint x: 990, startPoint y: 291, endPoint x: 787, endPoint y: 346, distance: 210.4
click at [887, 305] on div "Name (En) half a kilo Name (En) Name (Ar) نص كيلو Name (Ar) Price JOD 0 Price S…" at bounding box center [845, 305] width 522 height 91
paste input "6.9"
type input "6.9"
click at [669, 333] on icon "save" at bounding box center [674, 332] width 13 height 13
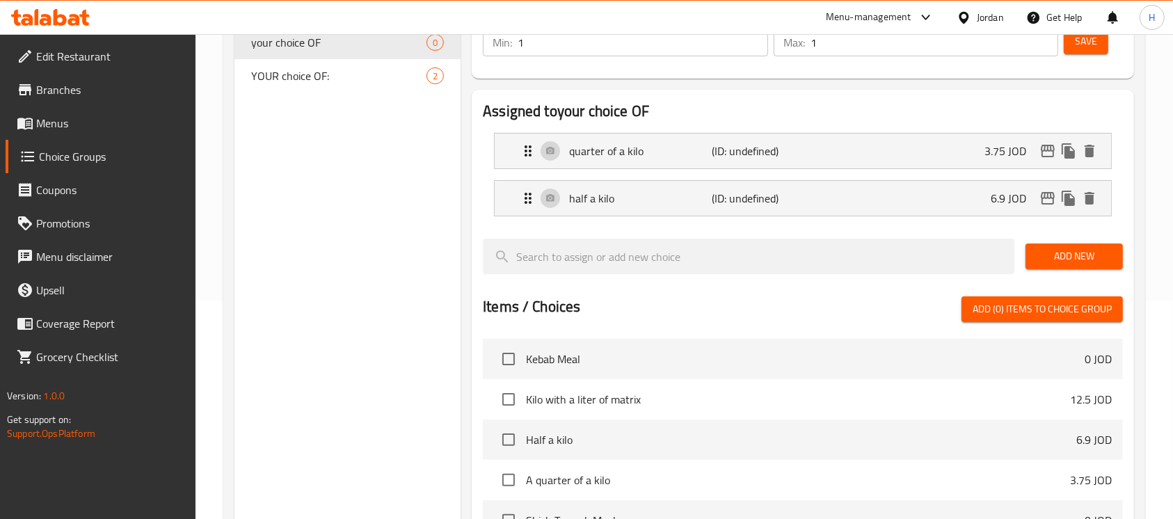
click at [1082, 249] on span "Add New" at bounding box center [1073, 256] width 75 height 17
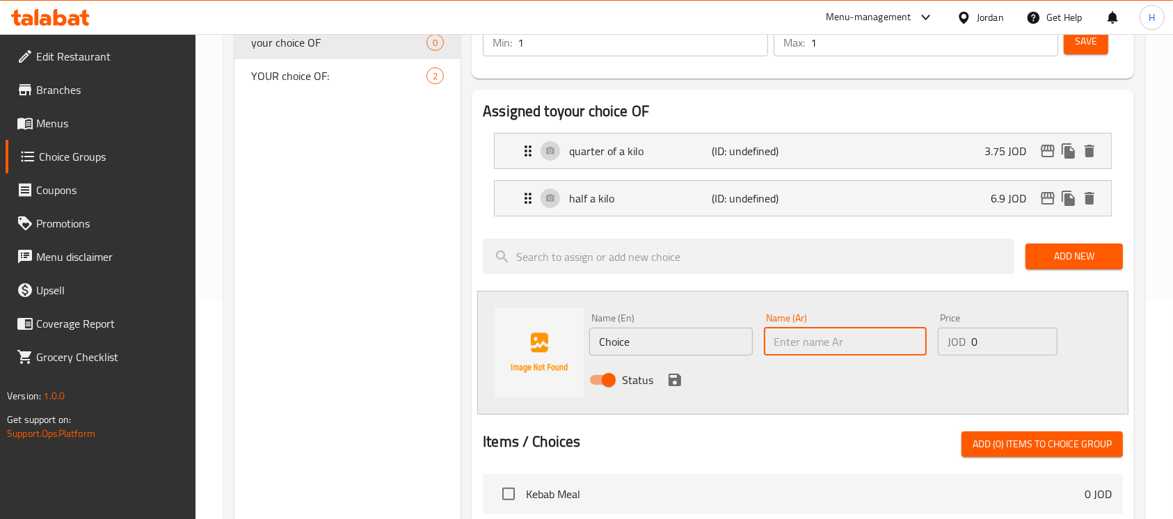
click at [796, 348] on input "text" at bounding box center [845, 342] width 163 height 28
paste input "كيلو"
type input "كيلو"
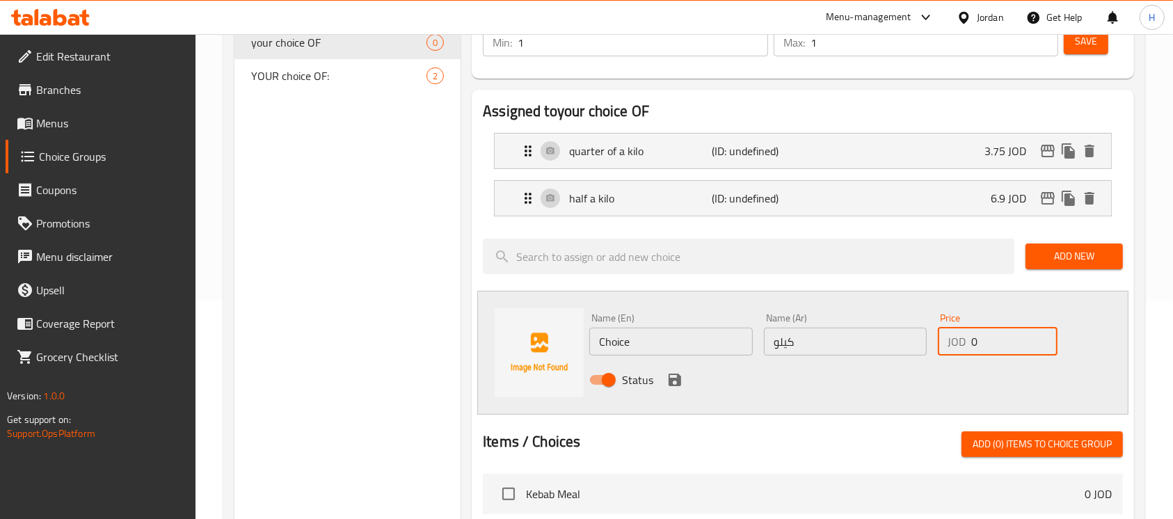
drag, startPoint x: 929, startPoint y: 348, endPoint x: 904, endPoint y: 348, distance: 25.0
click at [903, 349] on div "Name (En) Choice Name (En) Name (Ar) كيلو Name (Ar) Price JOD 0 Price Status" at bounding box center [845, 352] width 522 height 91
paste input "12.5"
type input "12.5"
drag, startPoint x: 665, startPoint y: 318, endPoint x: 660, endPoint y: 324, distance: 7.9
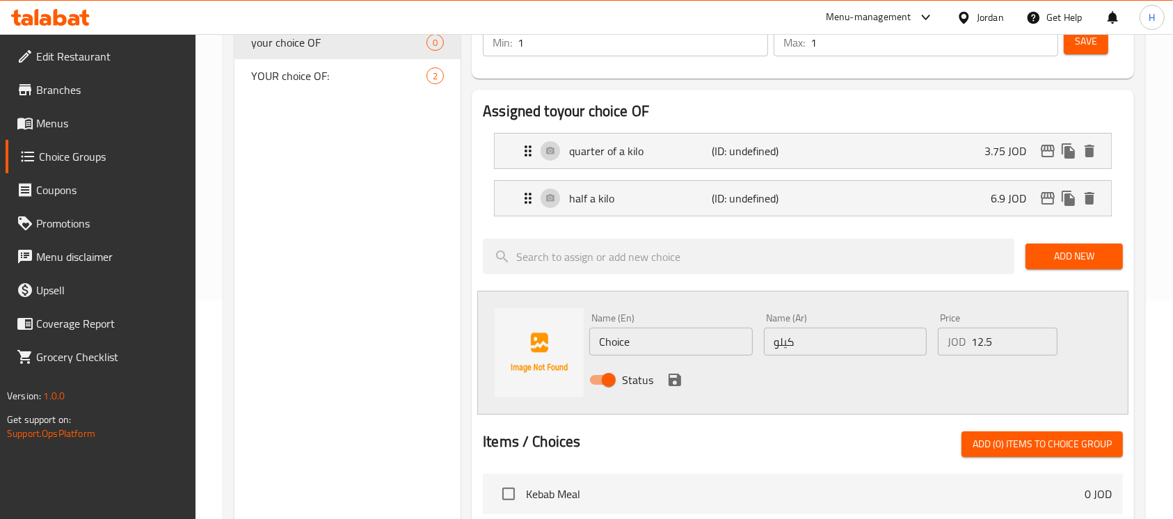
click at [660, 324] on div "Name (En) Choice Name (En)" at bounding box center [670, 334] width 163 height 42
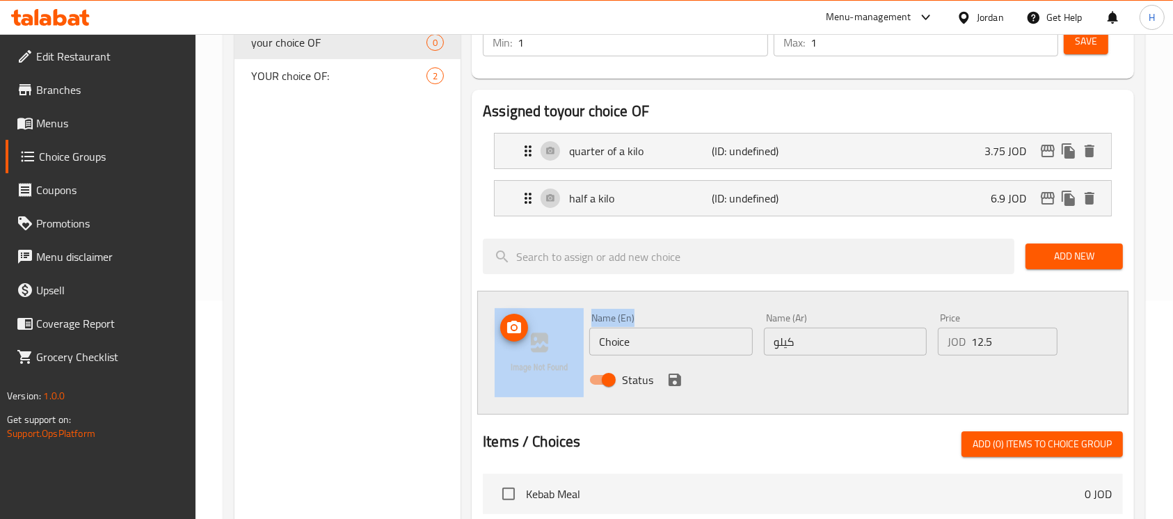
drag, startPoint x: 636, startPoint y: 349, endPoint x: 569, endPoint y: 348, distance: 66.8
click at [569, 348] on div "Name (En) Choice Name (En) Name (Ar) كيلو Name (Ar) Price JOD 12.5 Price Status" at bounding box center [802, 353] width 651 height 124
click at [650, 349] on input "Choice" at bounding box center [670, 342] width 163 height 28
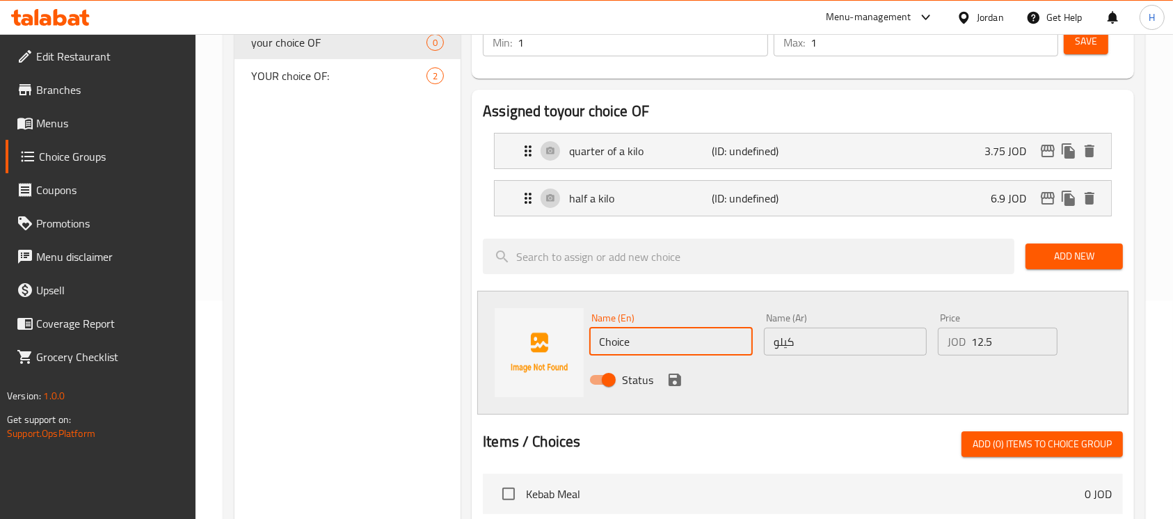
click at [650, 349] on input "Choice" at bounding box center [670, 342] width 163 height 28
paste input "Kilo"
type input "Kilo"
click at [679, 378] on icon "save" at bounding box center [674, 379] width 13 height 13
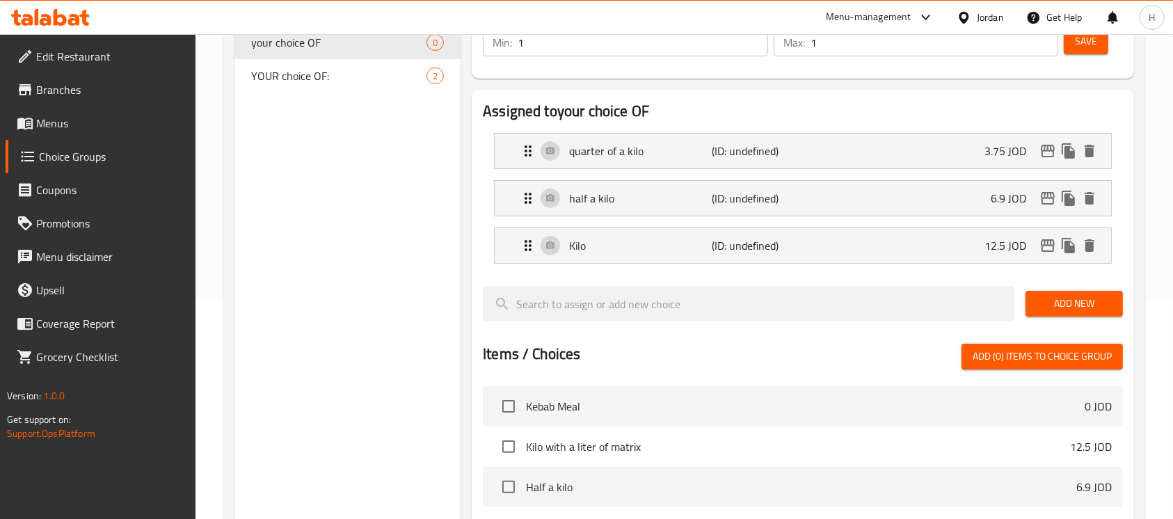
click at [1072, 40] on button "Save" at bounding box center [1085, 42] width 45 height 26
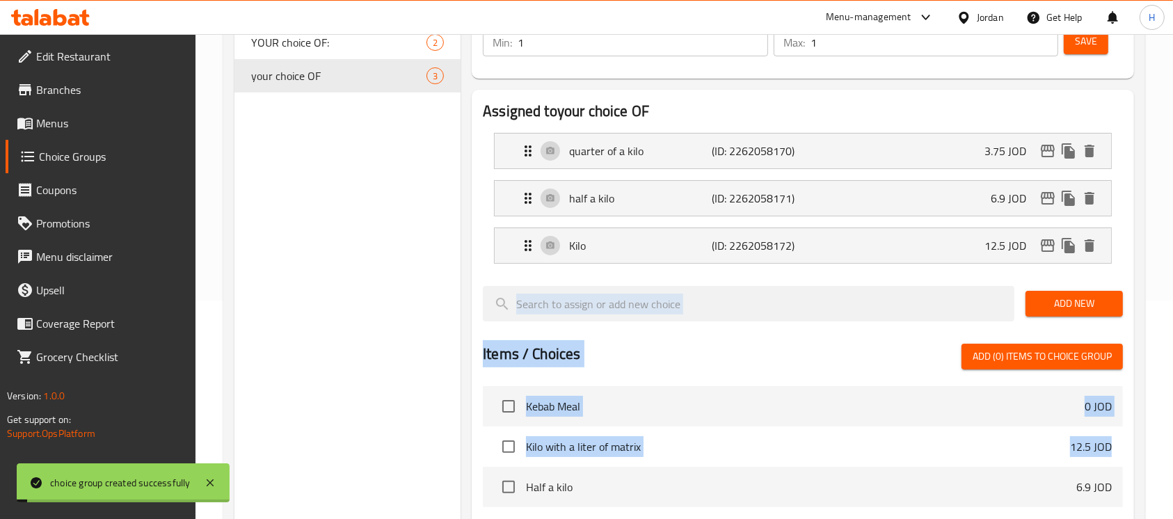
drag, startPoint x: 1170, startPoint y: 251, endPoint x: 1178, endPoint y: 474, distance: 223.4
click at [1172, 300] on html "choice group created successfully ​ Menu-management Jordan Get Help H Edit Rest…" at bounding box center [586, 41] width 1173 height 519
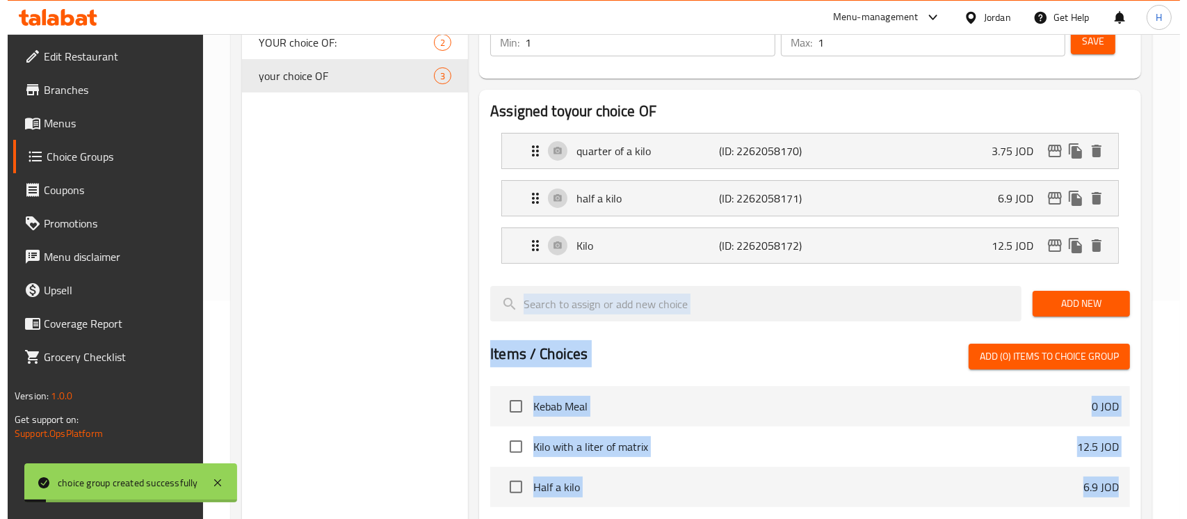
scroll to position [544, 0]
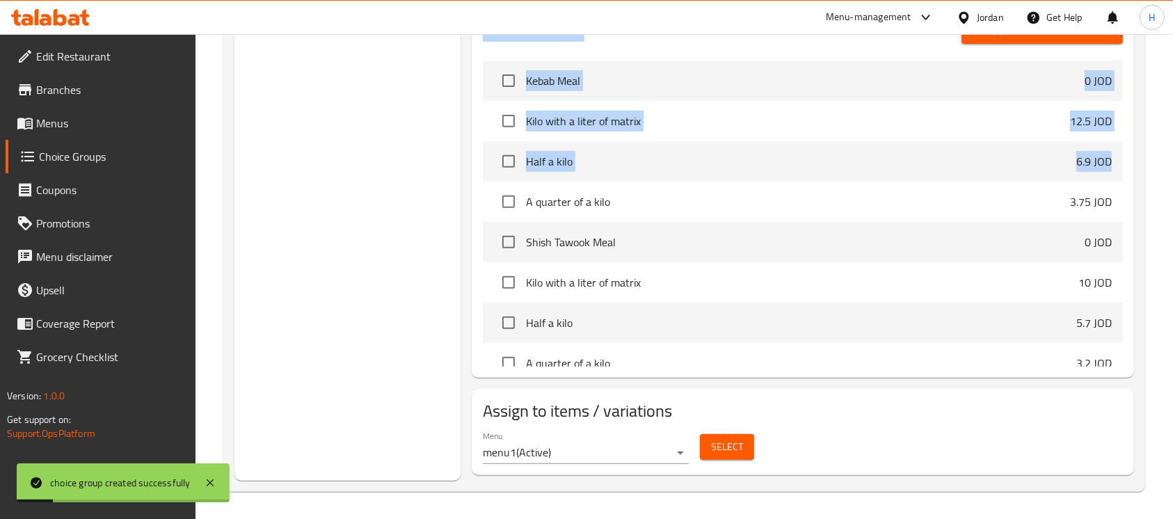
click at [729, 447] on span "Select" at bounding box center [727, 446] width 32 height 17
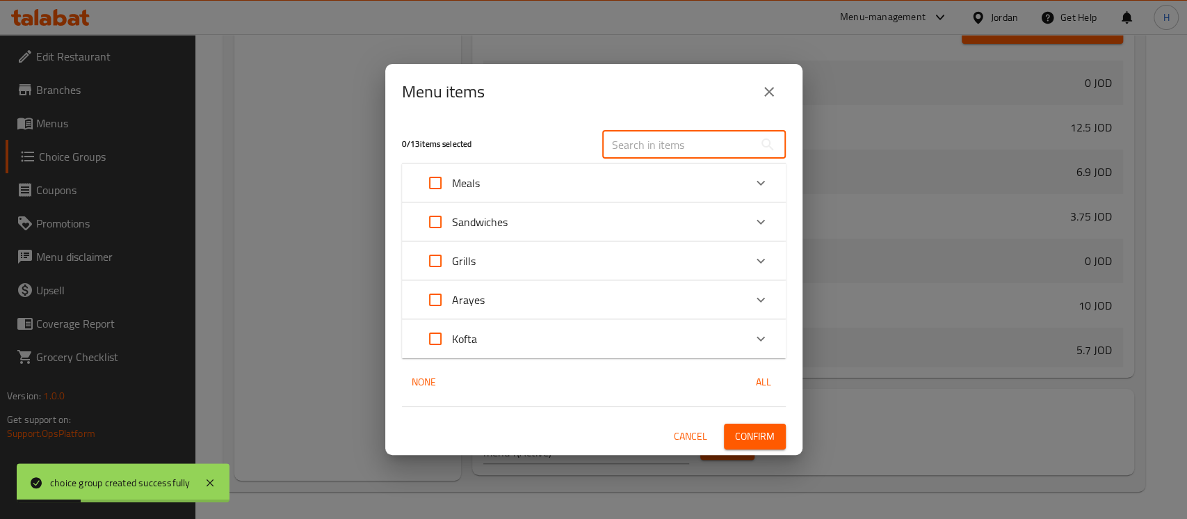
click at [679, 150] on input "text" at bounding box center [678, 145] width 152 height 28
click at [489, 342] on div "Kofta" at bounding box center [582, 338] width 326 height 33
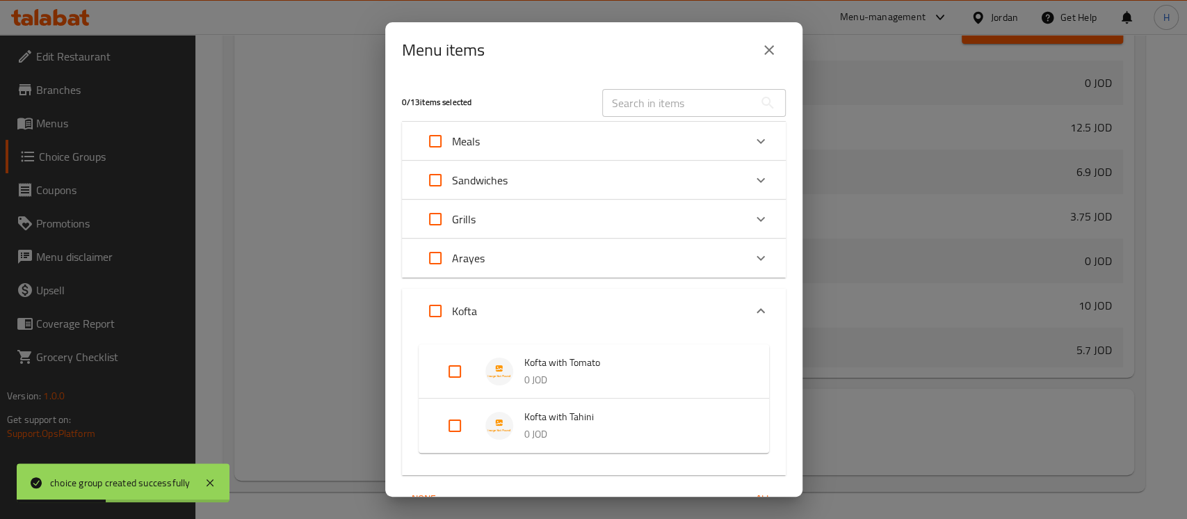
click at [428, 300] on input "Expand" at bounding box center [435, 310] width 33 height 33
checkbox input "true"
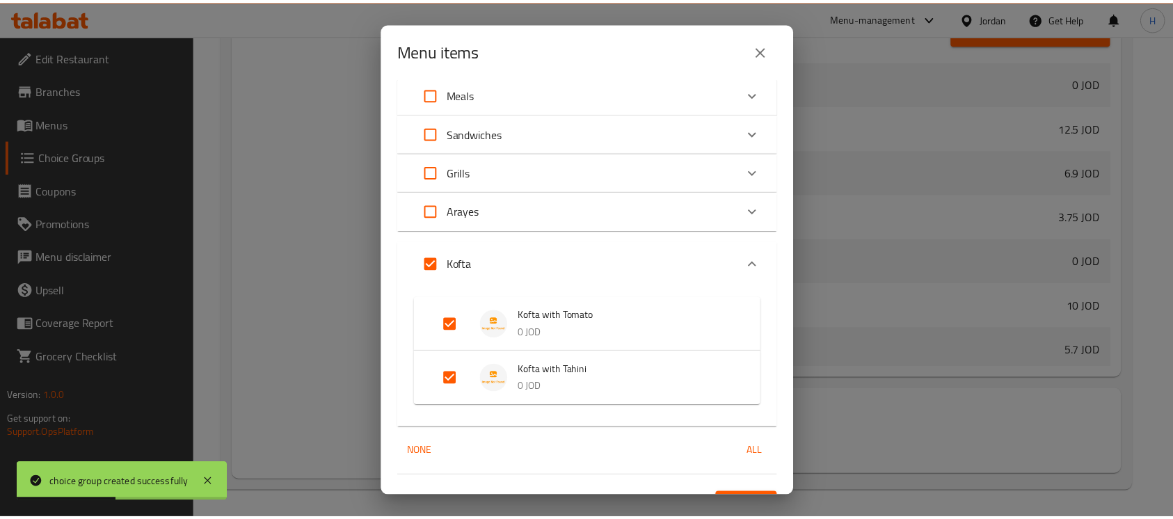
scroll to position [75, 0]
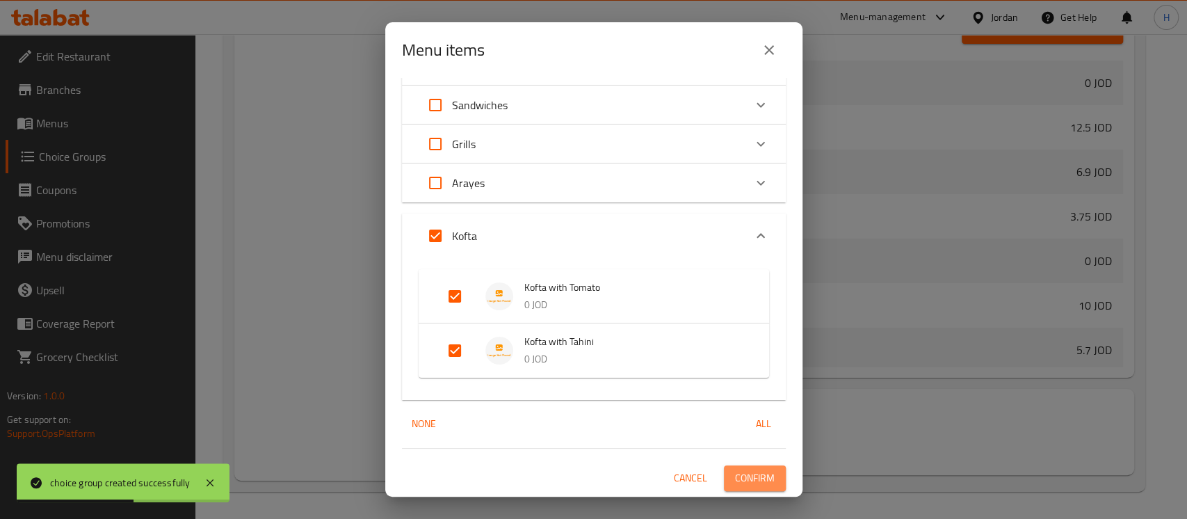
click at [740, 468] on button "Confirm" at bounding box center [755, 478] width 62 height 26
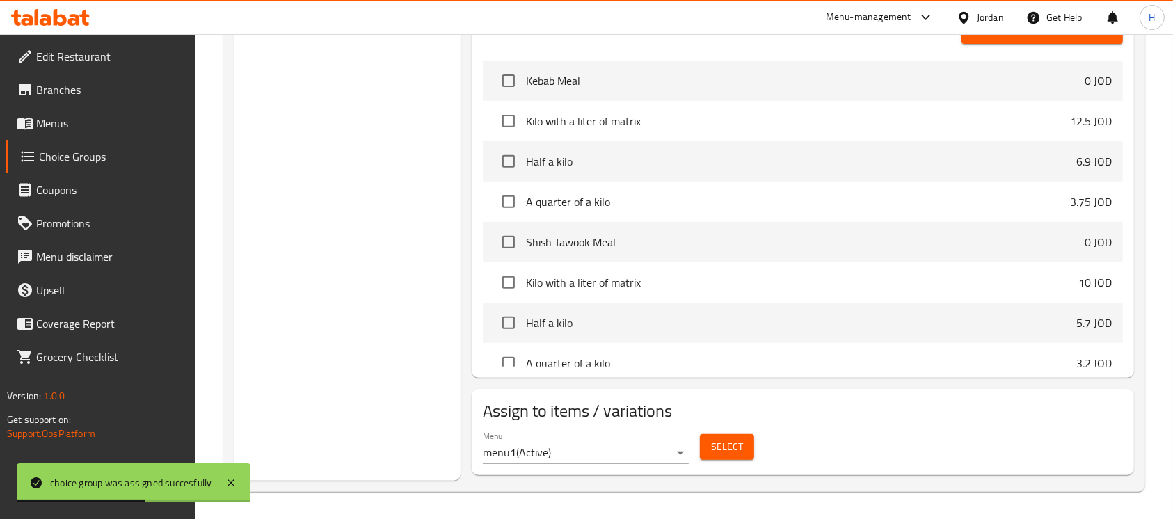
click at [136, 110] on link "Menus" at bounding box center [101, 122] width 191 height 33
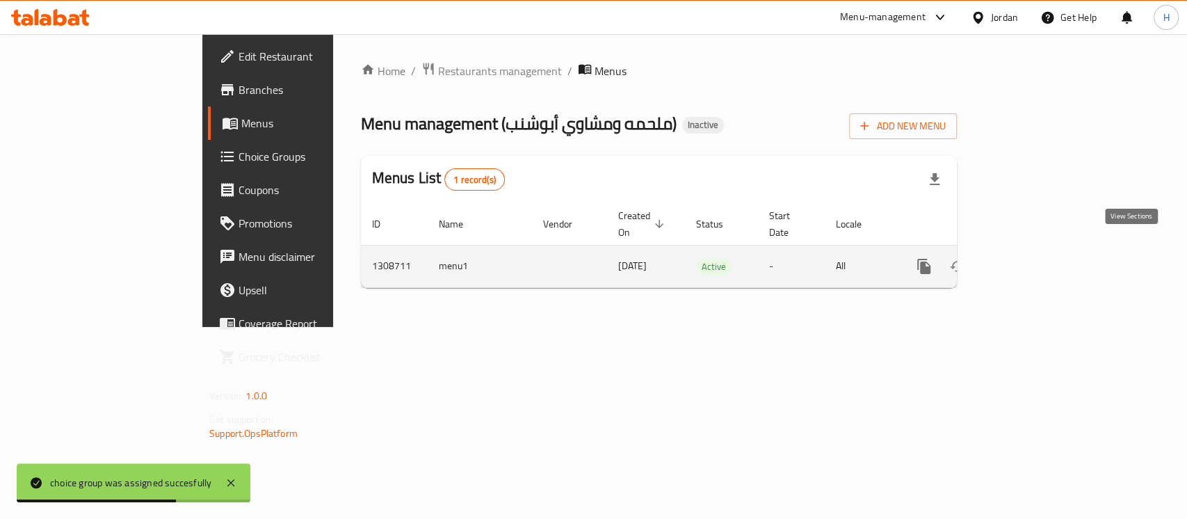
click at [1033, 258] on icon "enhanced table" at bounding box center [1024, 266] width 17 height 17
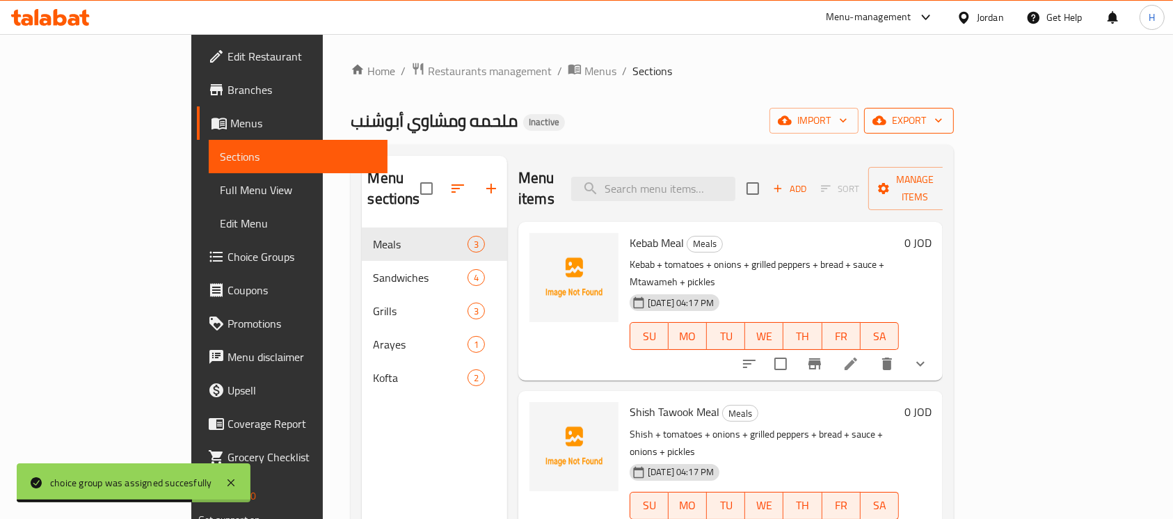
click at [942, 114] on span "export" at bounding box center [908, 120] width 67 height 17
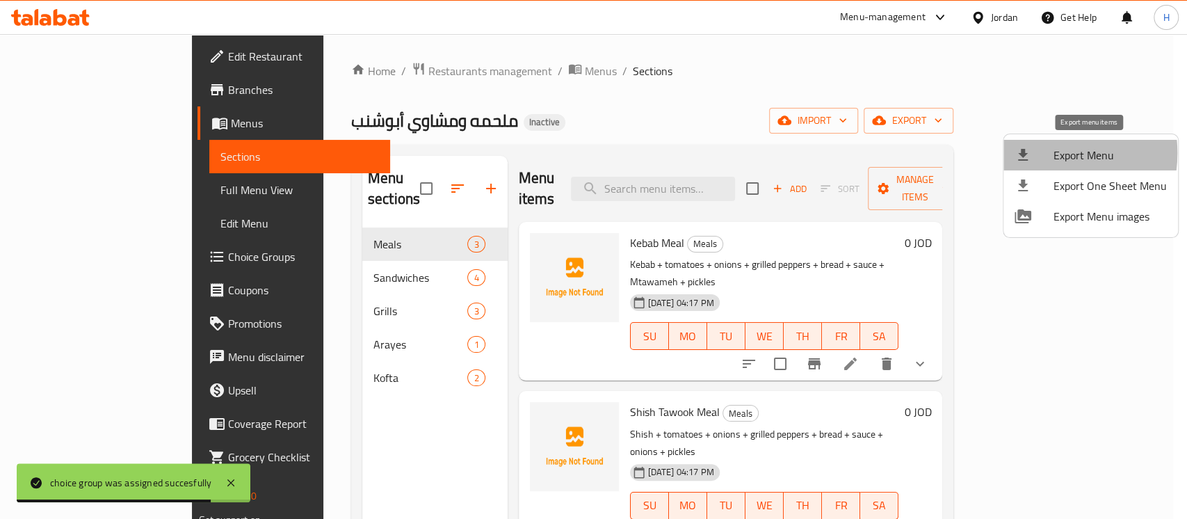
click at [1038, 153] on div at bounding box center [1034, 155] width 39 height 17
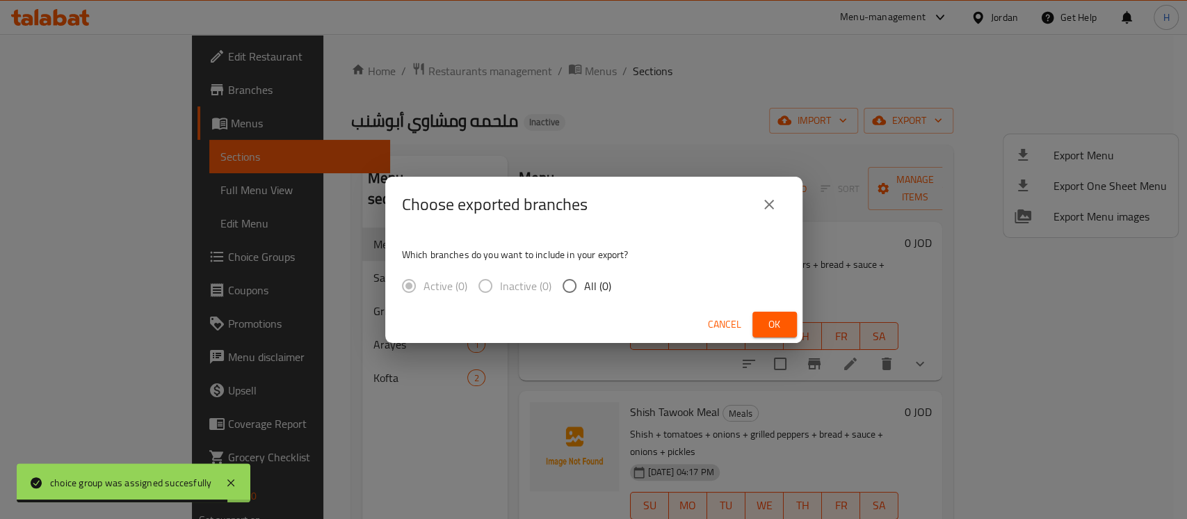
click at [577, 284] on input "All (0)" at bounding box center [569, 285] width 29 height 29
radio input "true"
click at [757, 317] on button "Ok" at bounding box center [775, 325] width 45 height 26
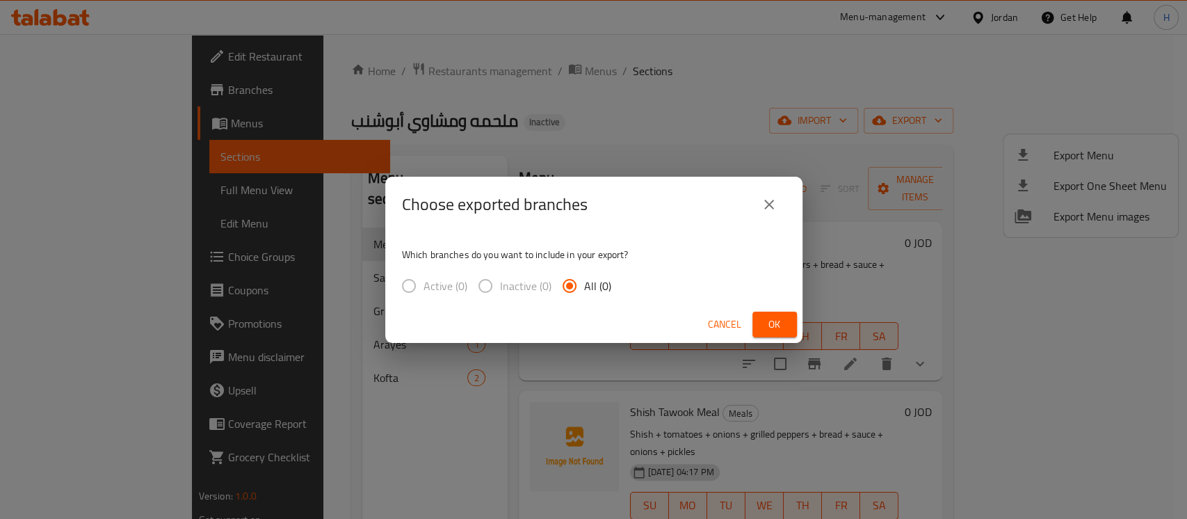
click at [769, 312] on button "Ok" at bounding box center [775, 325] width 45 height 26
click at [768, 322] on span "Ok" at bounding box center [775, 324] width 22 height 17
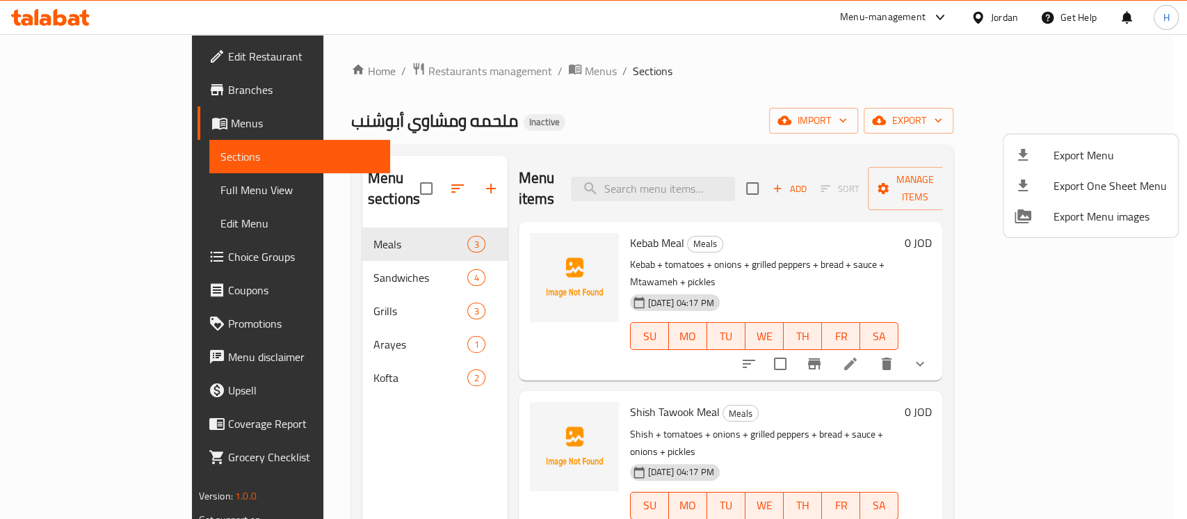
drag, startPoint x: 618, startPoint y: 101, endPoint x: 384, endPoint y: 93, distance: 233.8
click at [617, 100] on div at bounding box center [593, 259] width 1187 height 519
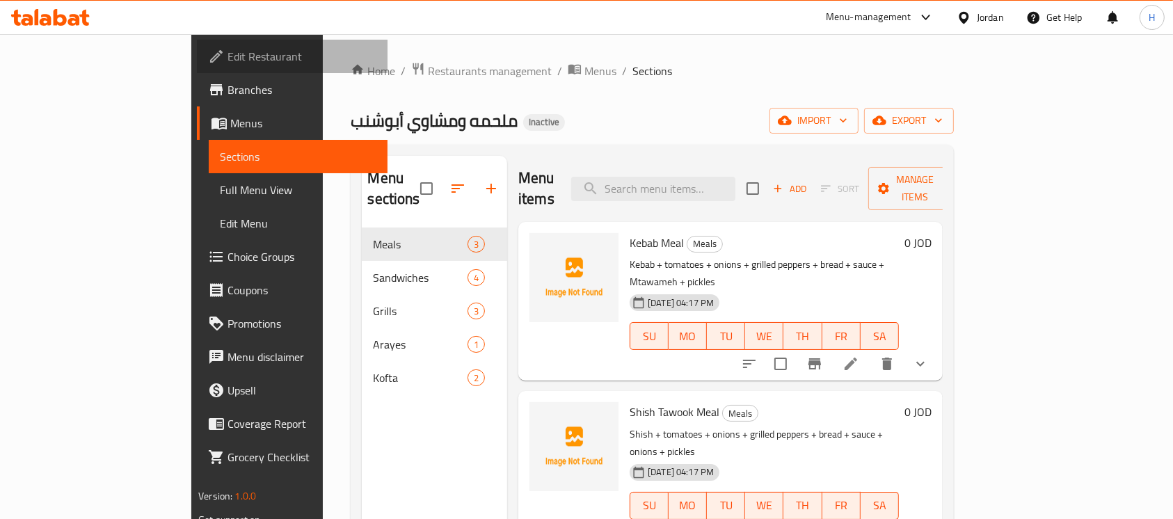
click at [227, 52] on span "Edit Restaurant" at bounding box center [301, 56] width 149 height 17
